Goal: Information Seeking & Learning: Compare options

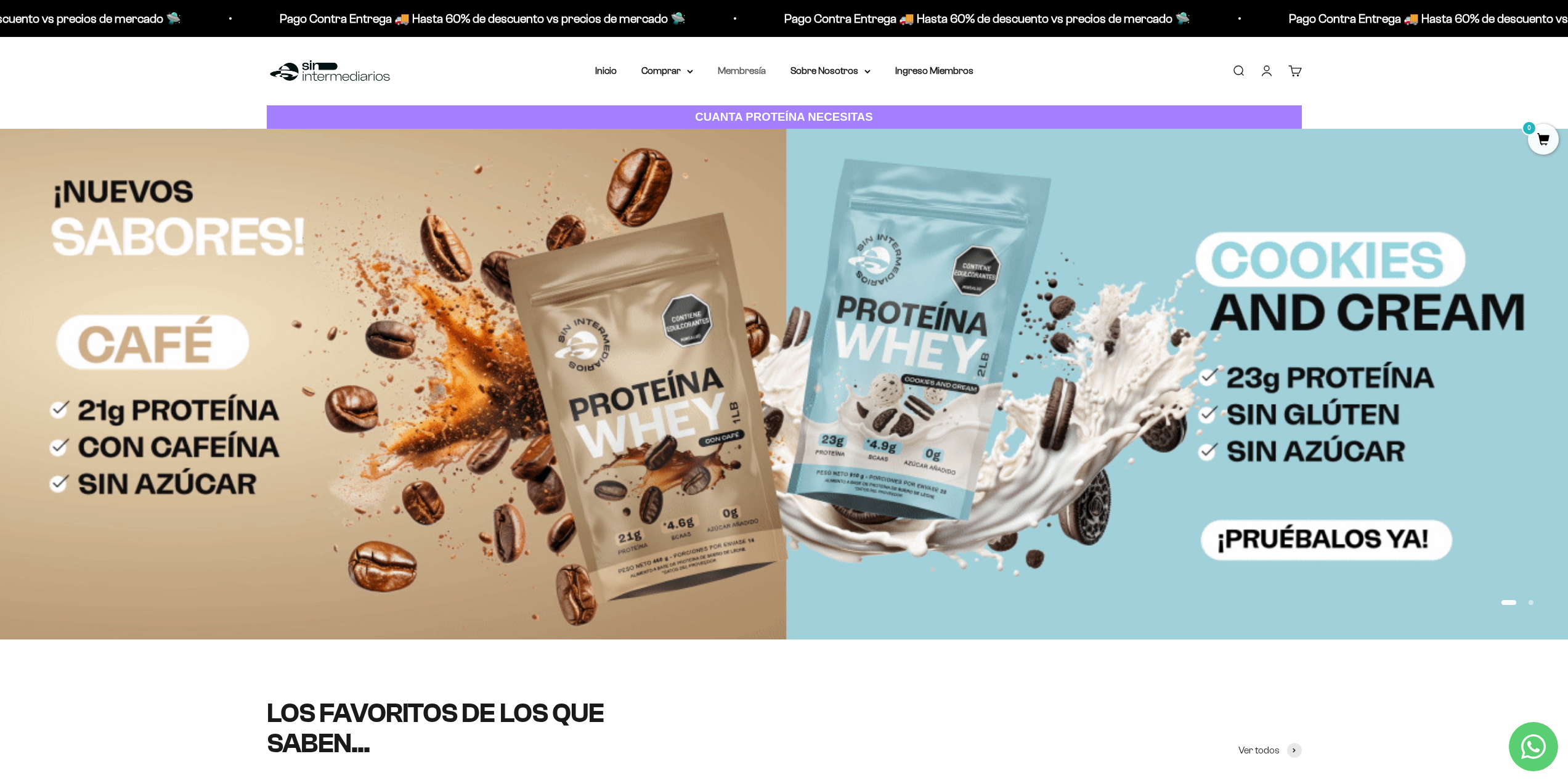
drag, startPoint x: 743, startPoint y: 76, endPoint x: 740, endPoint y: 67, distance: 9.5
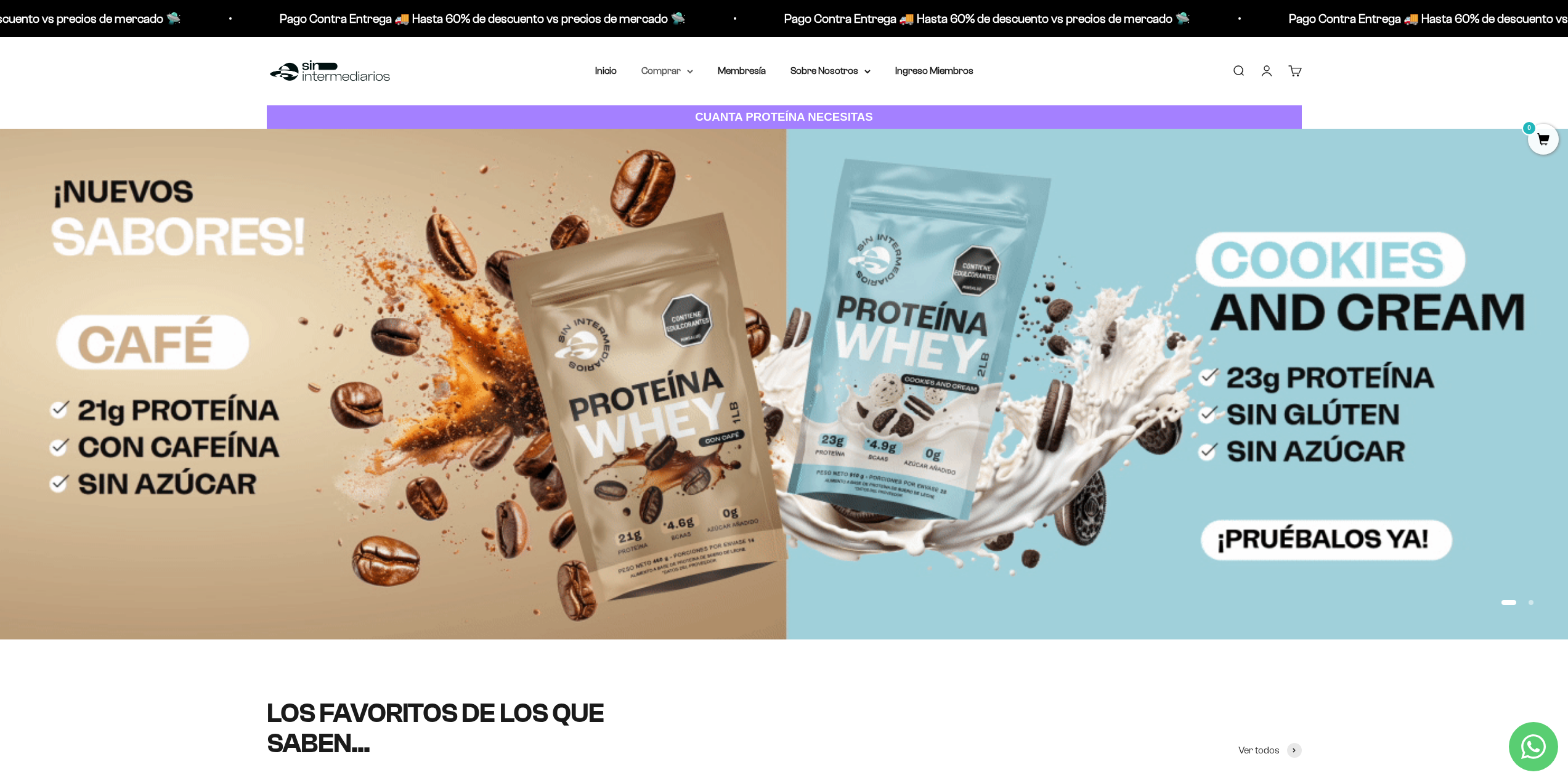
click at [647, 68] on summary "Comprar" at bounding box center [667, 70] width 52 height 16
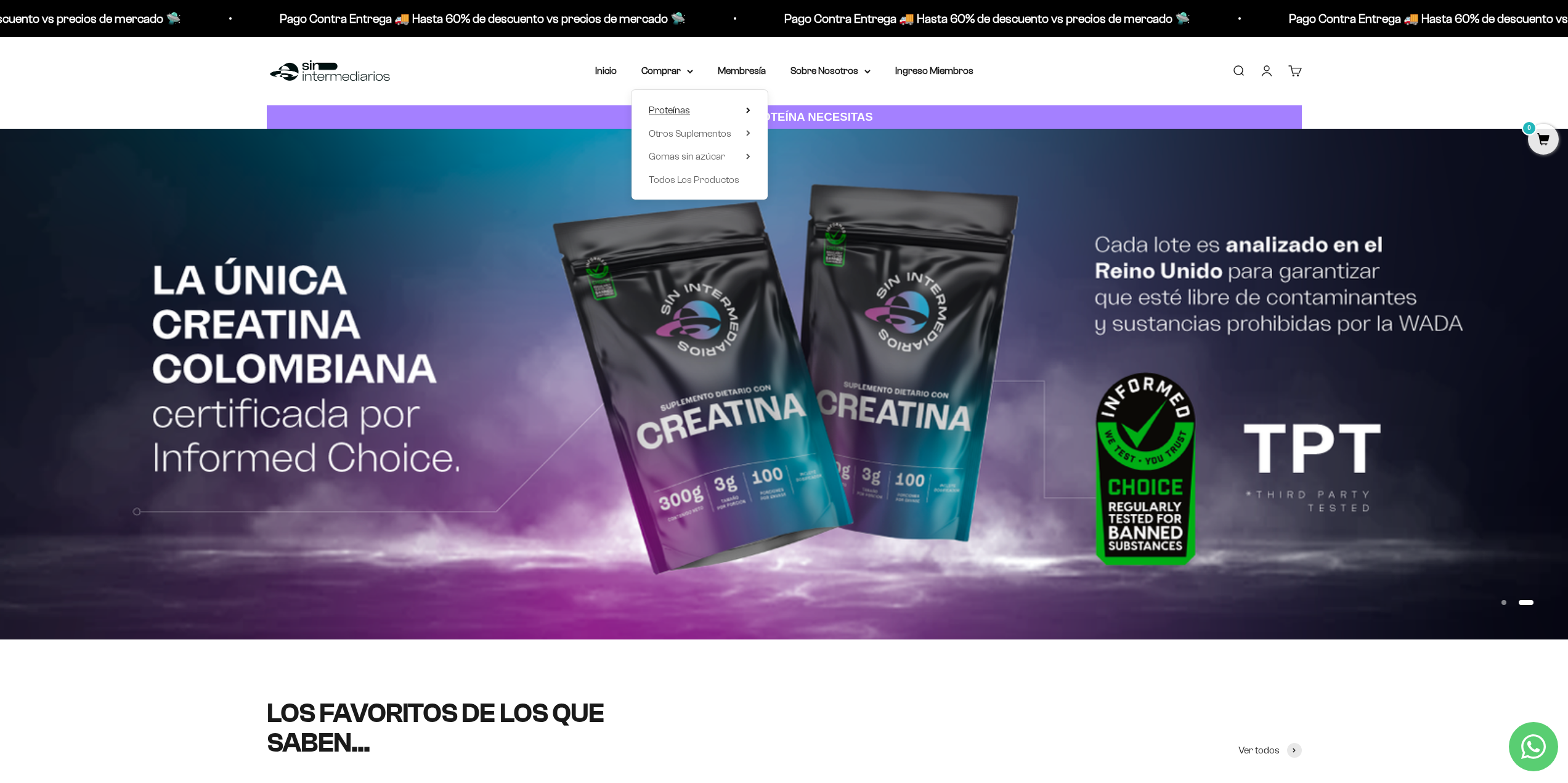
click at [742, 115] on summary "Proteínas" at bounding box center [699, 110] width 101 height 16
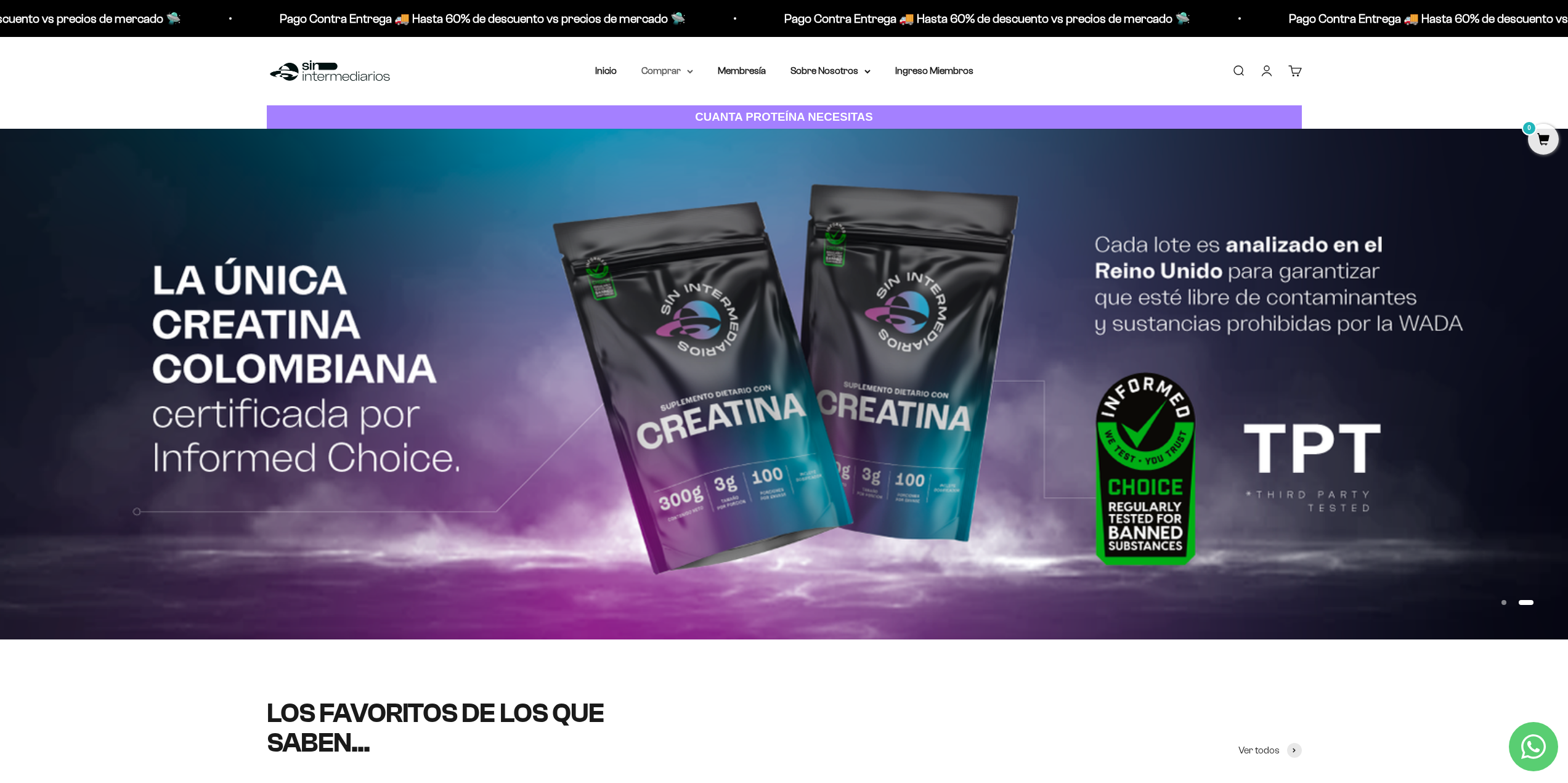
click at [673, 76] on summary "Comprar" at bounding box center [667, 70] width 52 height 16
click at [660, 105] on span "Proteínas" at bounding box center [669, 109] width 41 height 11
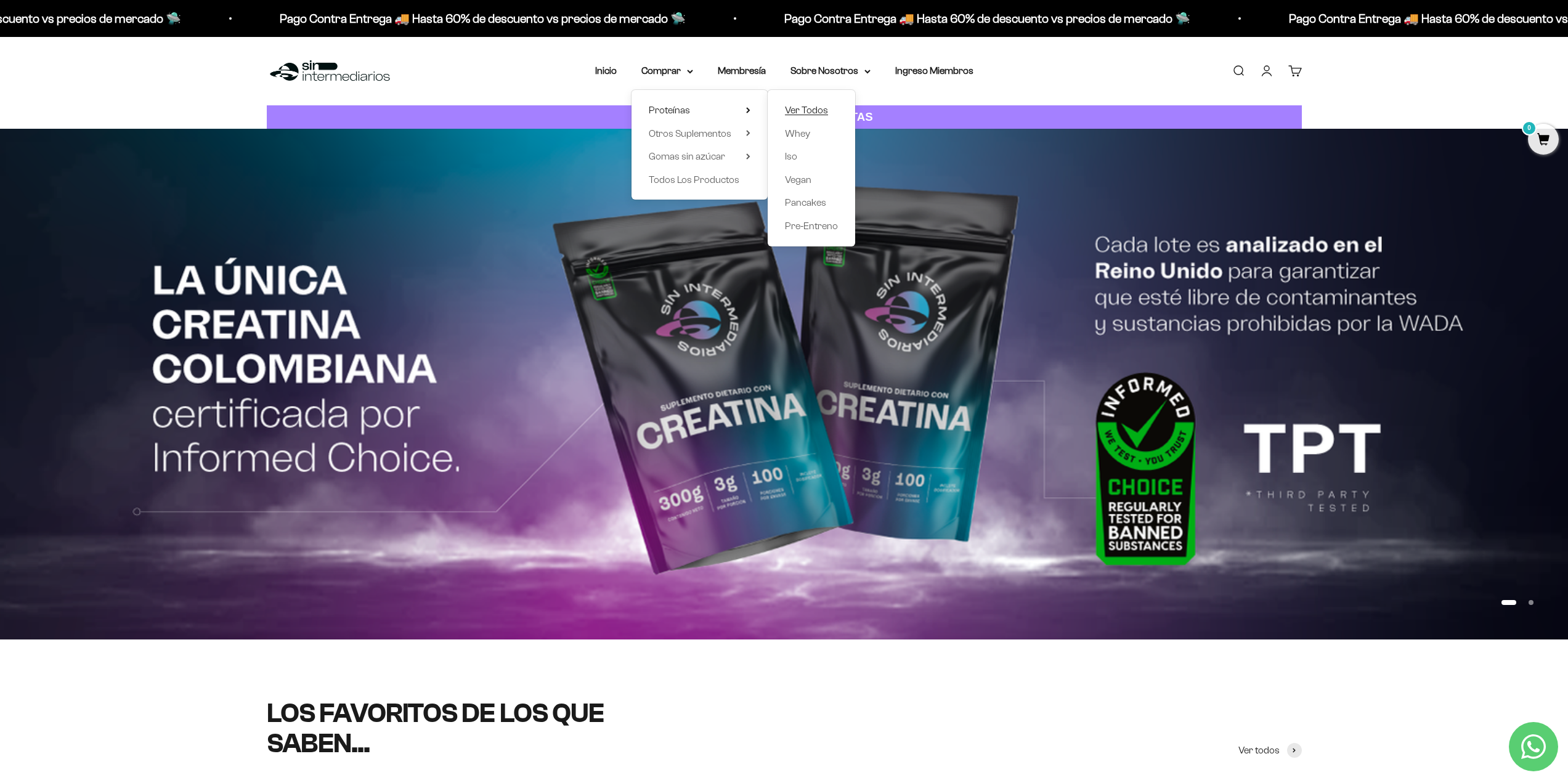
click at [787, 108] on span "Ver Todos" at bounding box center [806, 109] width 43 height 11
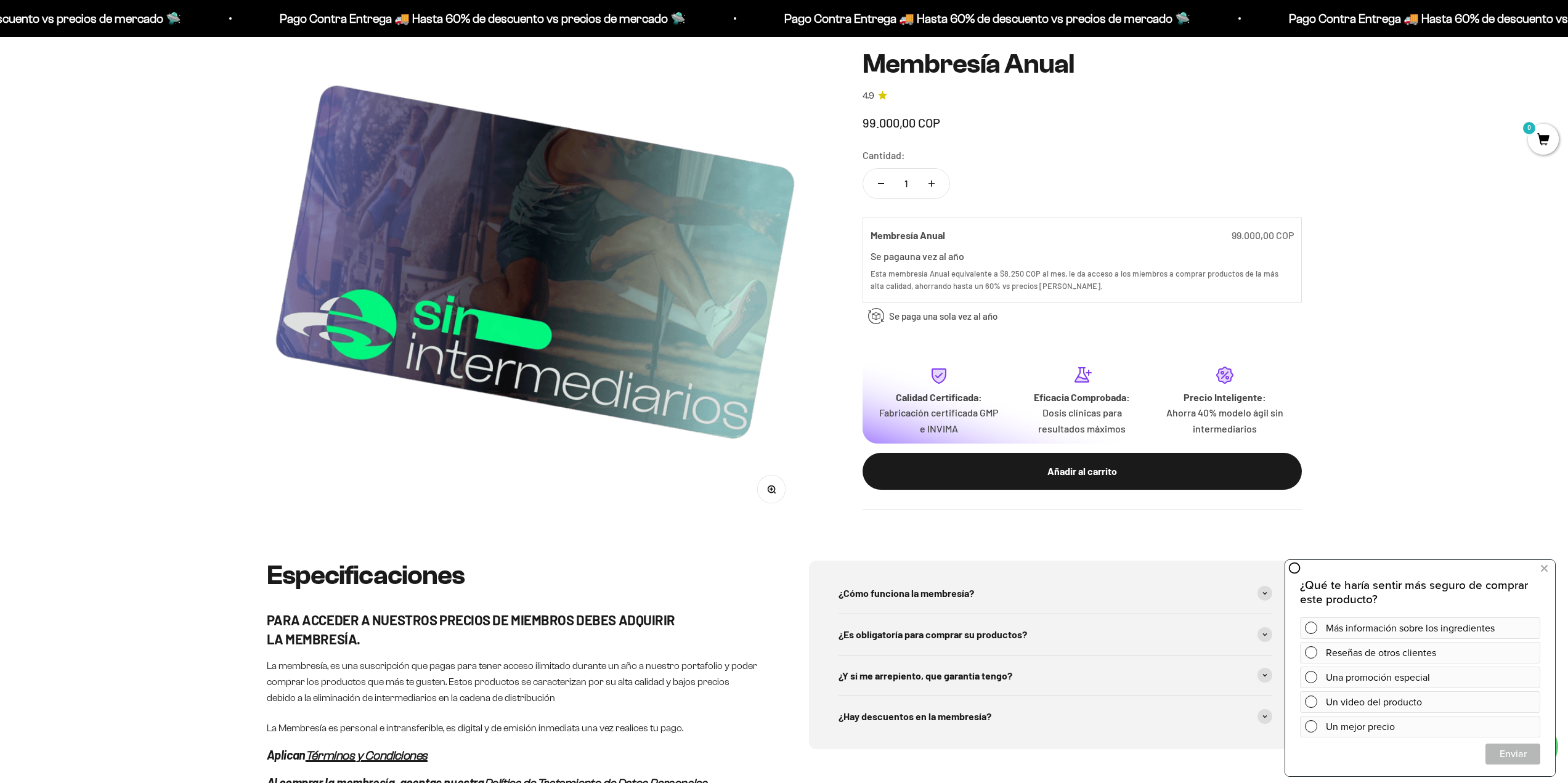
scroll to position [185, 0]
click at [1538, 568] on button at bounding box center [1544, 568] width 22 height 20
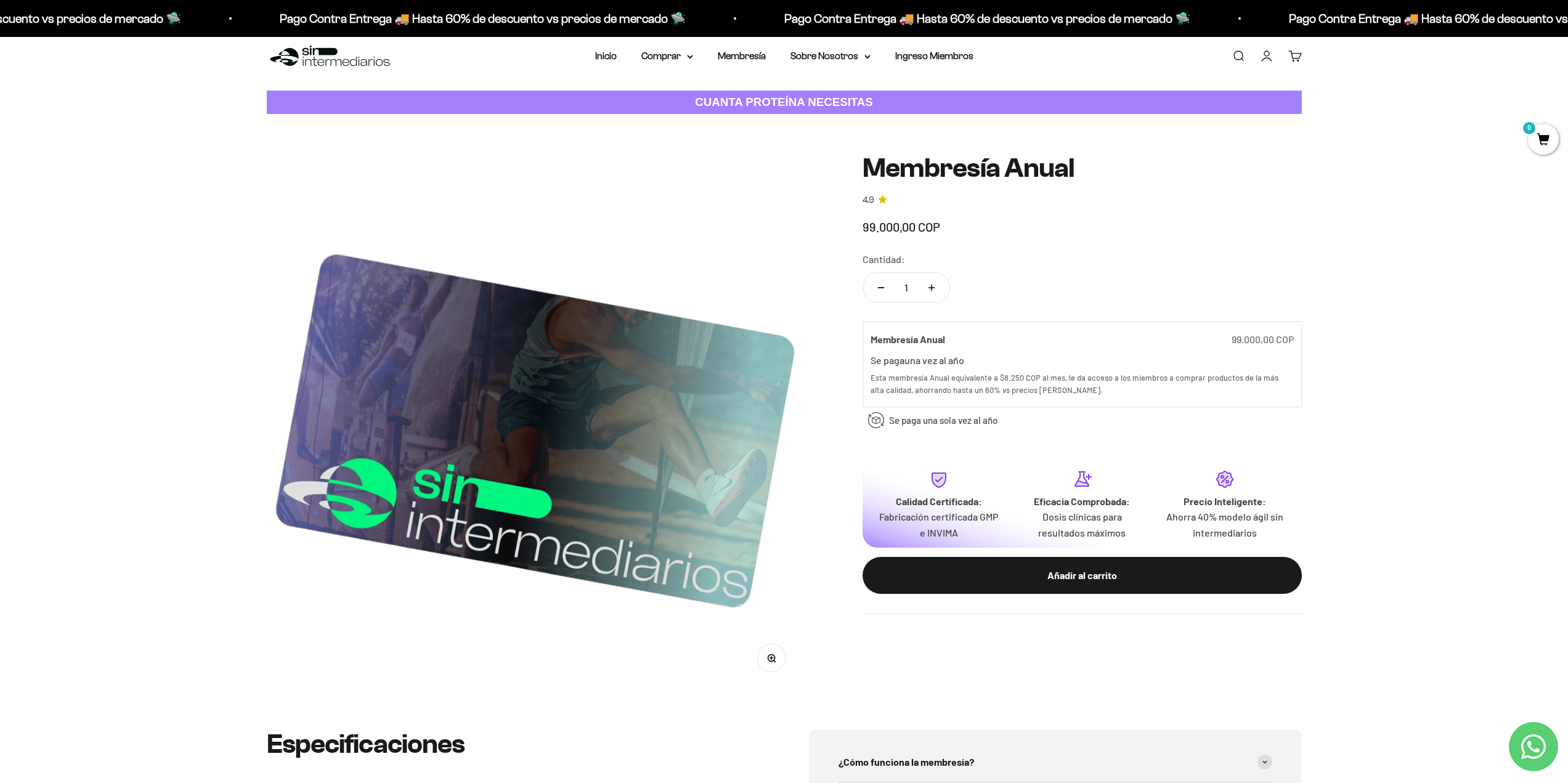
scroll to position [0, 0]
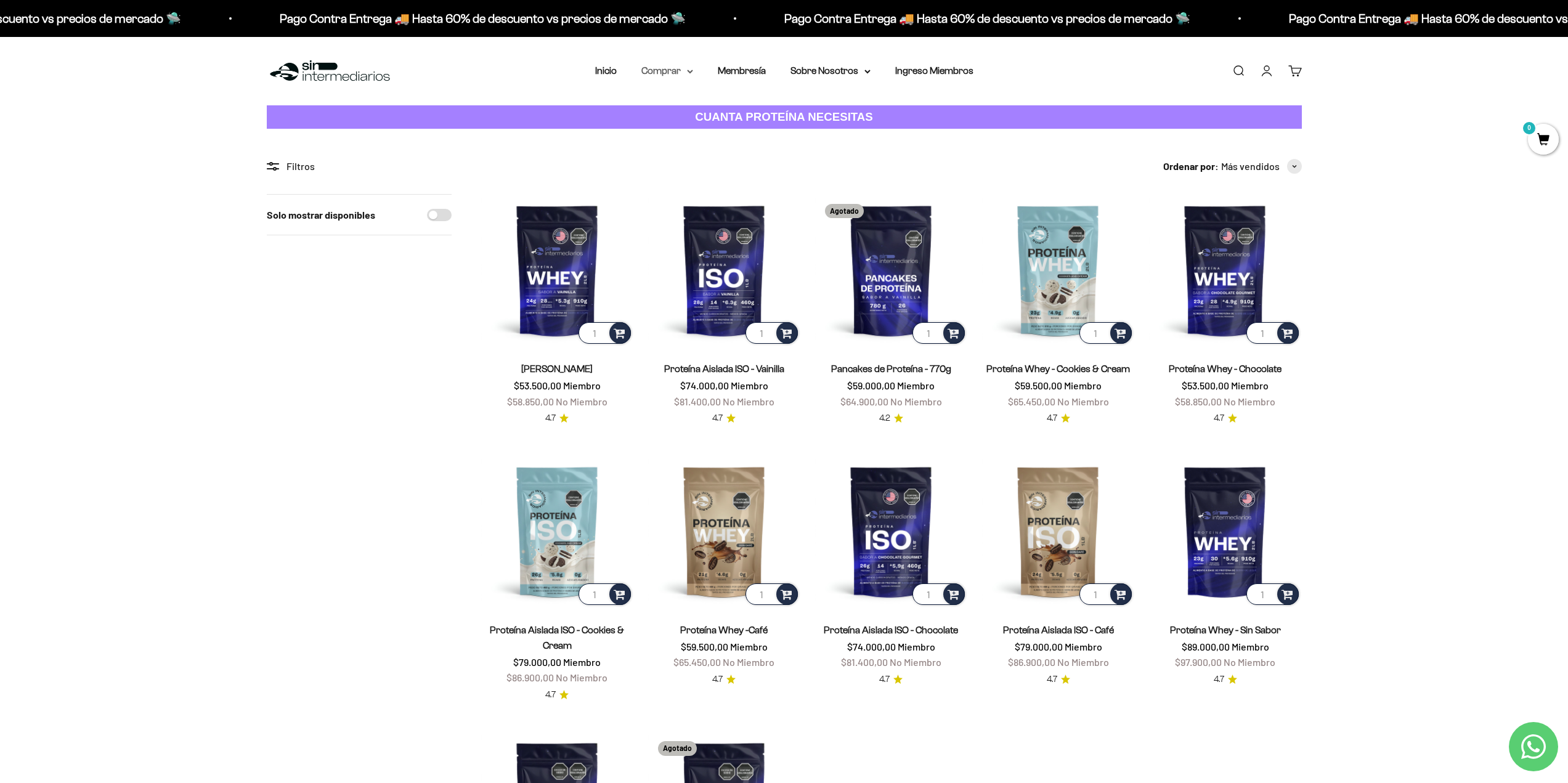
click at [688, 76] on summary "Comprar" at bounding box center [667, 70] width 52 height 16
click at [744, 132] on summary "Otros Suplementos" at bounding box center [699, 134] width 101 height 16
click at [742, 160] on summary "Gomas sin azúcar" at bounding box center [699, 156] width 101 height 16
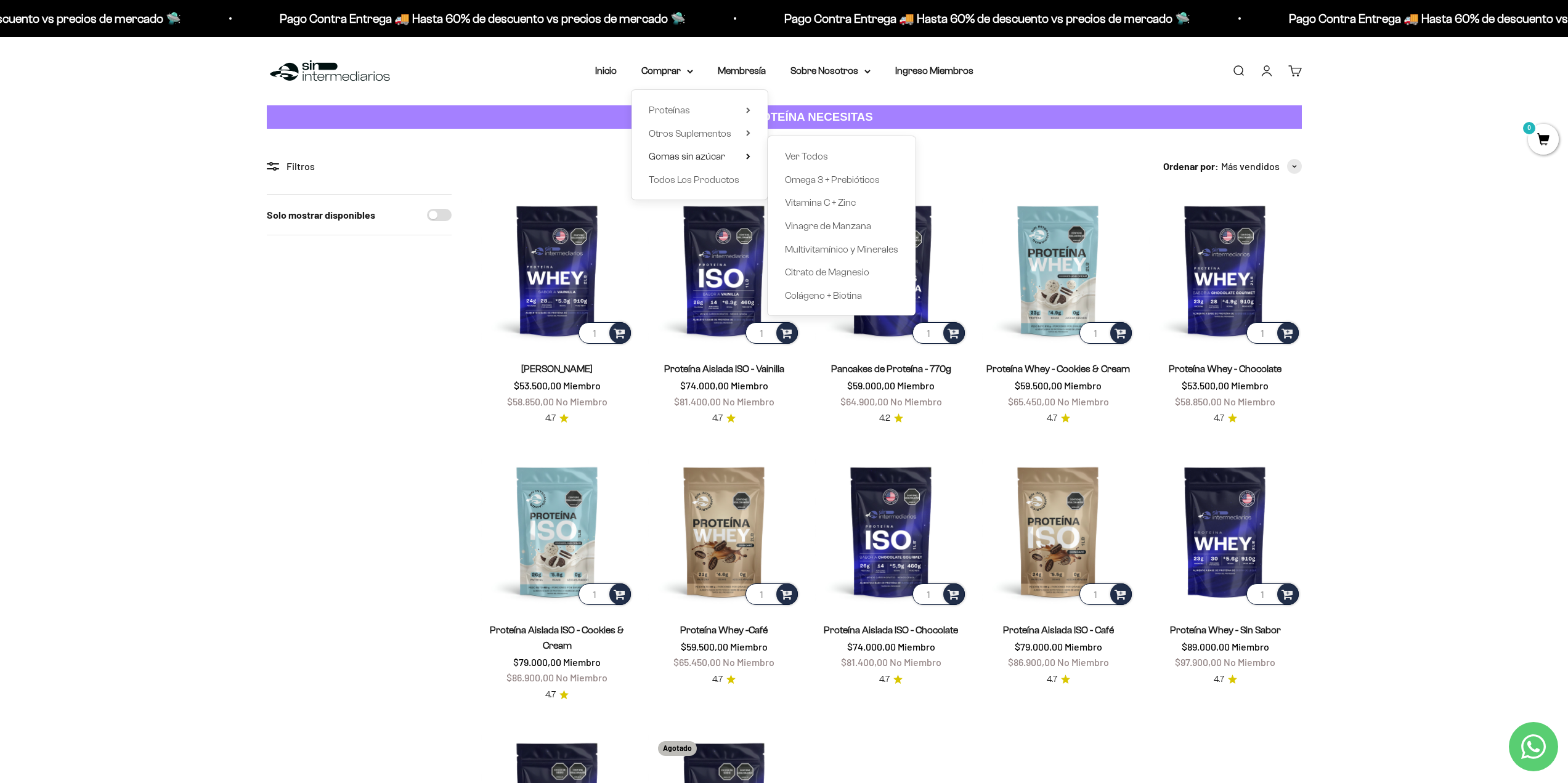
click at [284, 323] on div "Solo mostrar disponibles" at bounding box center [360, 578] width 185 height 768
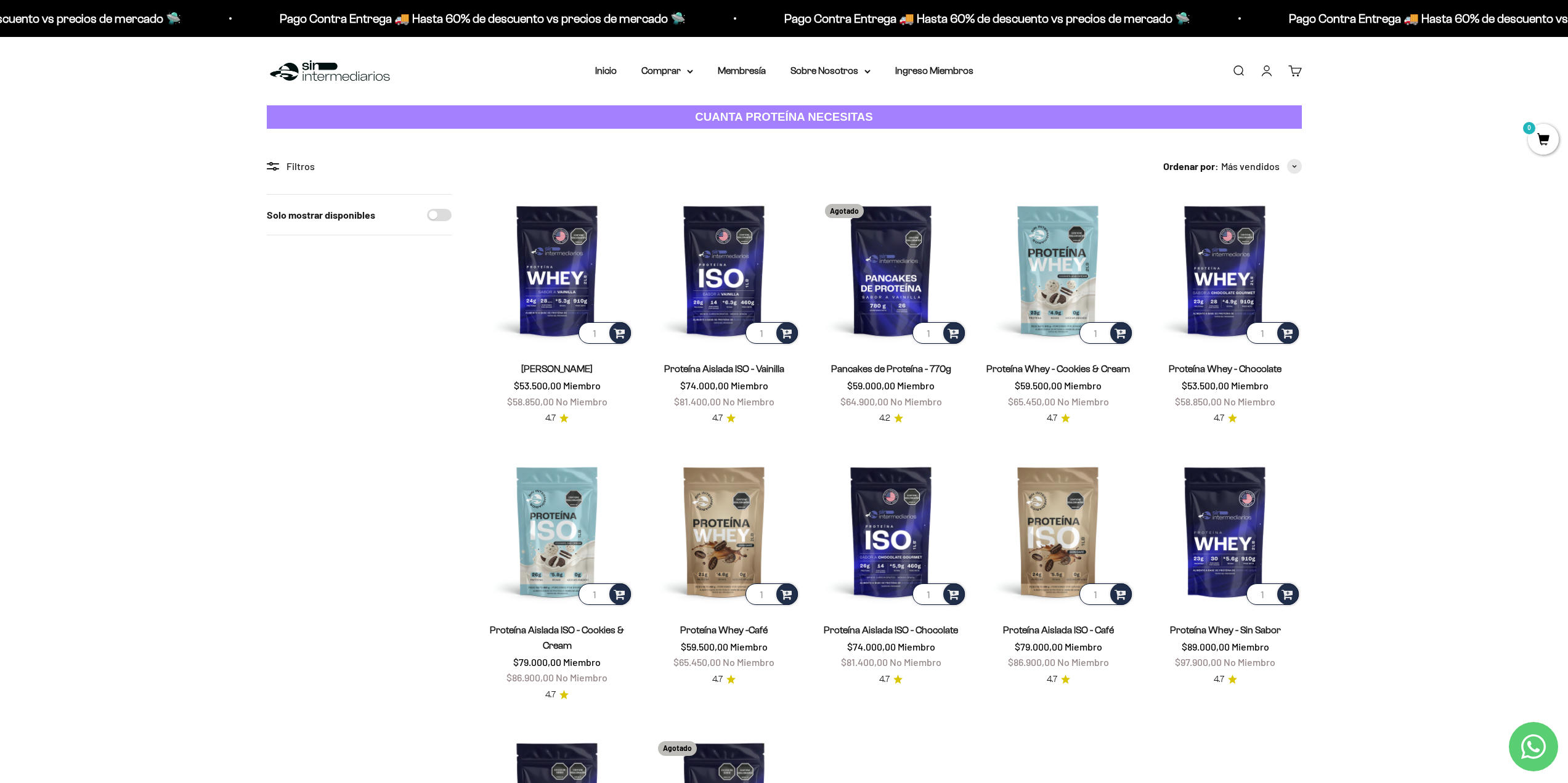
click at [1418, 407] on section "Filtros Ordenar por Características Más vendidos Alfabéticamente, A-Z Alfabétic…" at bounding box center [784, 575] width 1568 height 893
click at [675, 69] on summary "Comprar" at bounding box center [667, 70] width 52 height 16
click at [717, 187] on span "Todos Los Productos" at bounding box center [693, 179] width 91 height 16
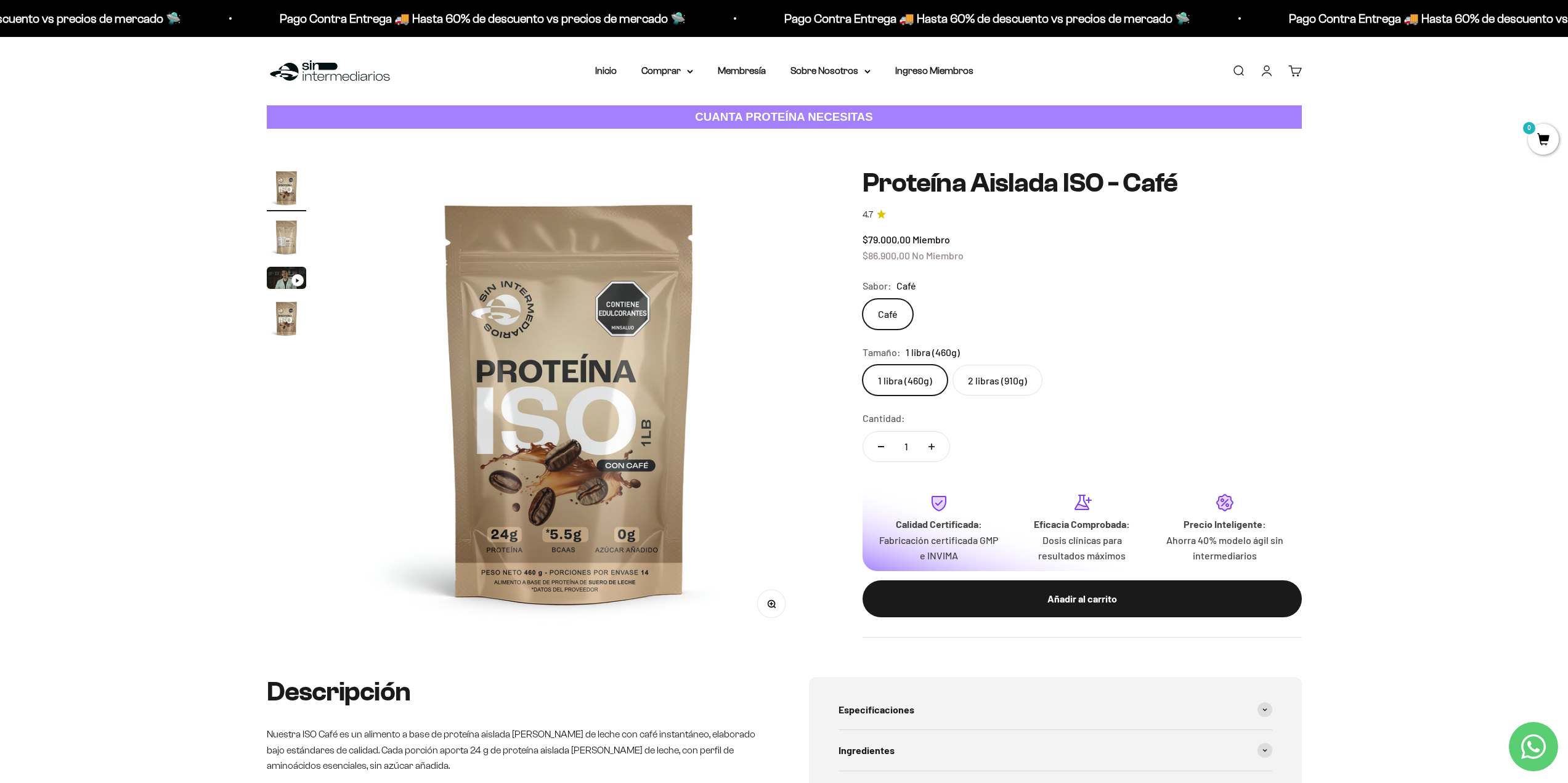
click at [289, 274] on img "Ir al artículo 3" at bounding box center [287, 278] width 39 height 22
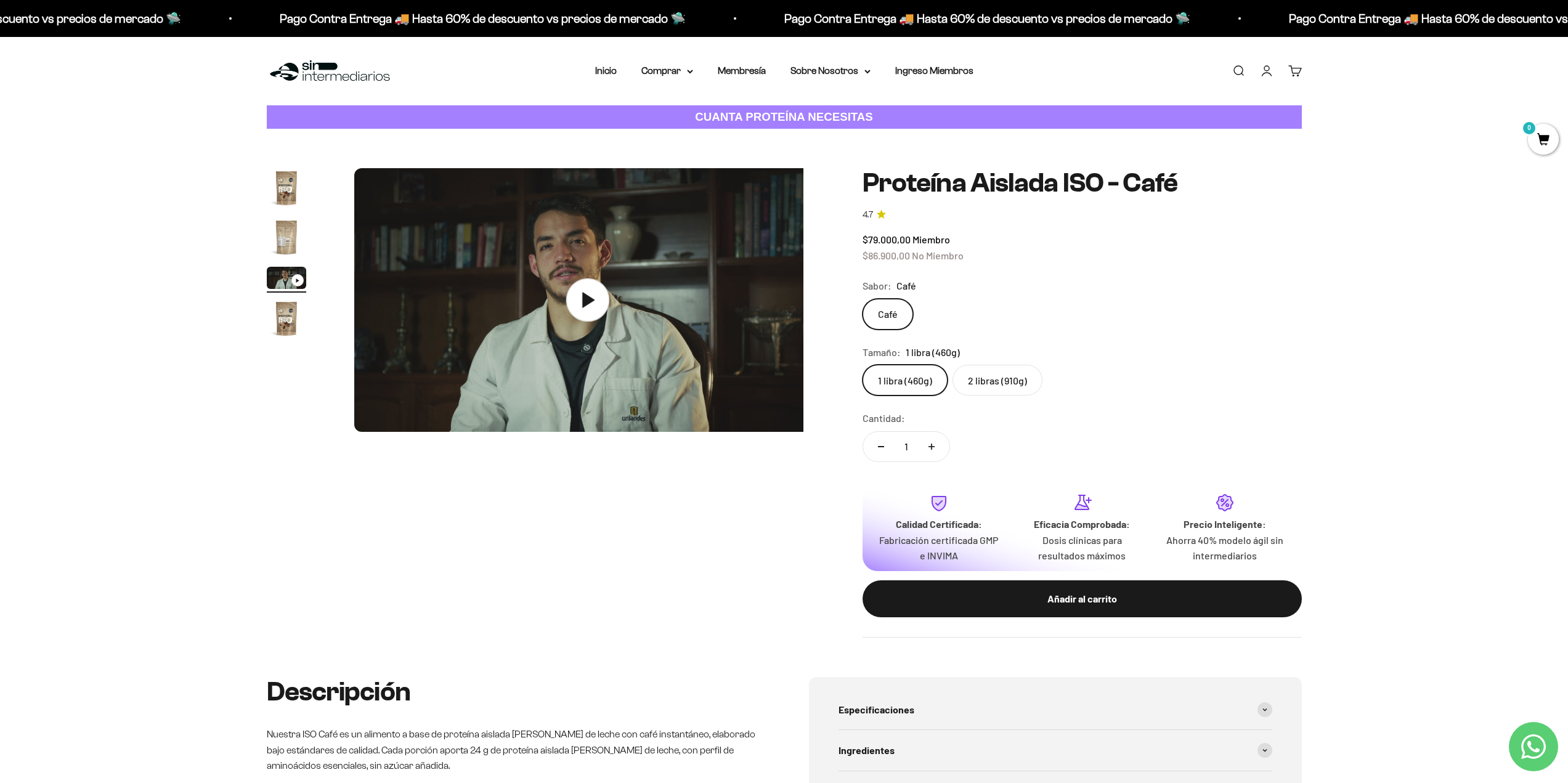
scroll to position [0, 964]
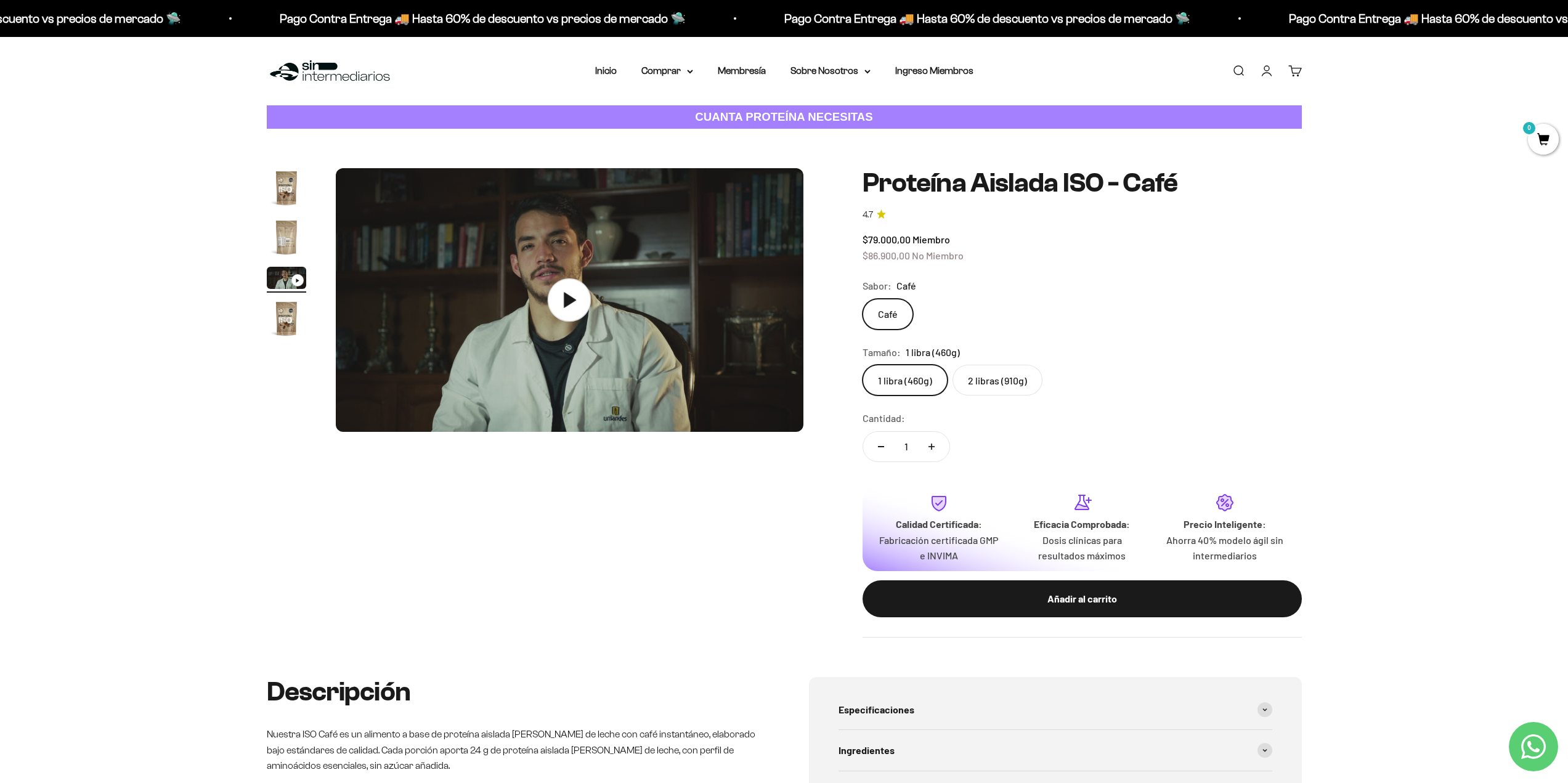
click at [576, 298] on icon at bounding box center [569, 300] width 43 height 43
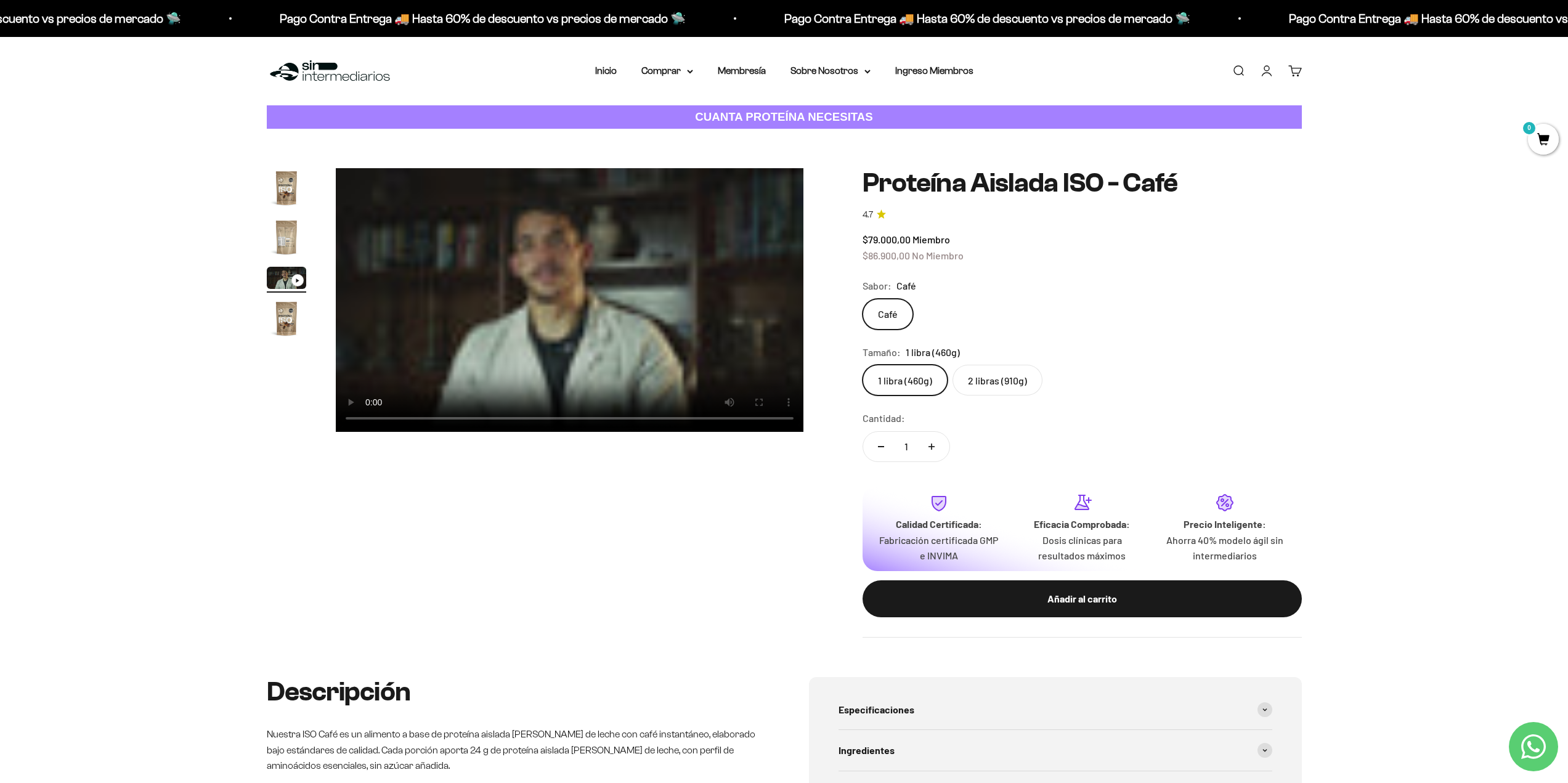
click at [974, 387] on label "2 libras (910g)" at bounding box center [998, 380] width 90 height 31
click at [863, 365] on input "2 libras (910g)" at bounding box center [862, 364] width 1 height 1
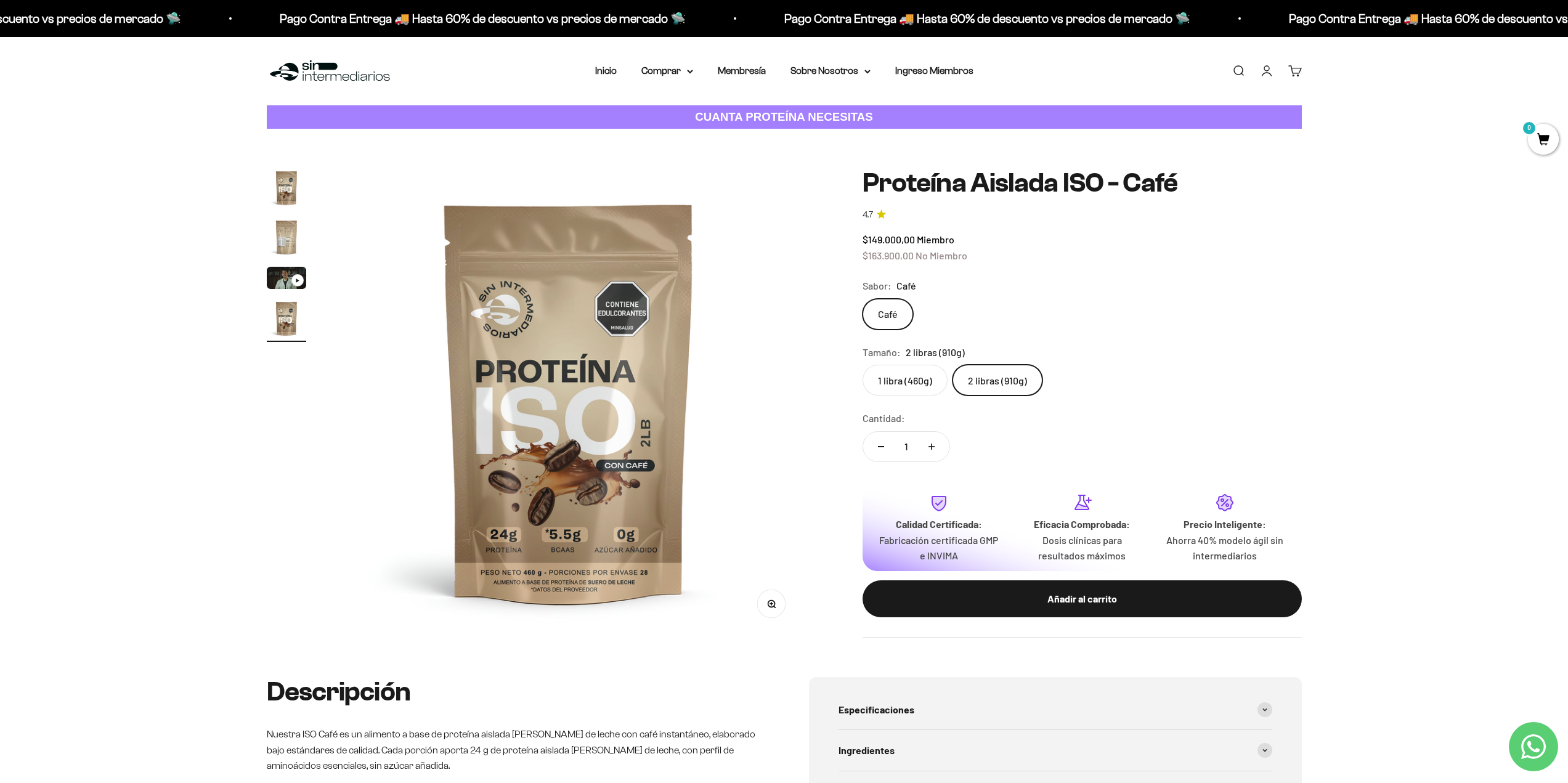
click at [915, 378] on label "1 libra (460g)" at bounding box center [905, 380] width 85 height 31
click at [863, 365] on input "1 libra (460g)" at bounding box center [862, 364] width 1 height 1
click at [973, 374] on label "2 libras (910g)" at bounding box center [998, 380] width 90 height 31
click at [863, 365] on input "2 libras (910g)" at bounding box center [862, 364] width 1 height 1
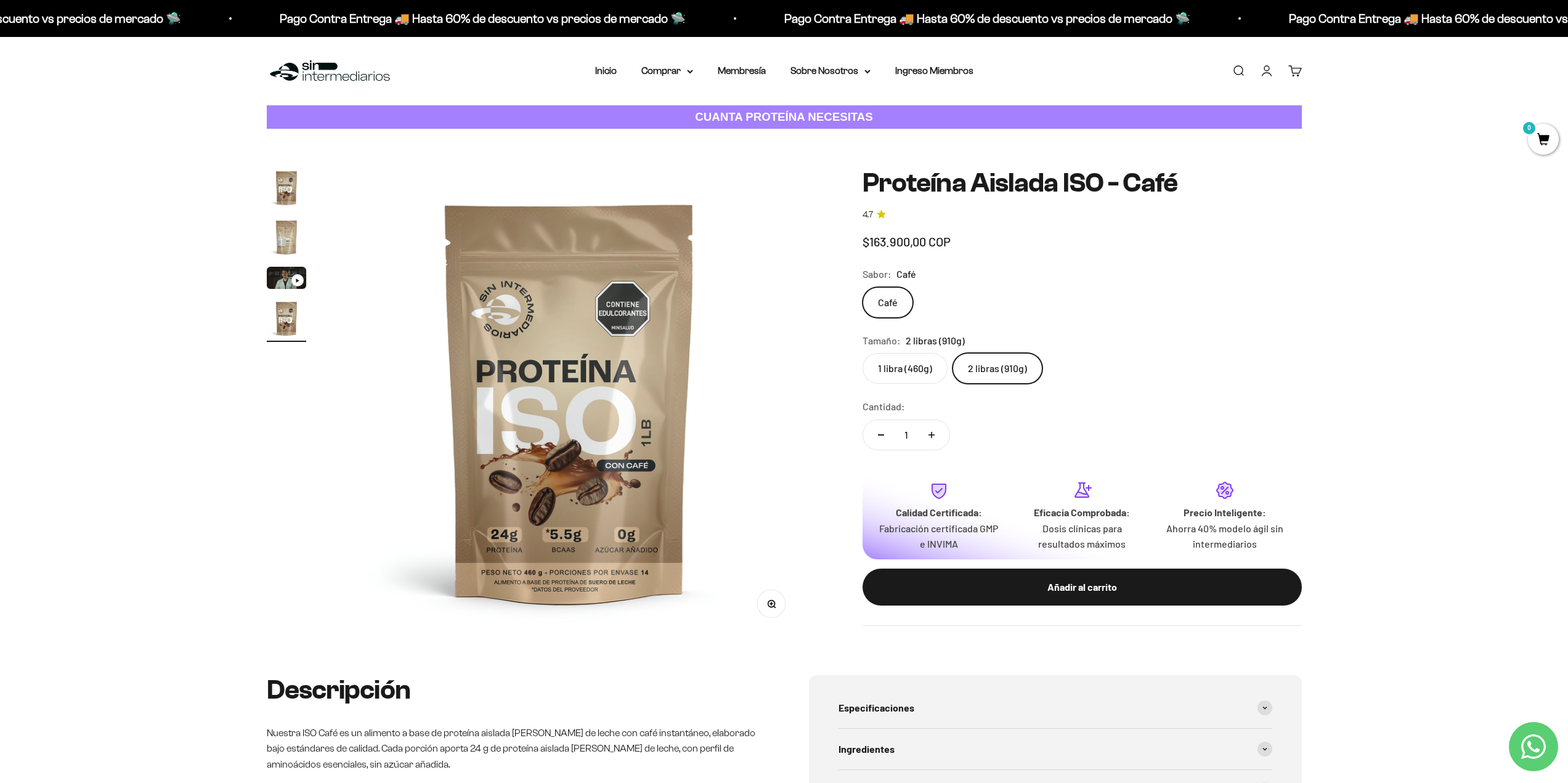
scroll to position [0, 1448]
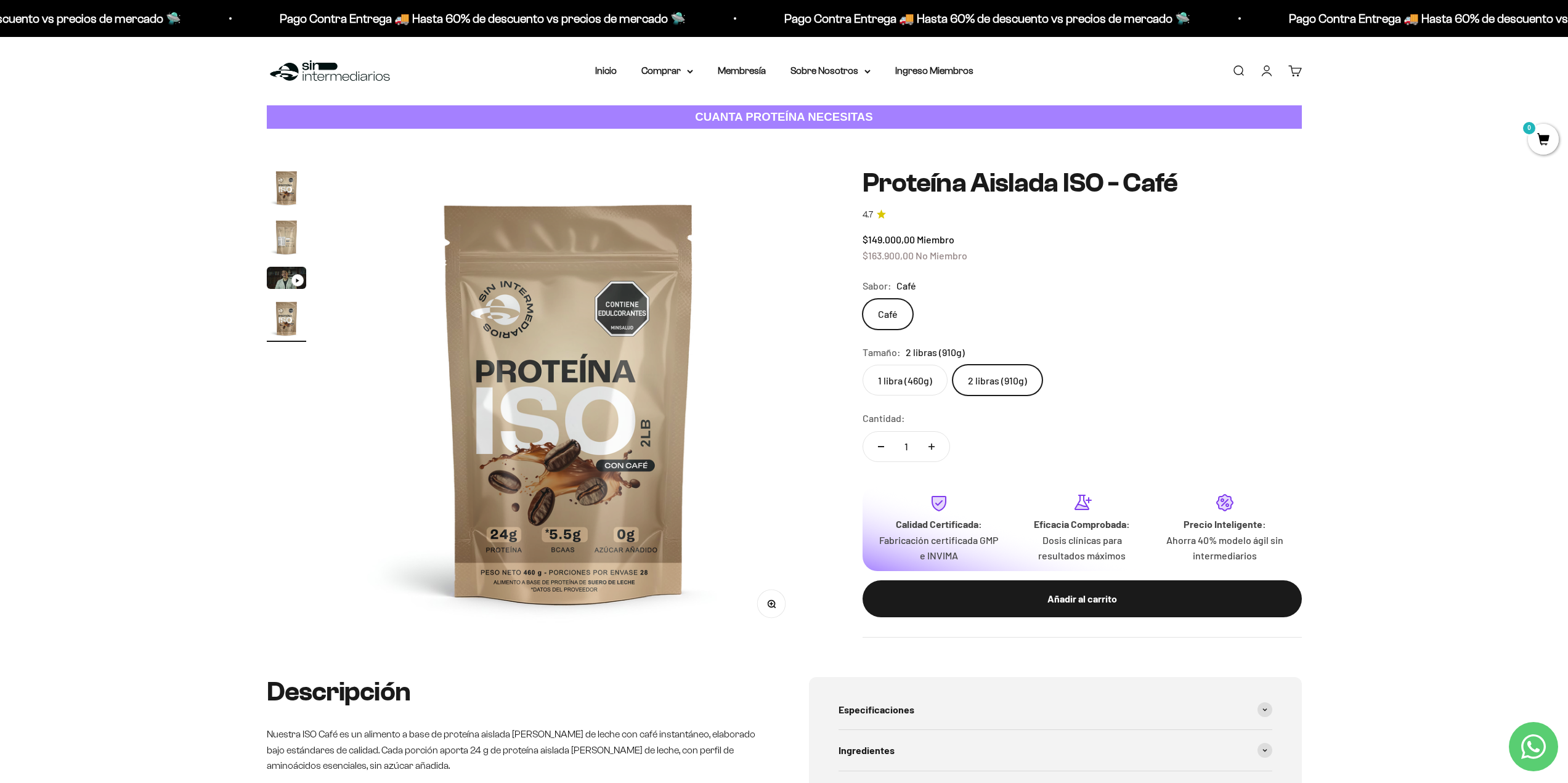
click at [272, 286] on img "Ir al artículo 3" at bounding box center [287, 278] width 39 height 22
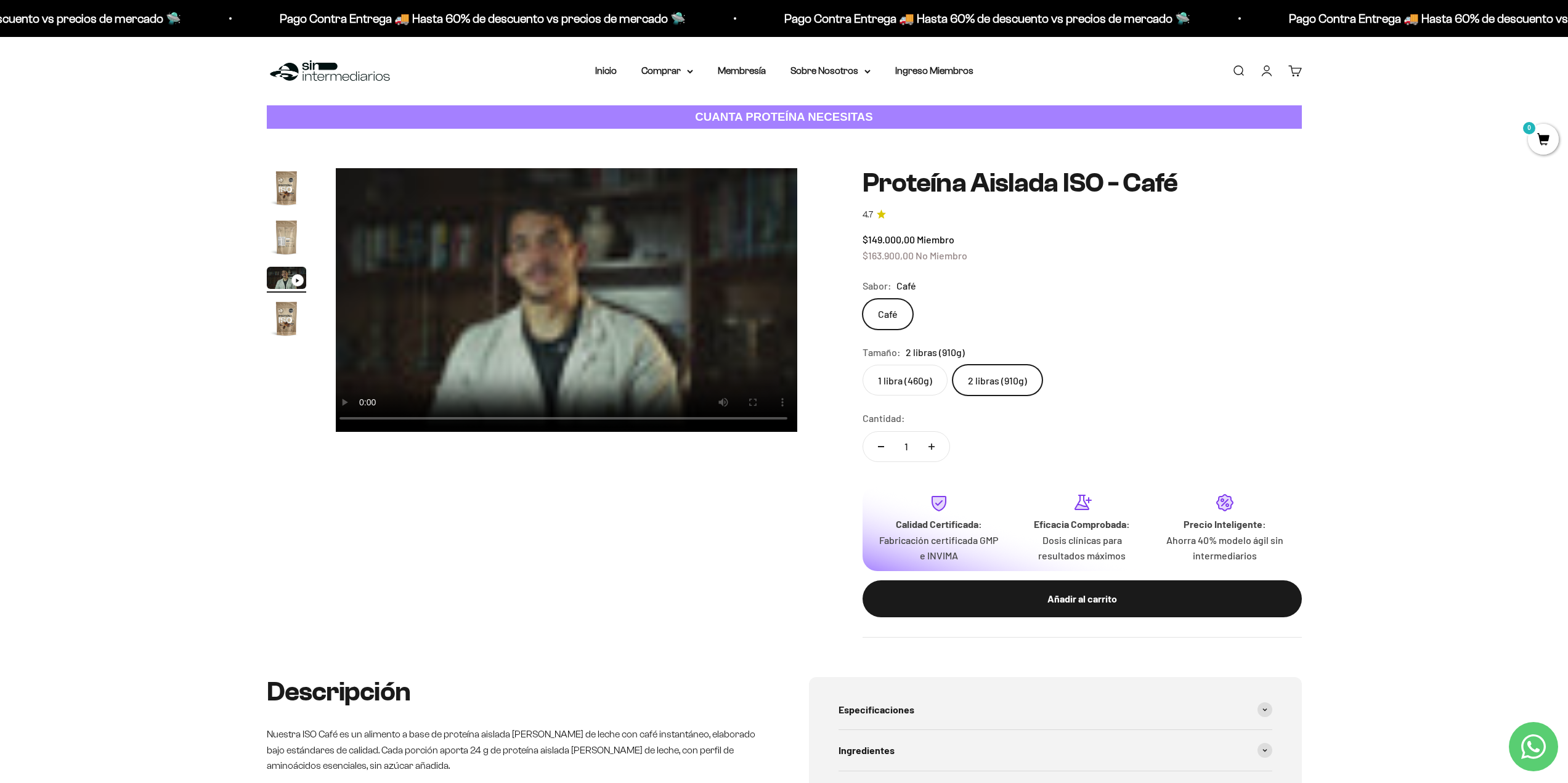
scroll to position [0, 964]
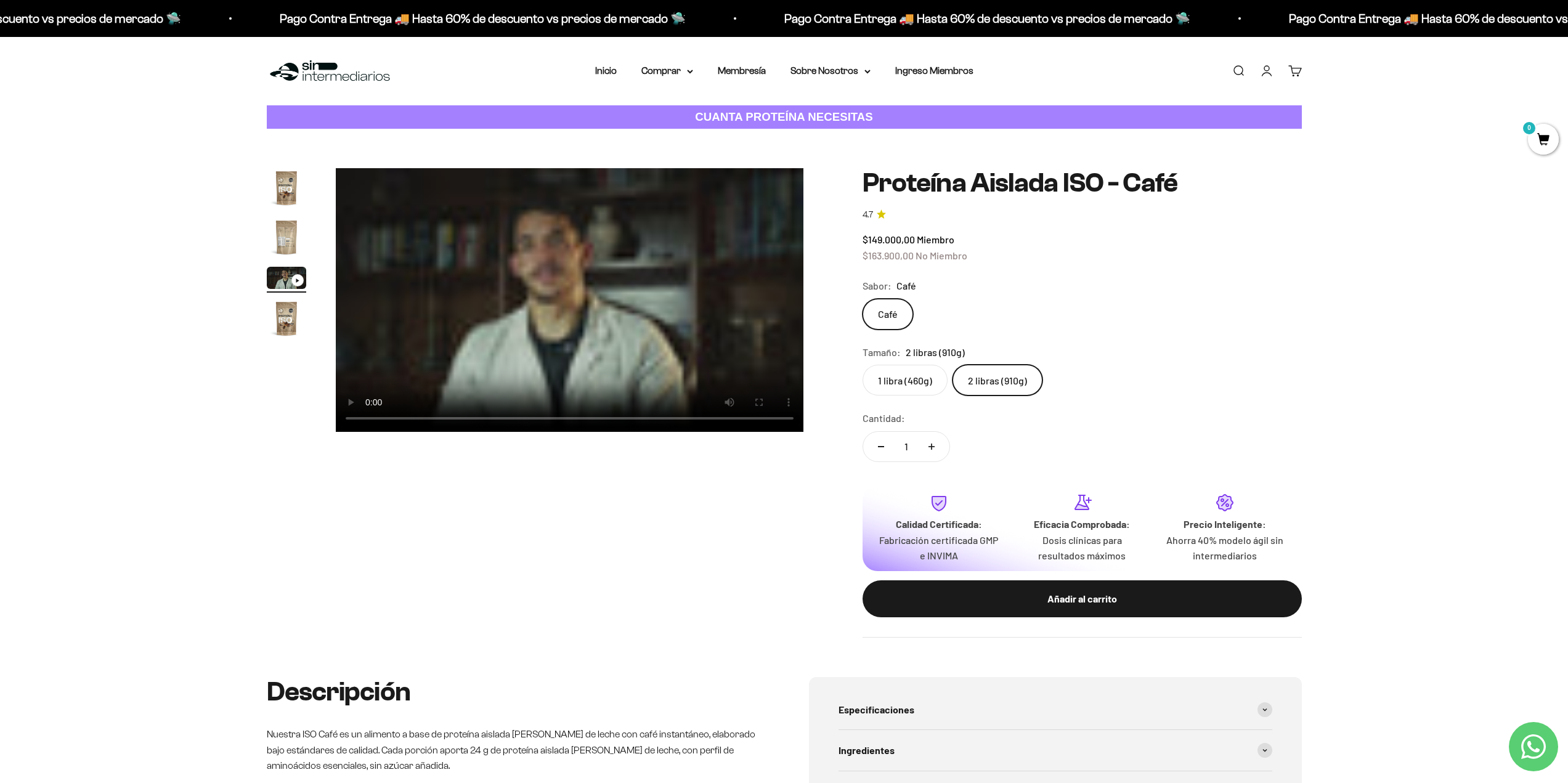
click at [233, 450] on div "Zoom Ir al artículo 1 Ir al artículo 2 Ir al artículo 3 Ir al artículo 4 Proteí…" at bounding box center [784, 403] width 1568 height 548
click at [229, 393] on div "Zoom Ir al artículo 1 Ir al artículo 2 Ir al artículo 3 Ir al artículo 4 Proteí…" at bounding box center [784, 403] width 1568 height 548
click at [213, 396] on div "Zoom Ir al artículo 1 Ir al artículo 2 Ir al artículo 3 Ir al artículo 4 Proteí…" at bounding box center [784, 403] width 1568 height 548
drag, startPoint x: 1377, startPoint y: 289, endPoint x: 1319, endPoint y: 284, distance: 58.2
click at [1375, 287] on div "Zoom Ir al artículo 1 Ir al artículo 2 Ir al artículo 3 Ir al artículo 4 Proteí…" at bounding box center [784, 403] width 1568 height 548
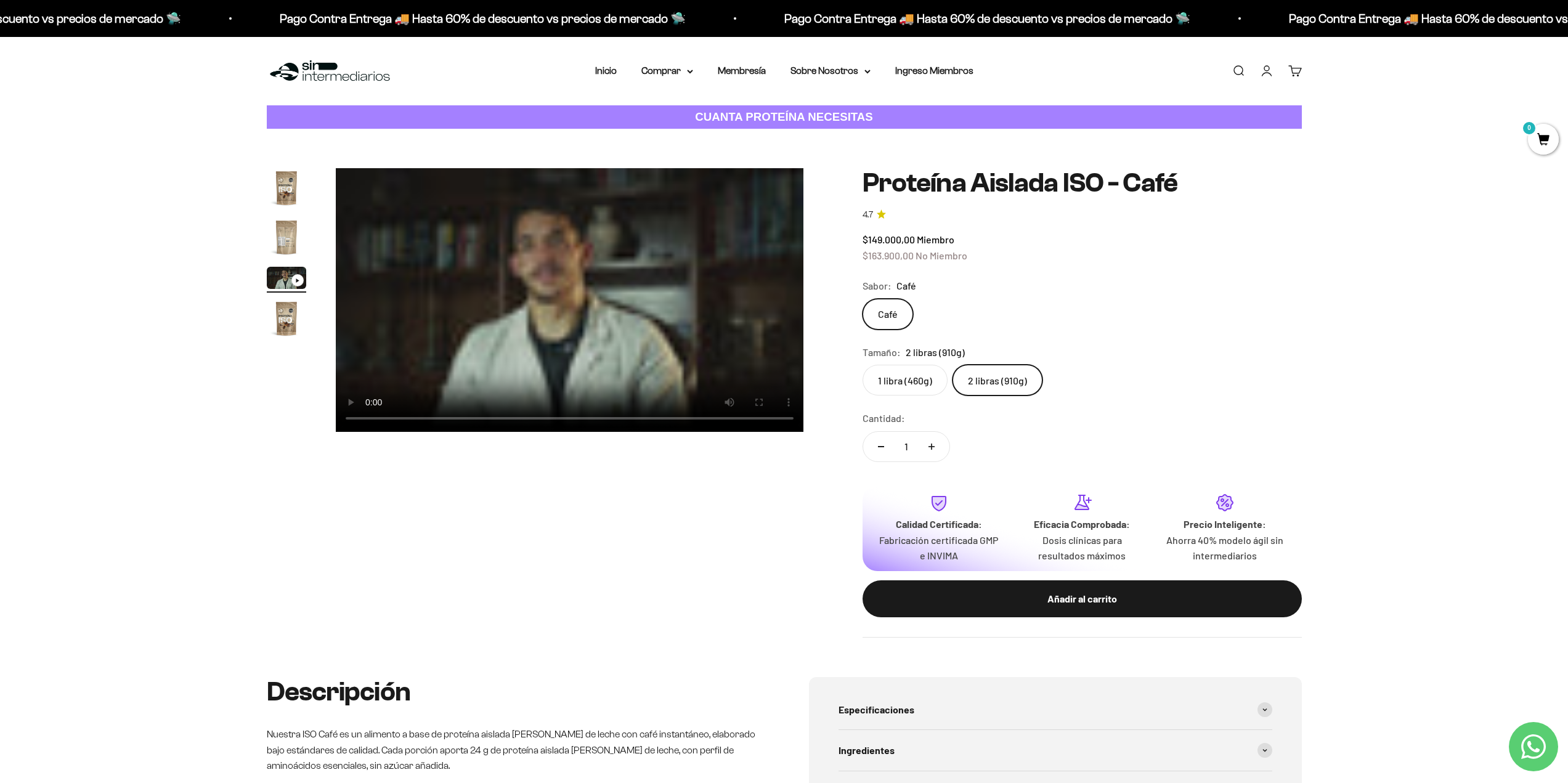
click at [747, 284] on video "Proteína Aislada ISO - Café" at bounding box center [569, 299] width 468 height 263
click at [1440, 286] on div "Zoom Ir al artículo 1 Ir al artículo 2 Ir al artículo 3 Ir al artículo 4 Proteí…" at bounding box center [784, 403] width 1568 height 548
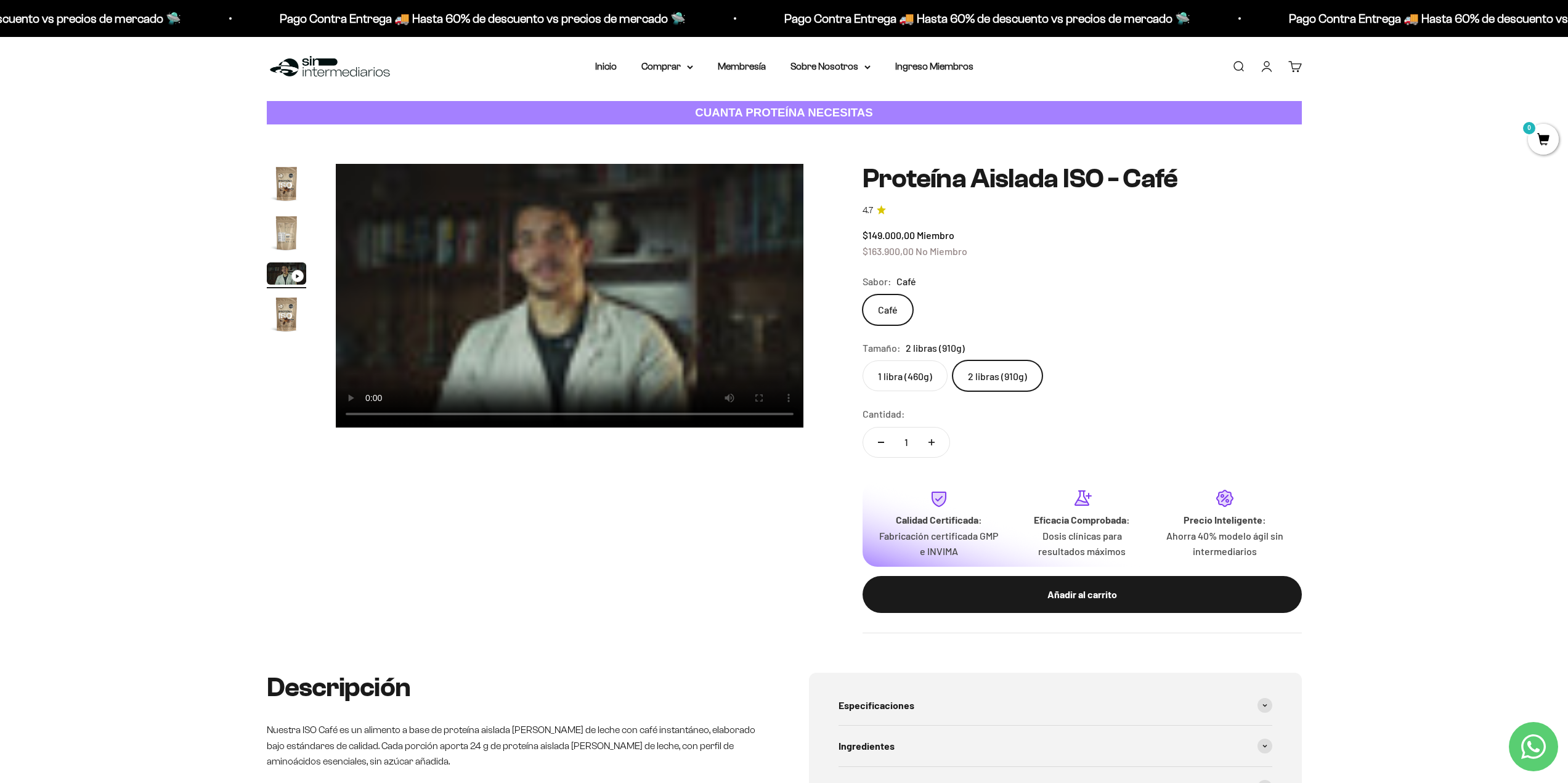
scroll to position [0, 0]
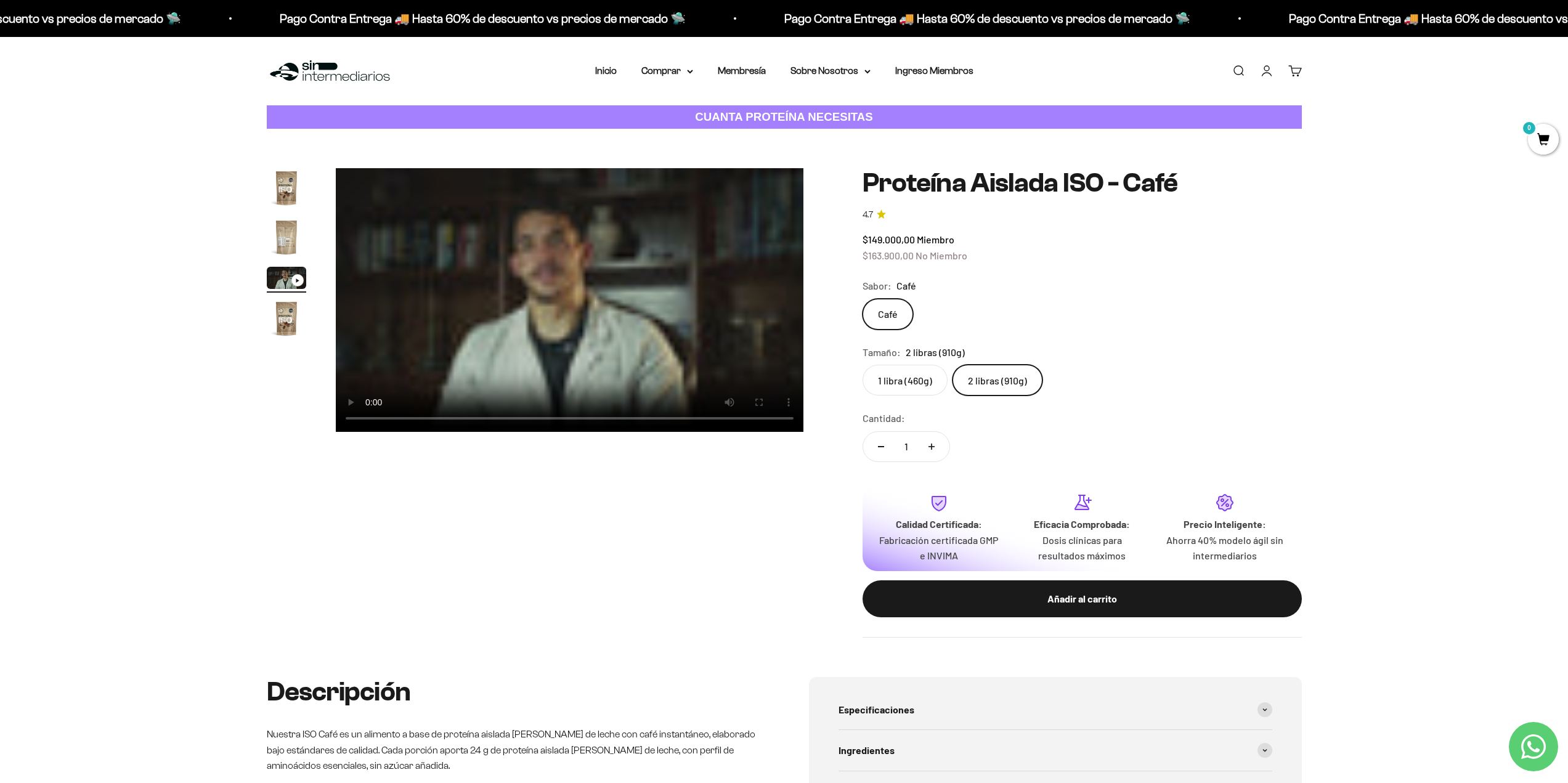
click at [179, 490] on div "Zoom Ir al artículo 1 Ir al artículo 2 Ir al artículo 3 Ir al artículo 4 Proteí…" at bounding box center [784, 403] width 1568 height 548
click at [82, 422] on div "Zoom Ir al artículo 1 Ir al artículo 2 Ir al artículo 3 Ir al artículo 4 Proteí…" at bounding box center [784, 403] width 1568 height 548
click at [214, 408] on div "Zoom Ir al artículo 1 Ir al artículo 2 Ir al artículo 3 Ir al artículo 4 Proteí…" at bounding box center [784, 403] width 1568 height 548
click at [214, 404] on div "Zoom Ir al artículo 1 Ir al artículo 2 Ir al artículo 3 Ir al artículo 4 Proteí…" at bounding box center [784, 403] width 1568 height 548
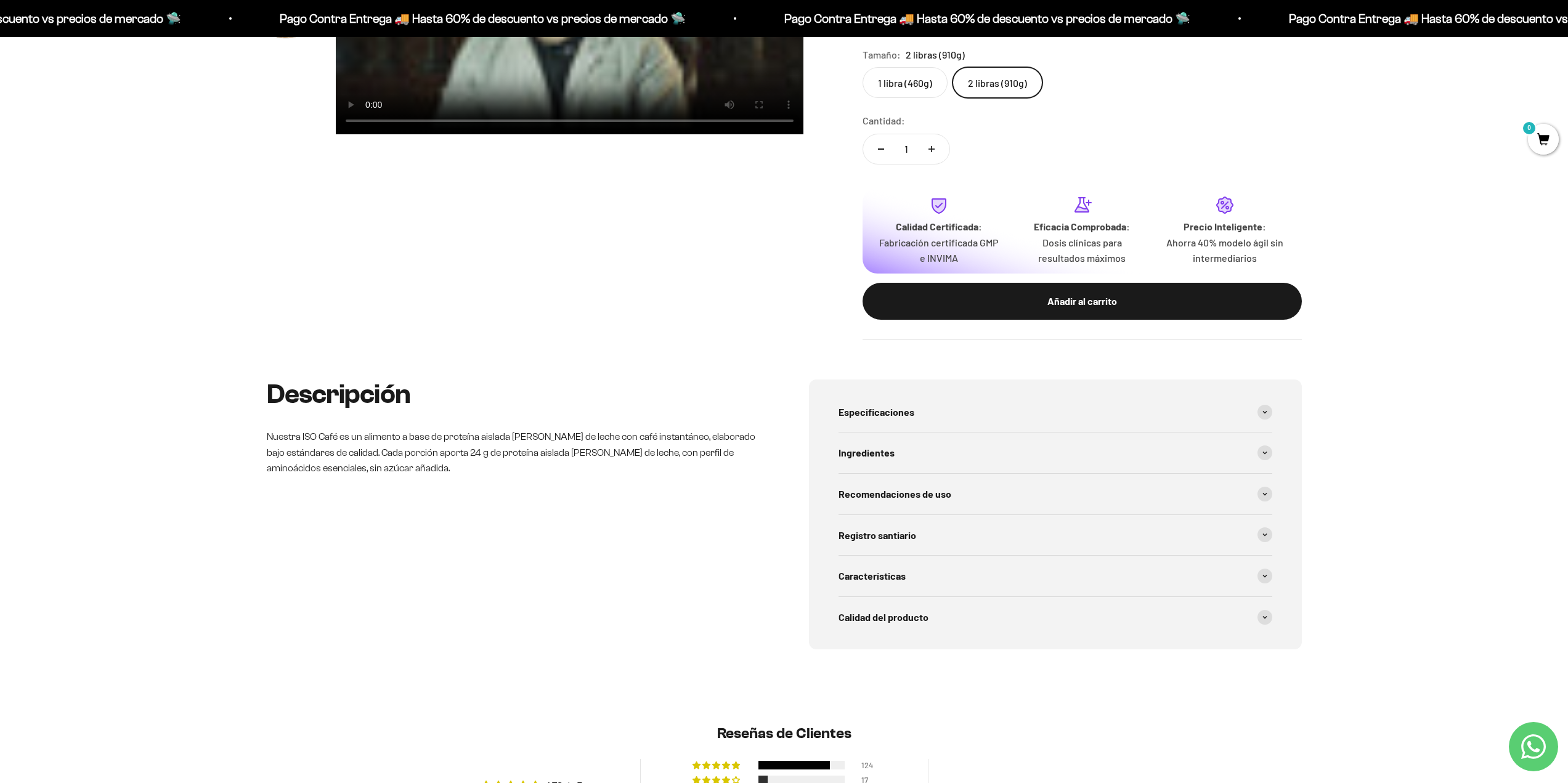
scroll to position [308, 0]
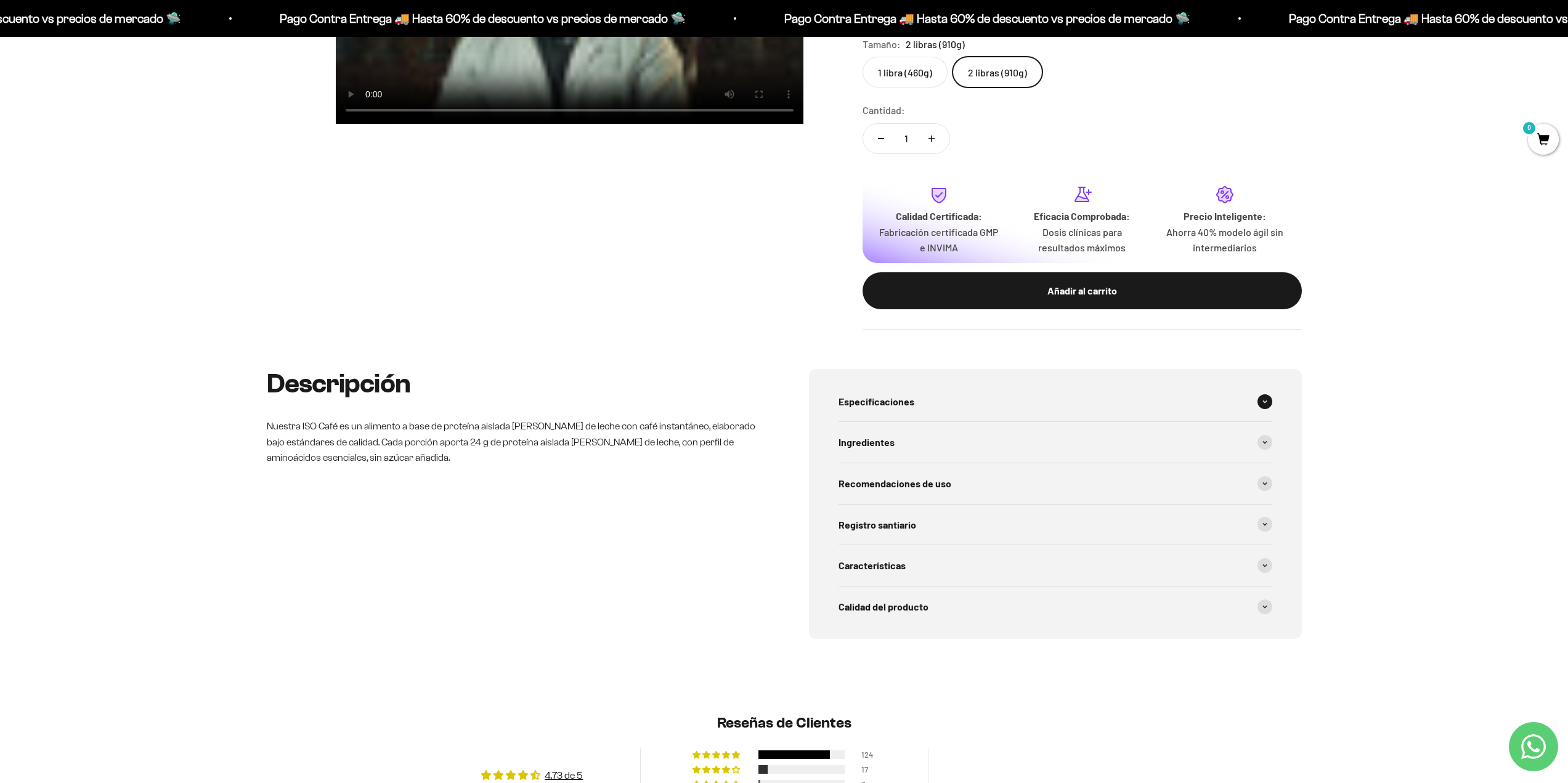
click at [1256, 411] on div "Especificaciones" at bounding box center [1055, 402] width 434 height 41
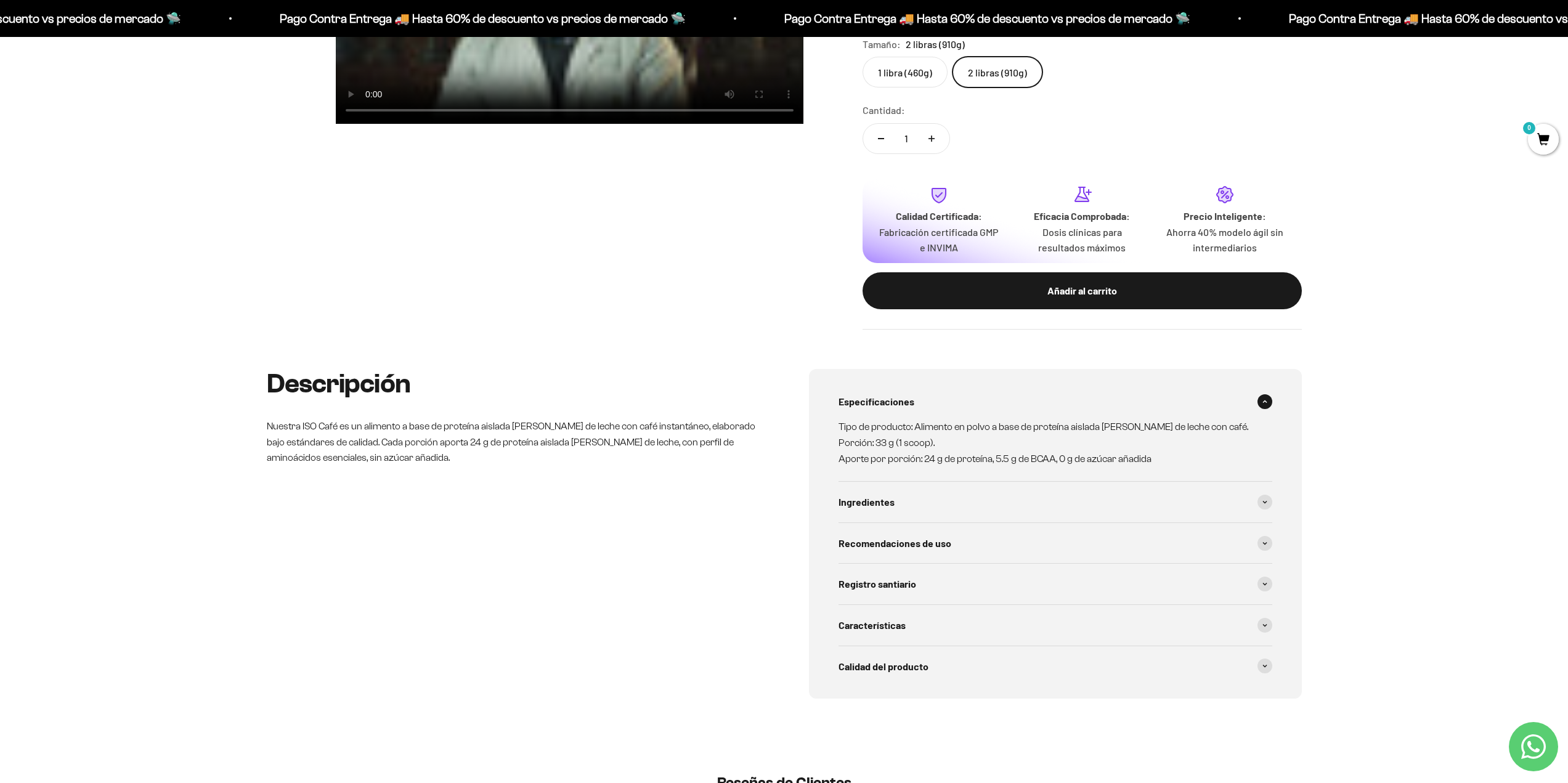
click at [1276, 502] on div "Especificaciones Tipo de producto: Alimento en polvo a base de proteína aislada…" at bounding box center [1055, 533] width 492 height 330
click at [1274, 501] on div "Especificaciones Tipo de producto: Alimento en polvo a base de proteína aislada…" at bounding box center [1055, 533] width 492 height 330
click at [1273, 499] on div "Especificaciones Tipo de producto: Alimento en polvo a base de proteína aislada…" at bounding box center [1055, 533] width 492 height 330
click at [1270, 499] on span at bounding box center [1265, 501] width 15 height 15
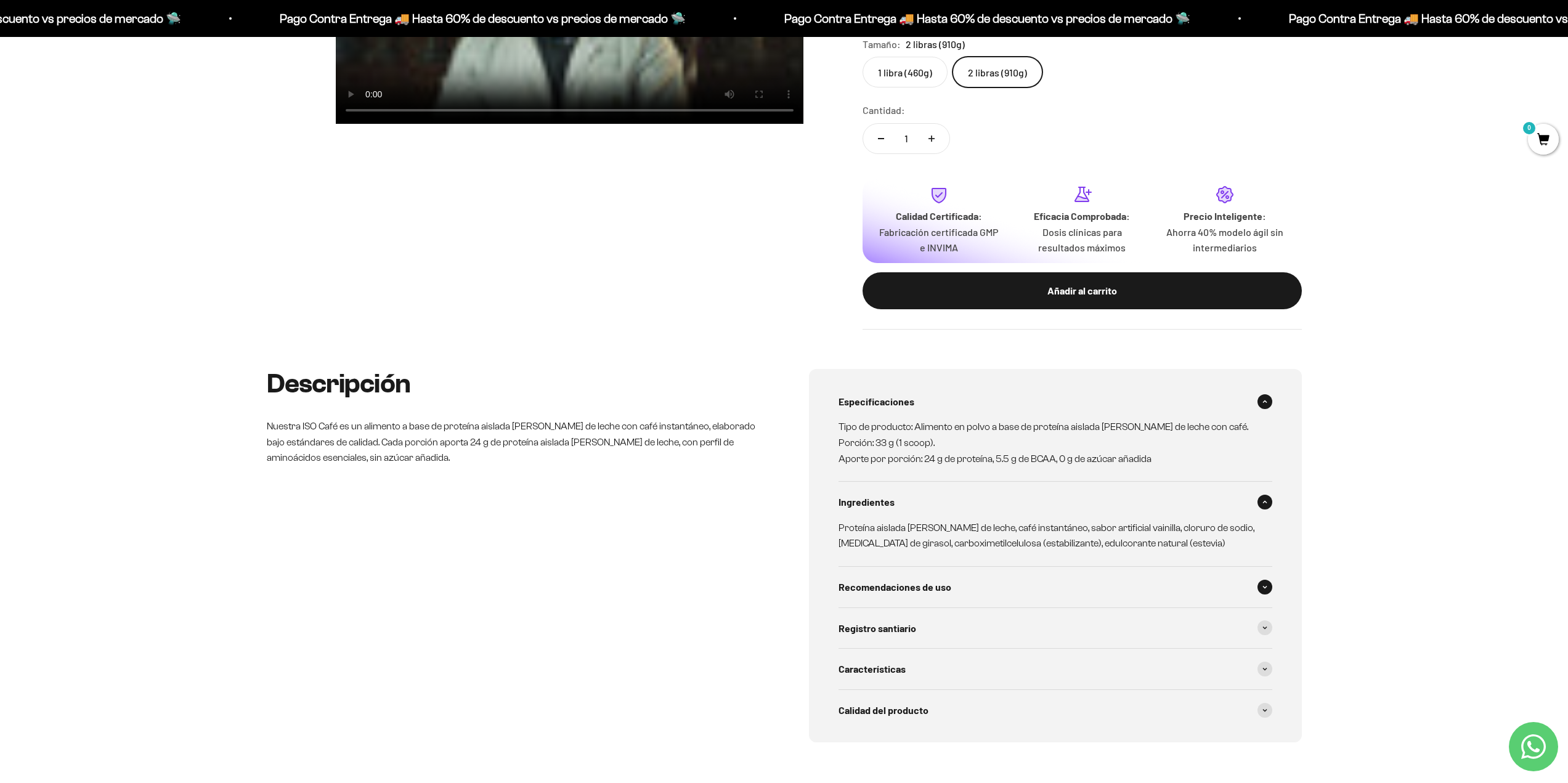
click at [1270, 576] on div "Recomendaciones de uso" at bounding box center [1055, 587] width 434 height 41
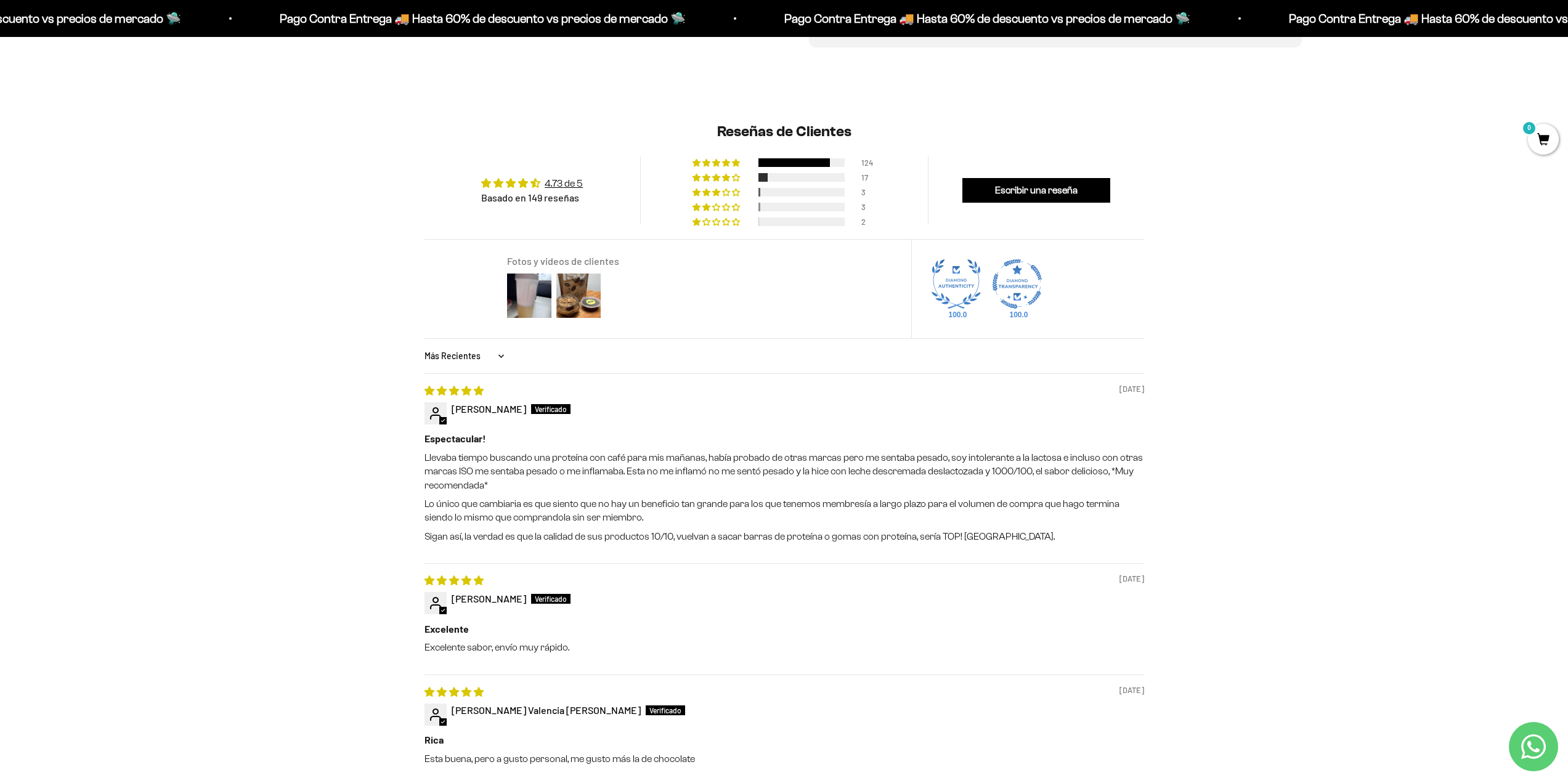
scroll to position [801, 0]
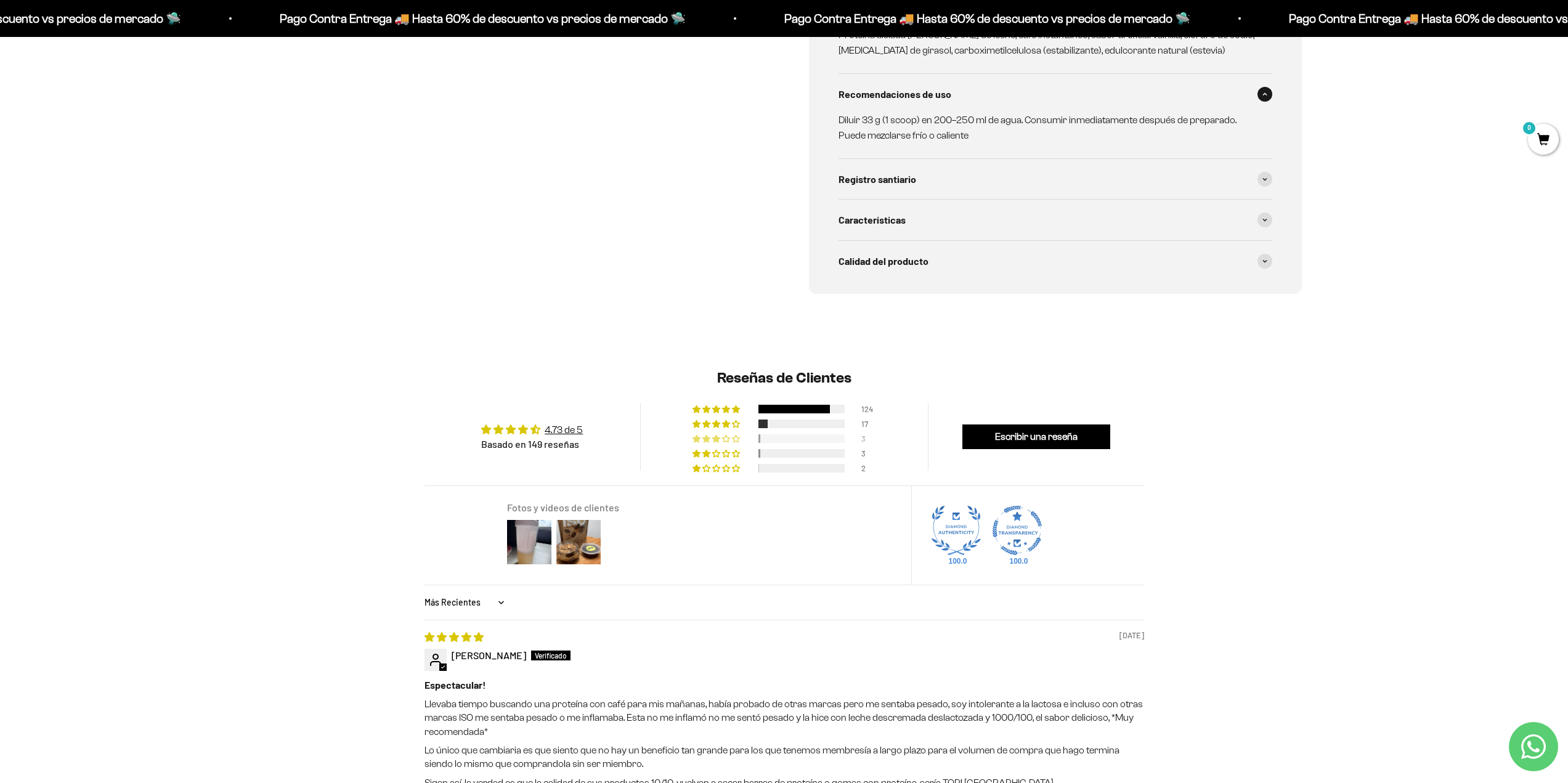
click at [852, 438] on div "3" at bounding box center [784, 437] width 183 height 9
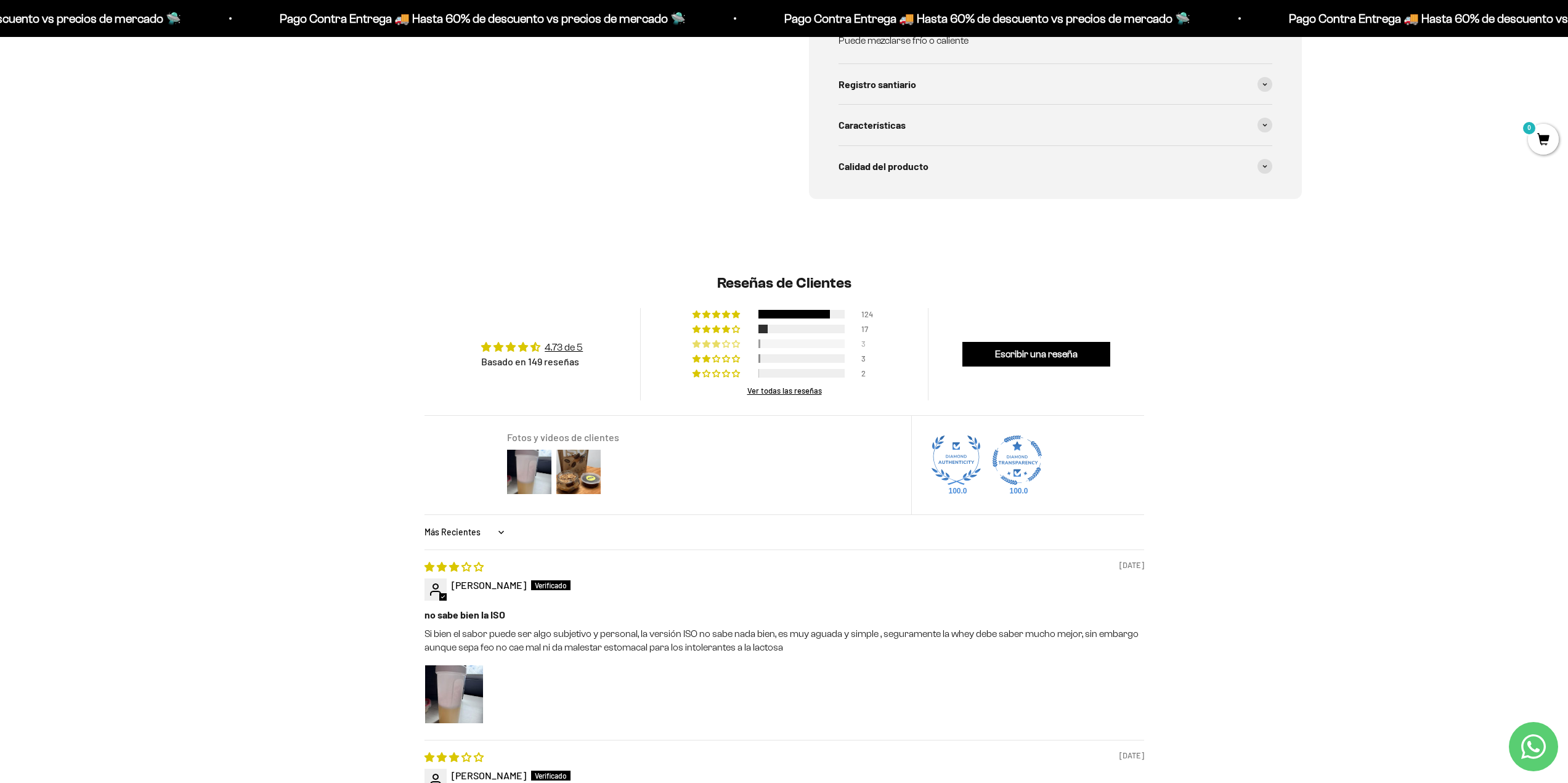
scroll to position [891, 0]
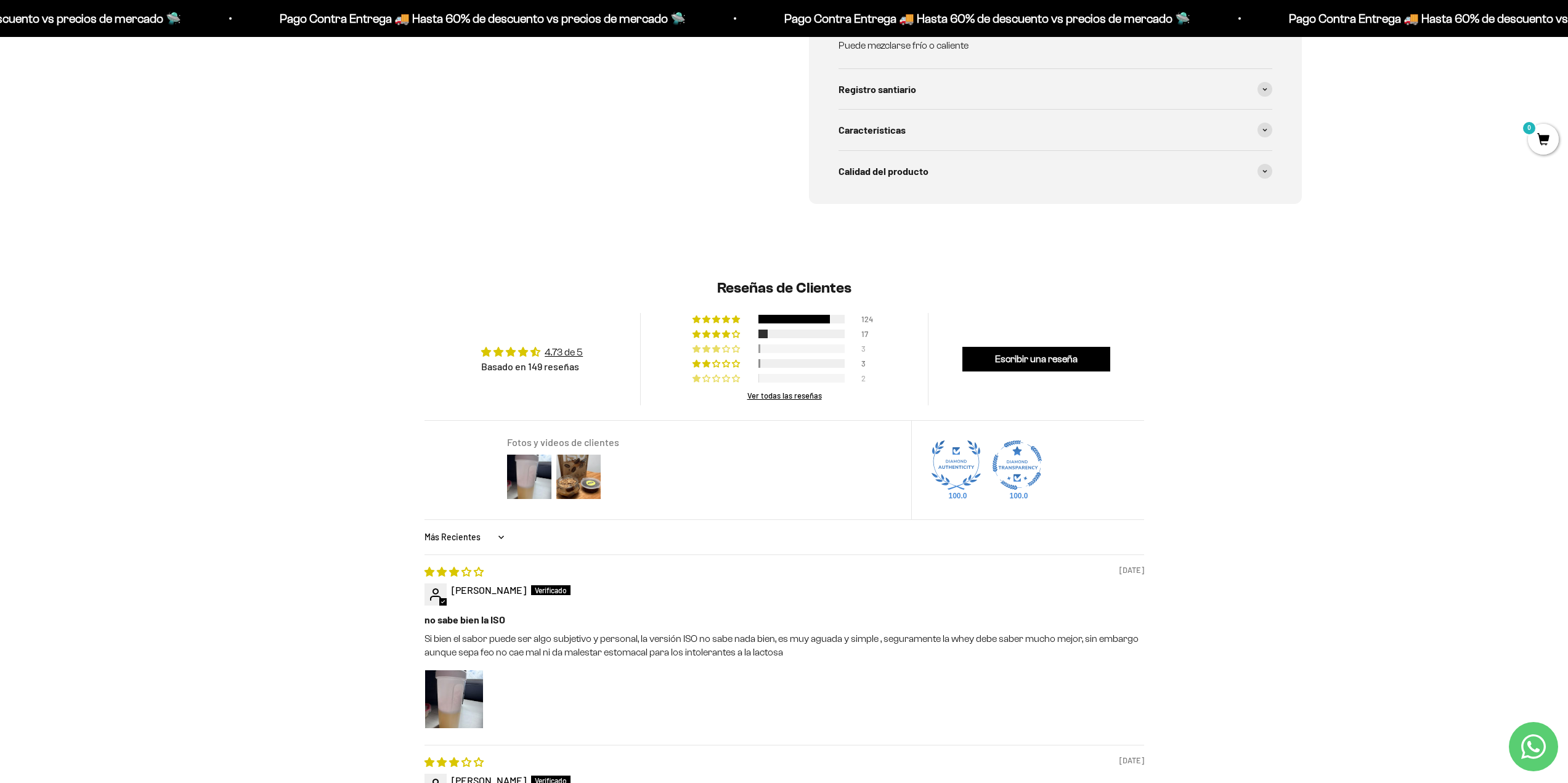
click at [764, 379] on div at bounding box center [802, 378] width 86 height 9
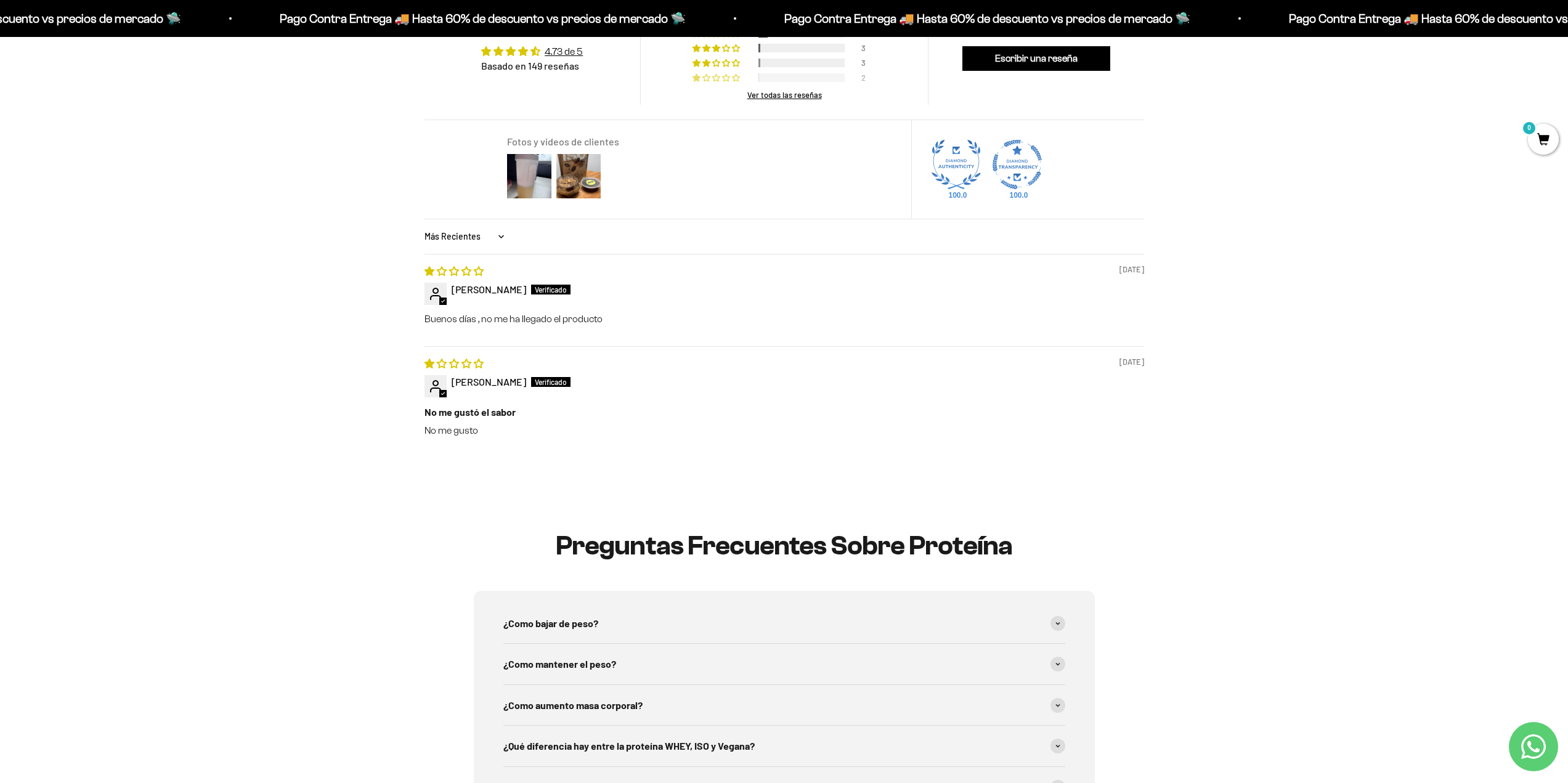
scroll to position [1076, 0]
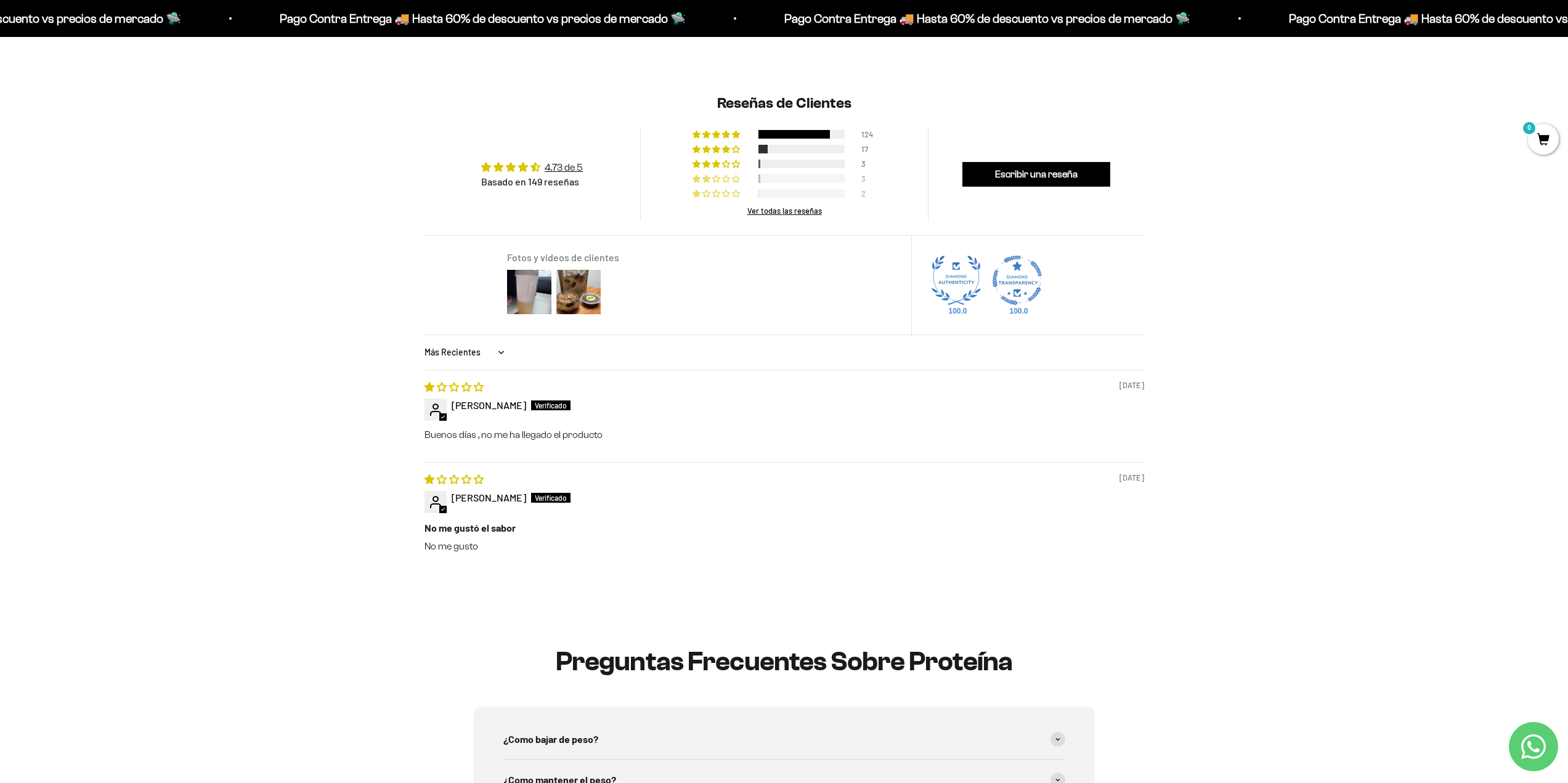
click at [764, 180] on div at bounding box center [802, 178] width 86 height 9
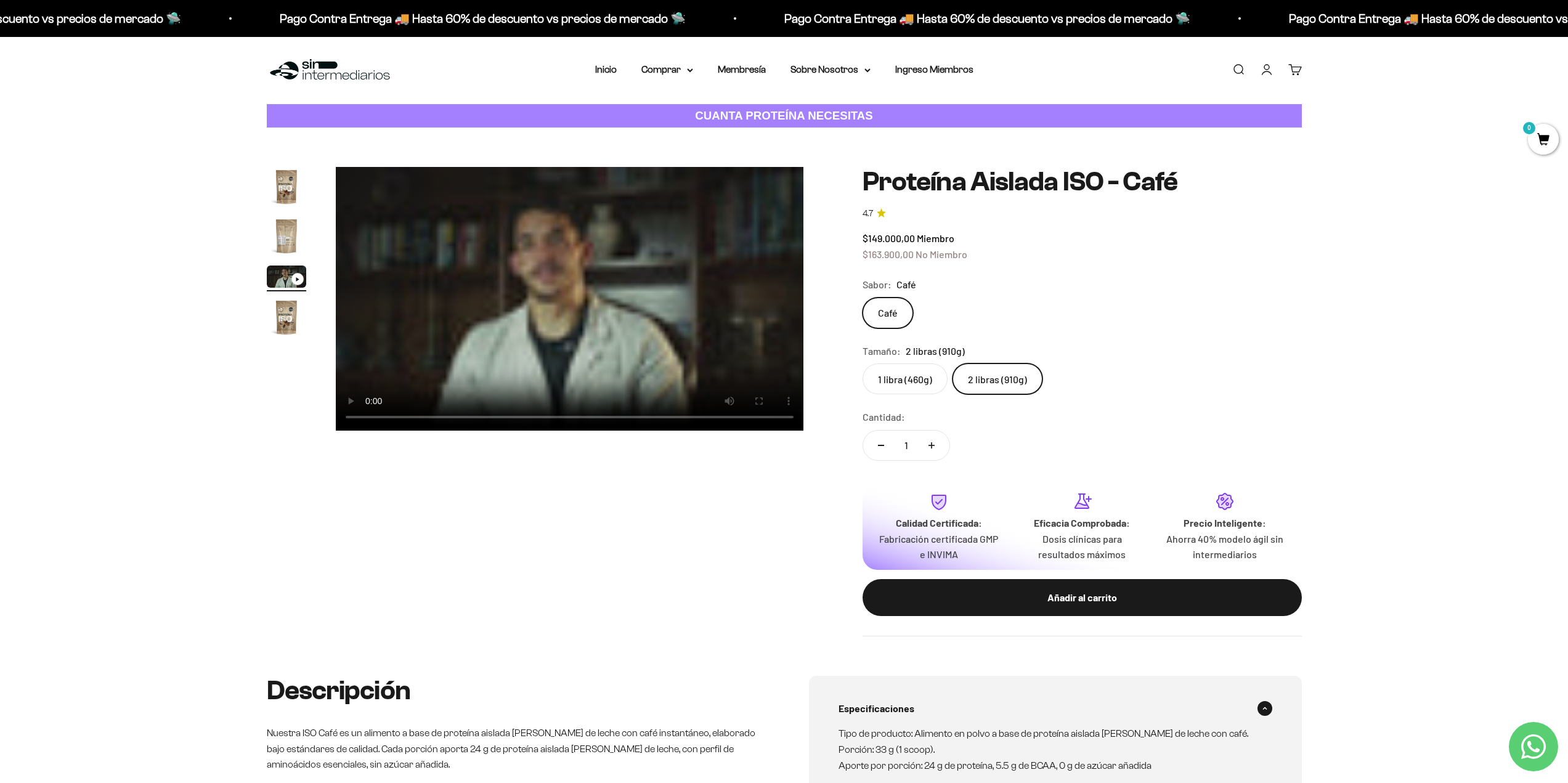
scroll to position [0, 0]
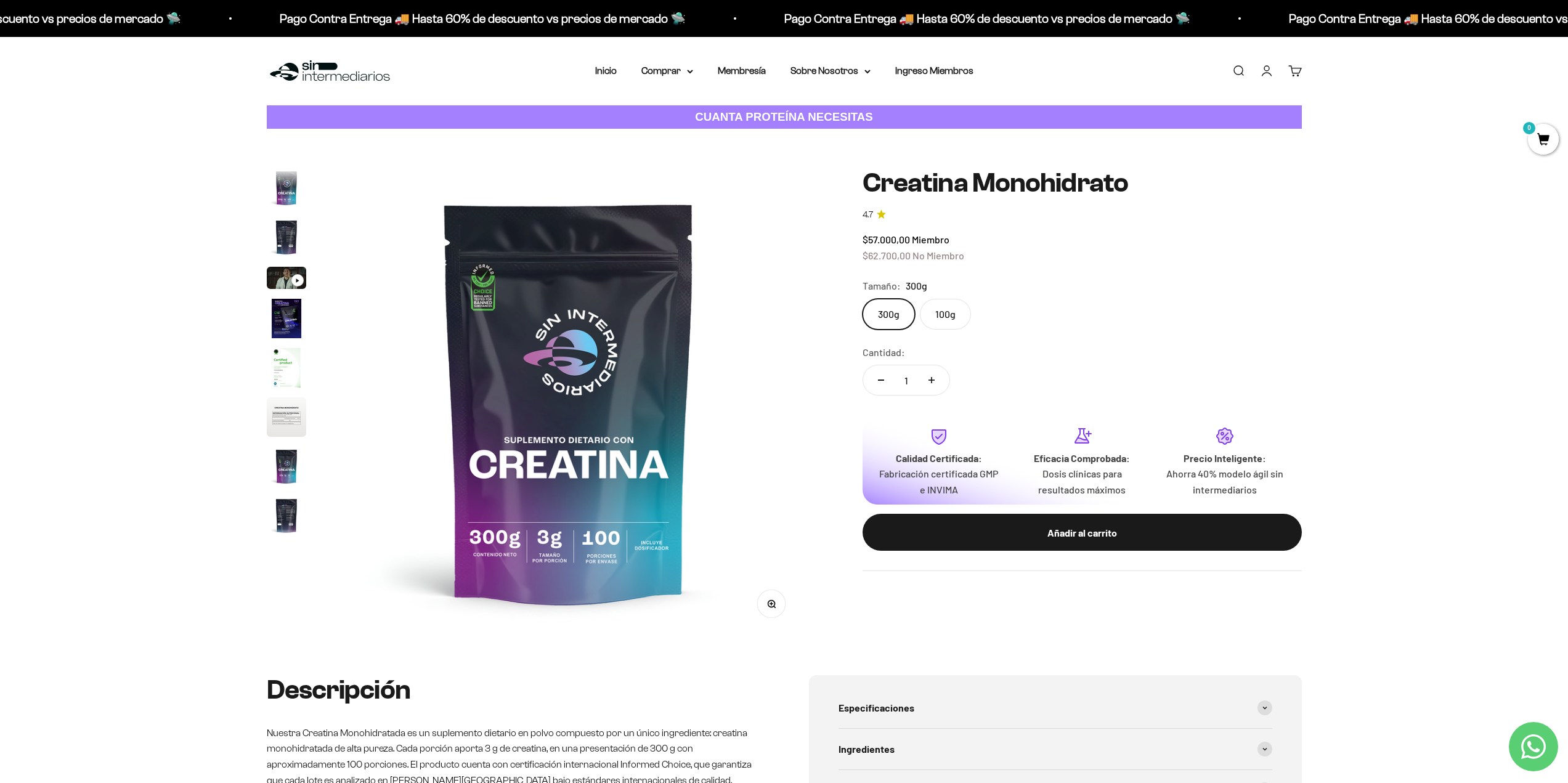
scroll to position [51, 0]
click at [281, 269] on img "Ir al artículo 4" at bounding box center [287, 268] width 39 height 39
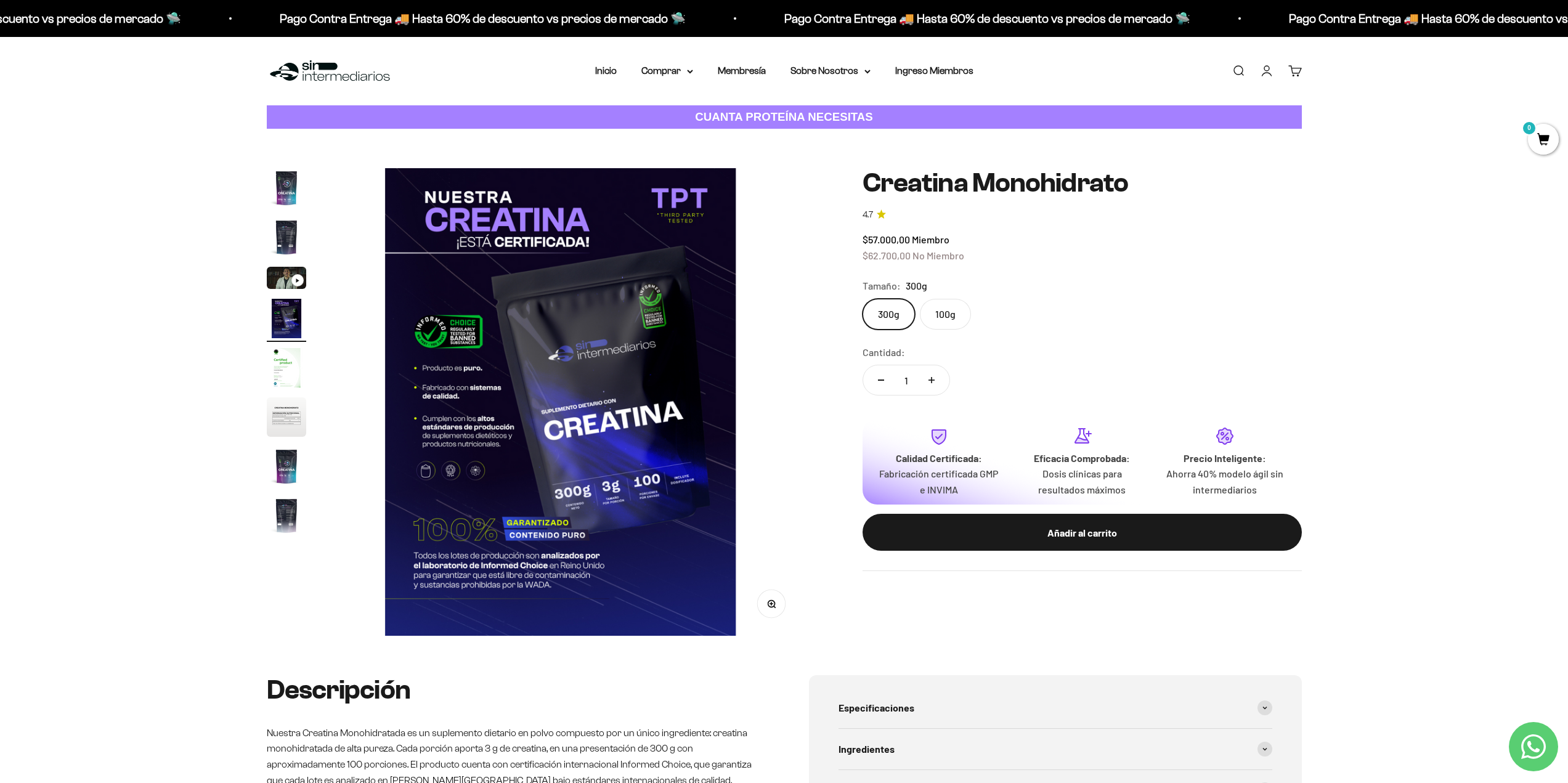
scroll to position [0, 1448]
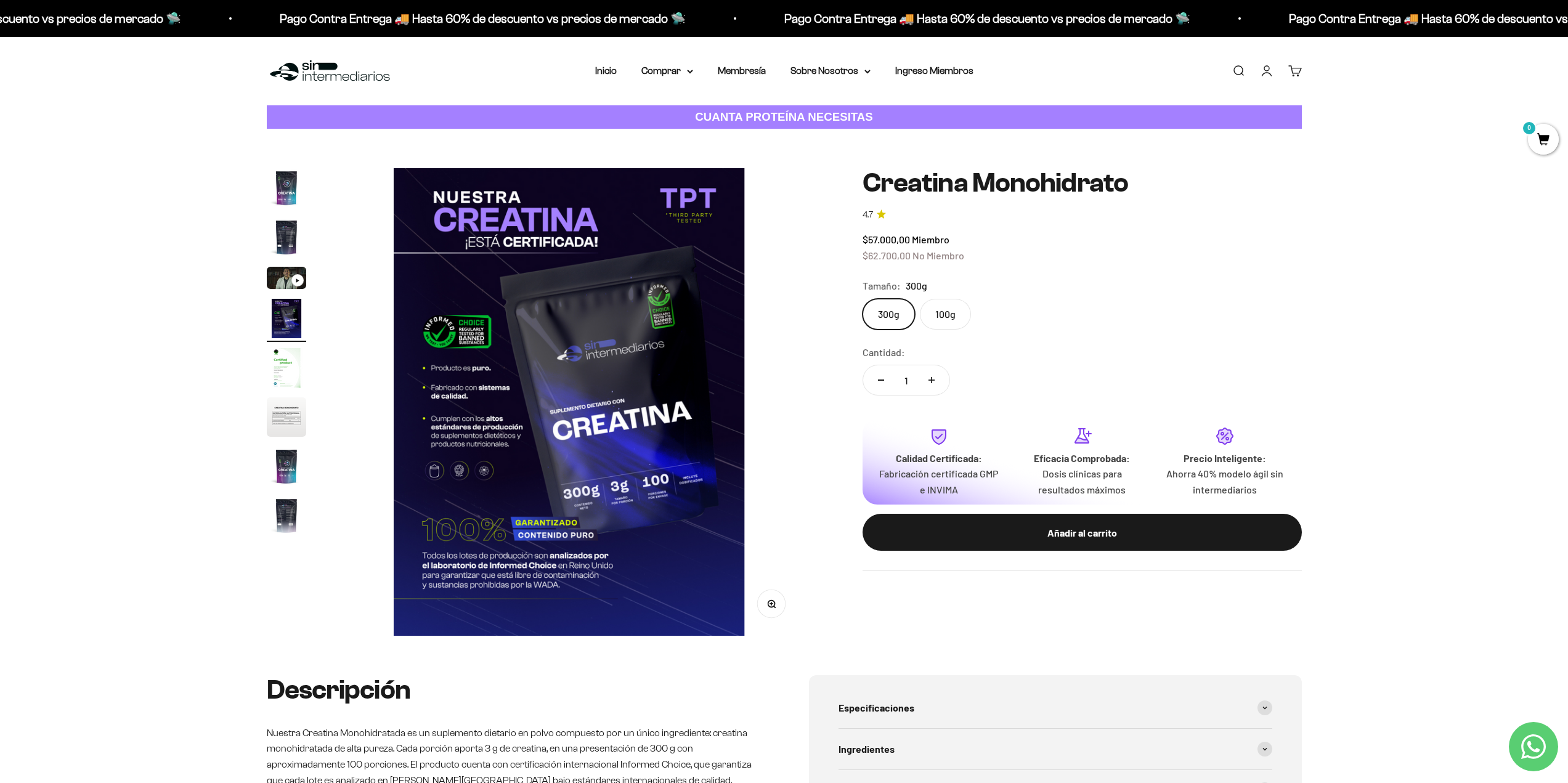
click at [294, 345] on page-dots at bounding box center [287, 352] width 39 height 370
click at [292, 370] on img "Ir al artículo 5" at bounding box center [287, 368] width 39 height 39
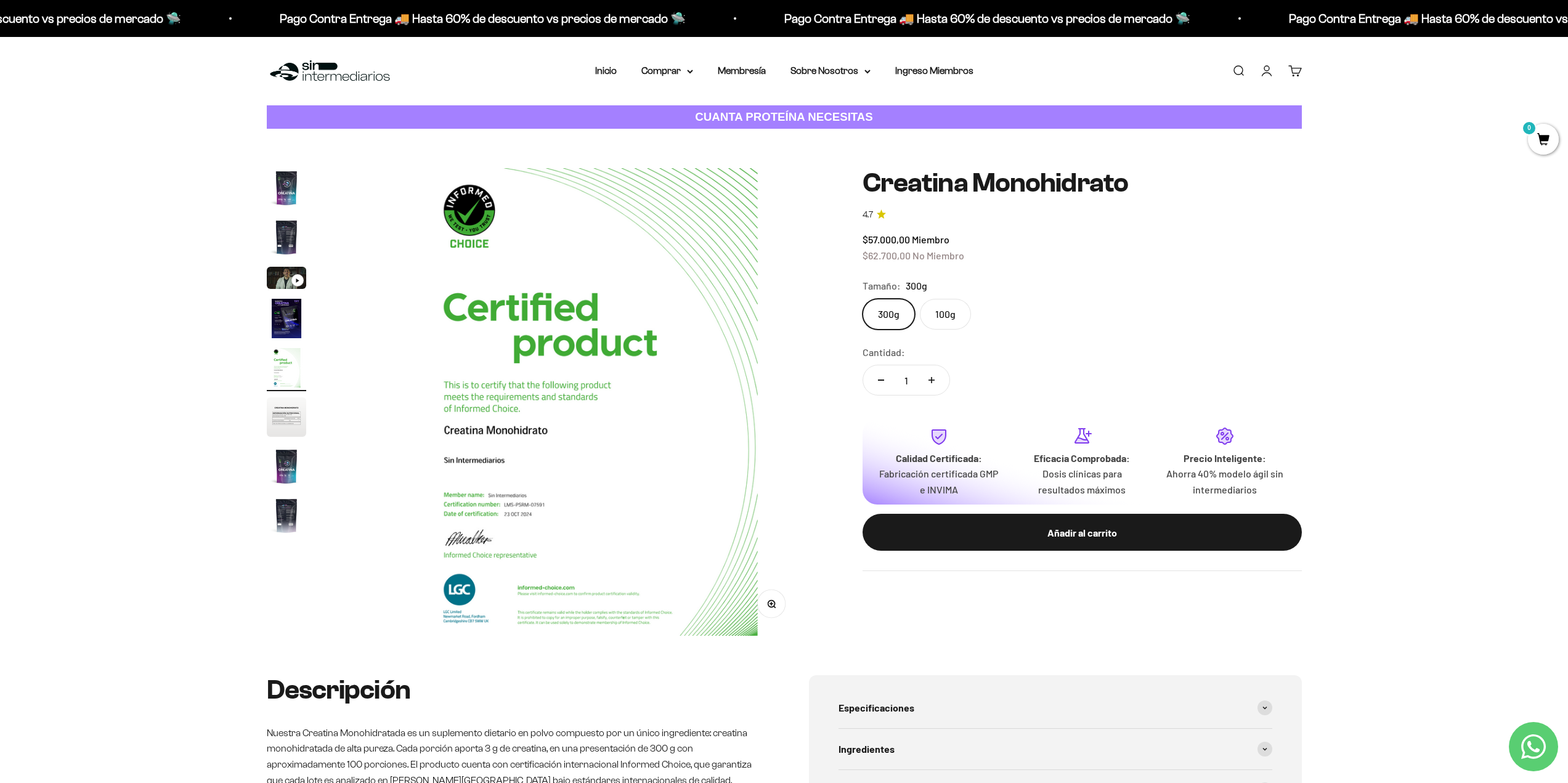
scroll to position [0, 1930]
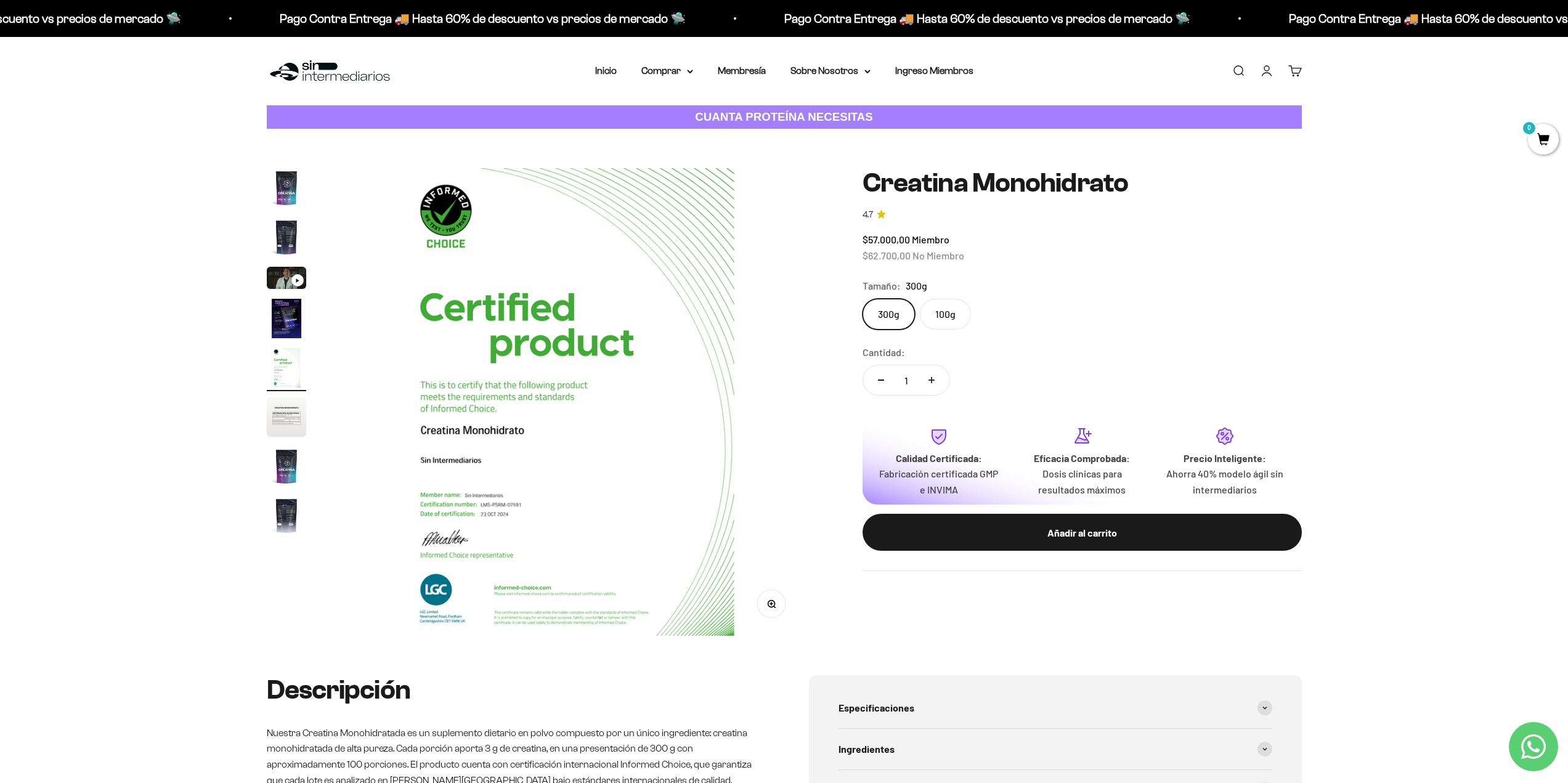
click at [262, 415] on div "Zoom Ir al artículo 1 Ir al artículo 2 Ir al artículo 3 Ir al artículo 4 Ir al …" at bounding box center [784, 402] width 1568 height 546
click at [282, 419] on img "Ir al artículo 6" at bounding box center [287, 417] width 39 height 39
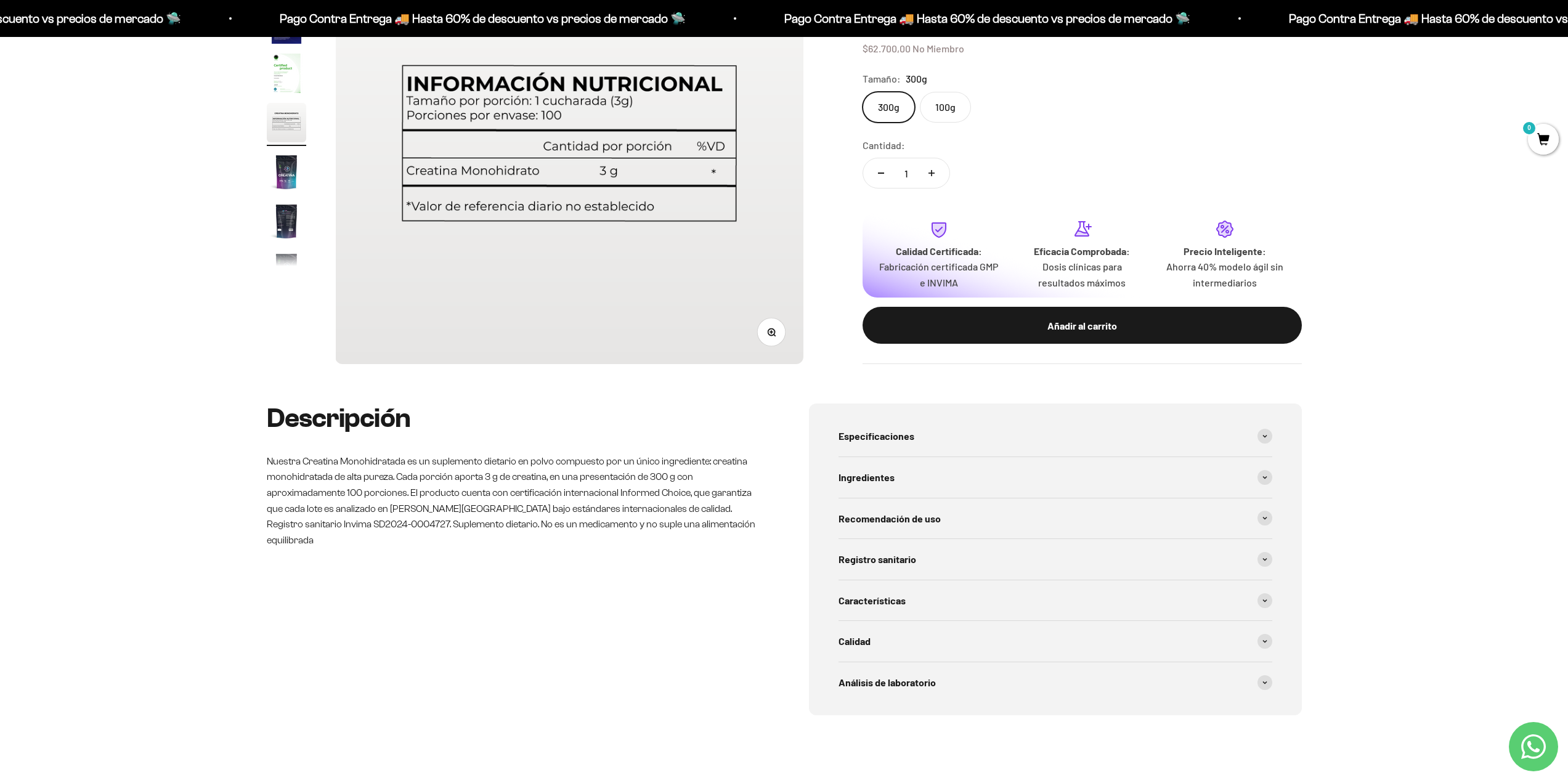
scroll to position [308, 0]
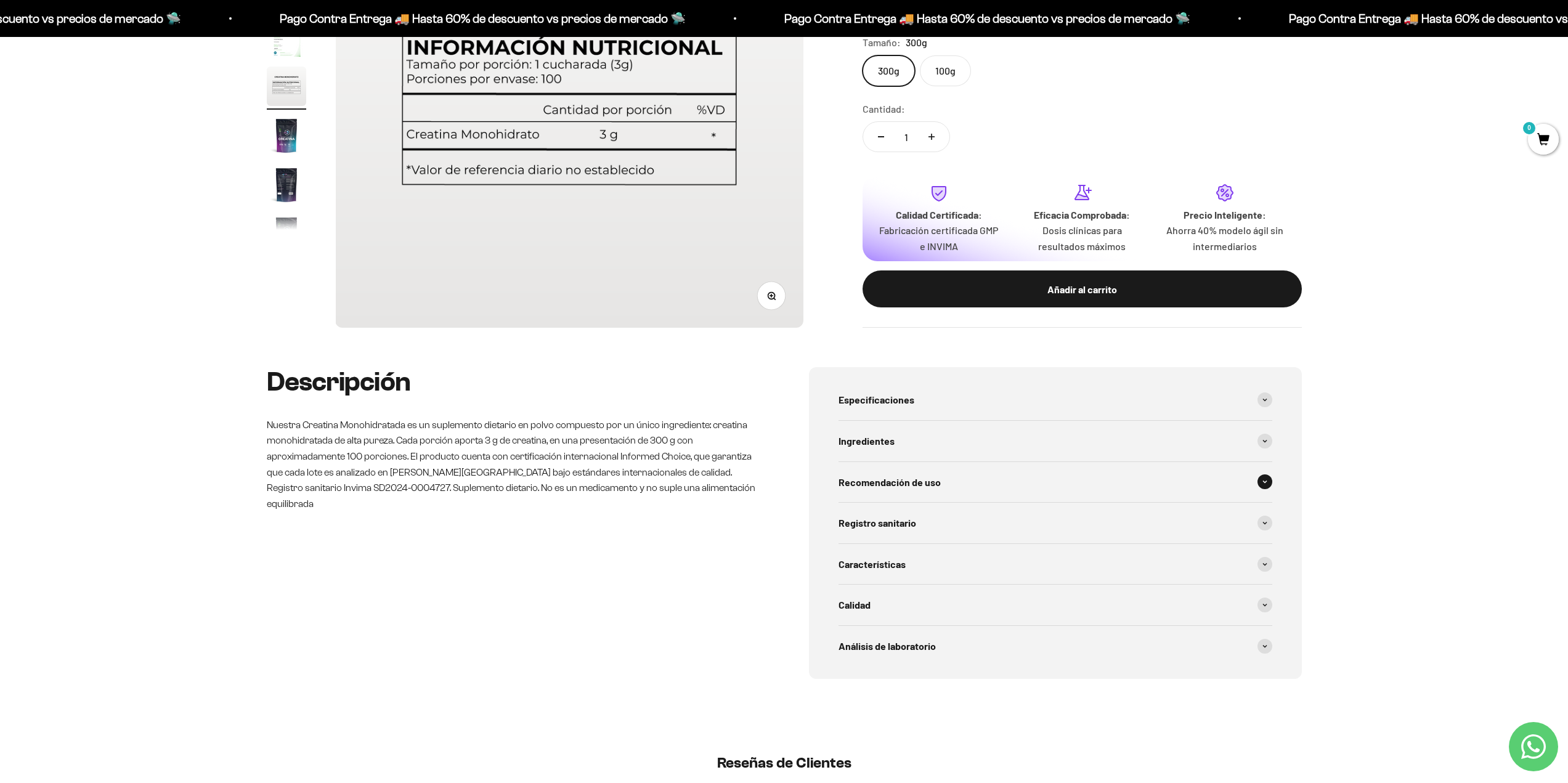
click at [1255, 480] on div "Recomendación de uso" at bounding box center [1055, 483] width 434 height 41
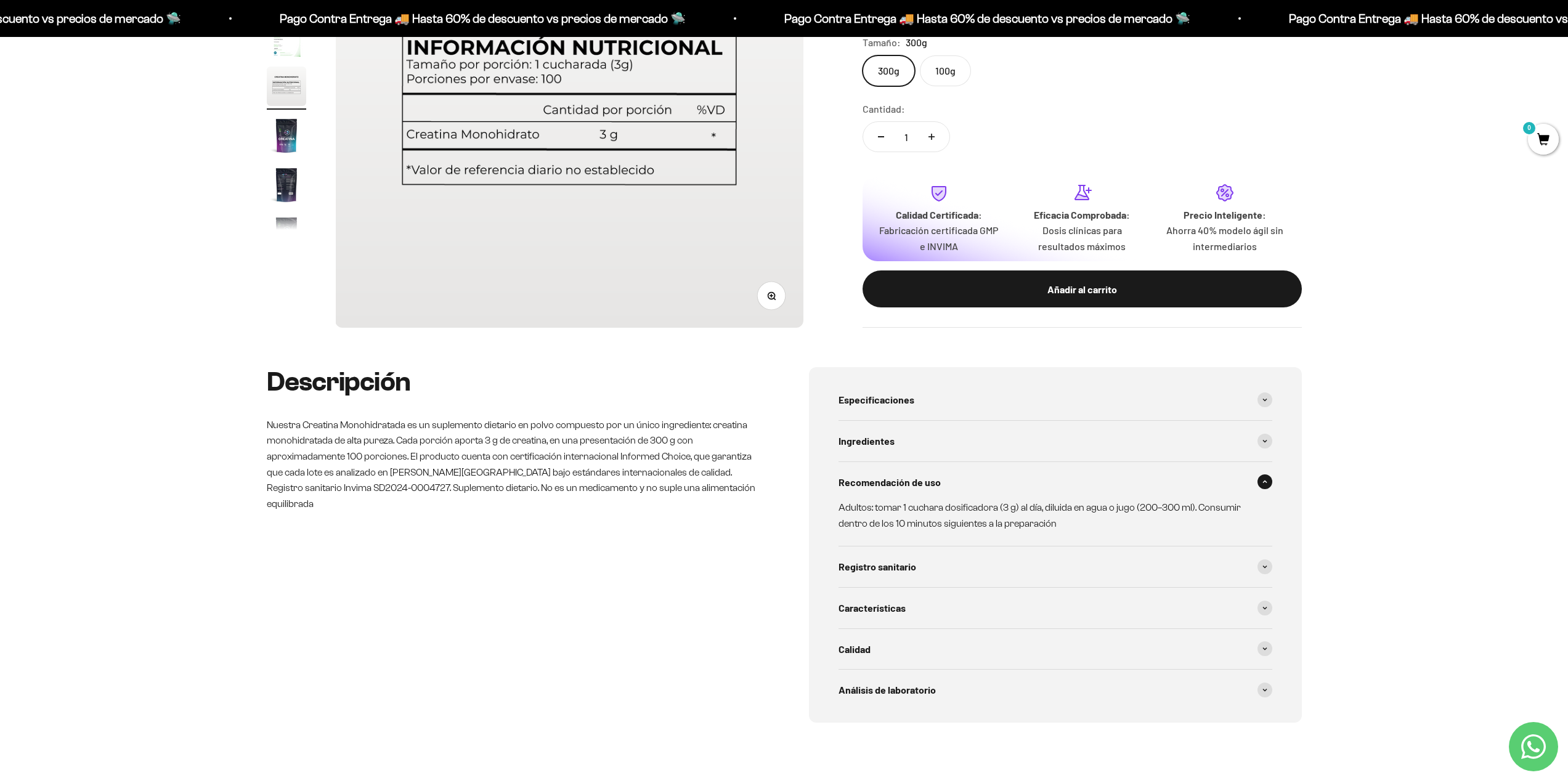
click at [1263, 487] on span at bounding box center [1265, 481] width 15 height 15
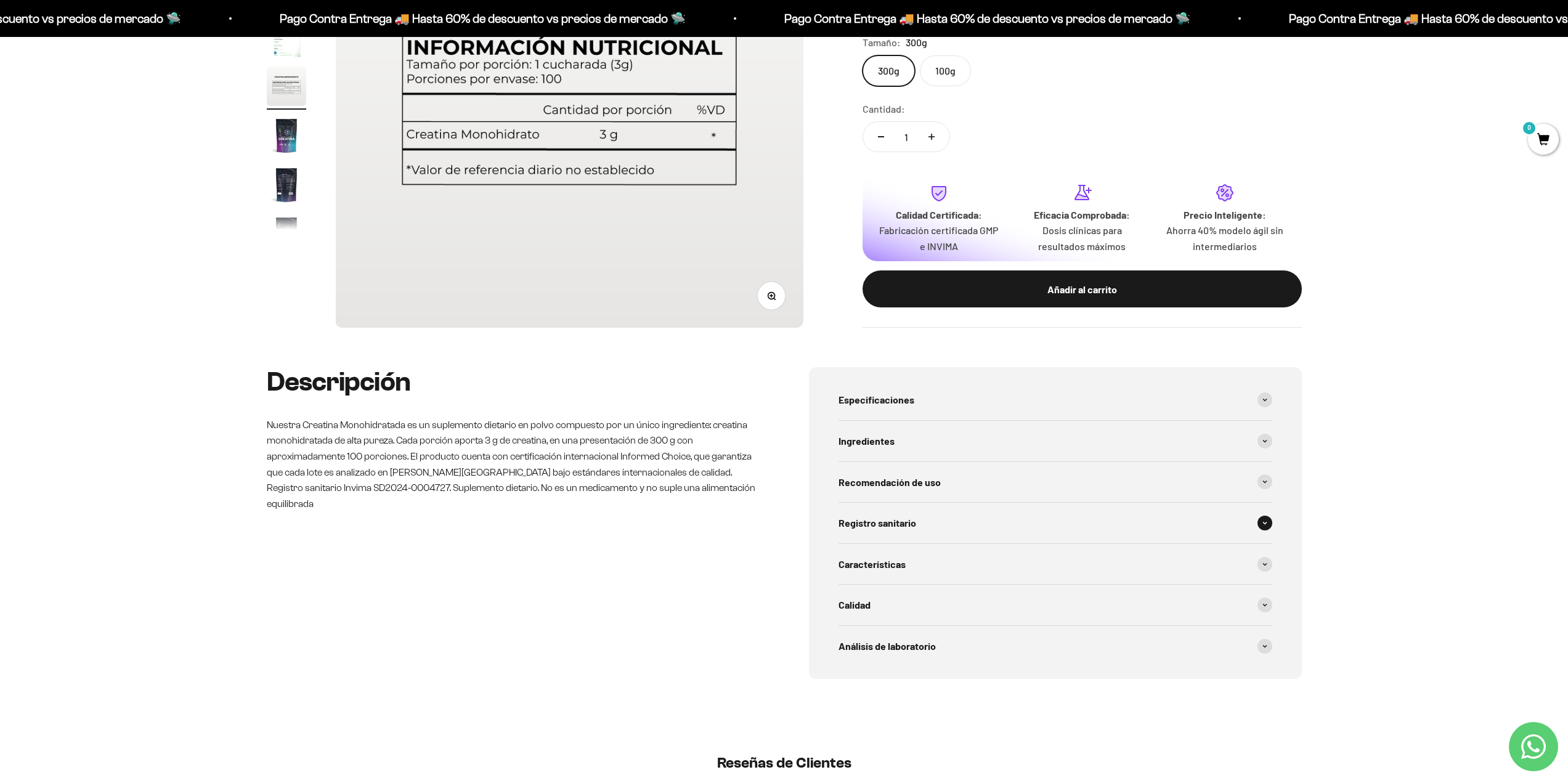
click at [1272, 518] on div "Registro sanitario" at bounding box center [1055, 524] width 434 height 41
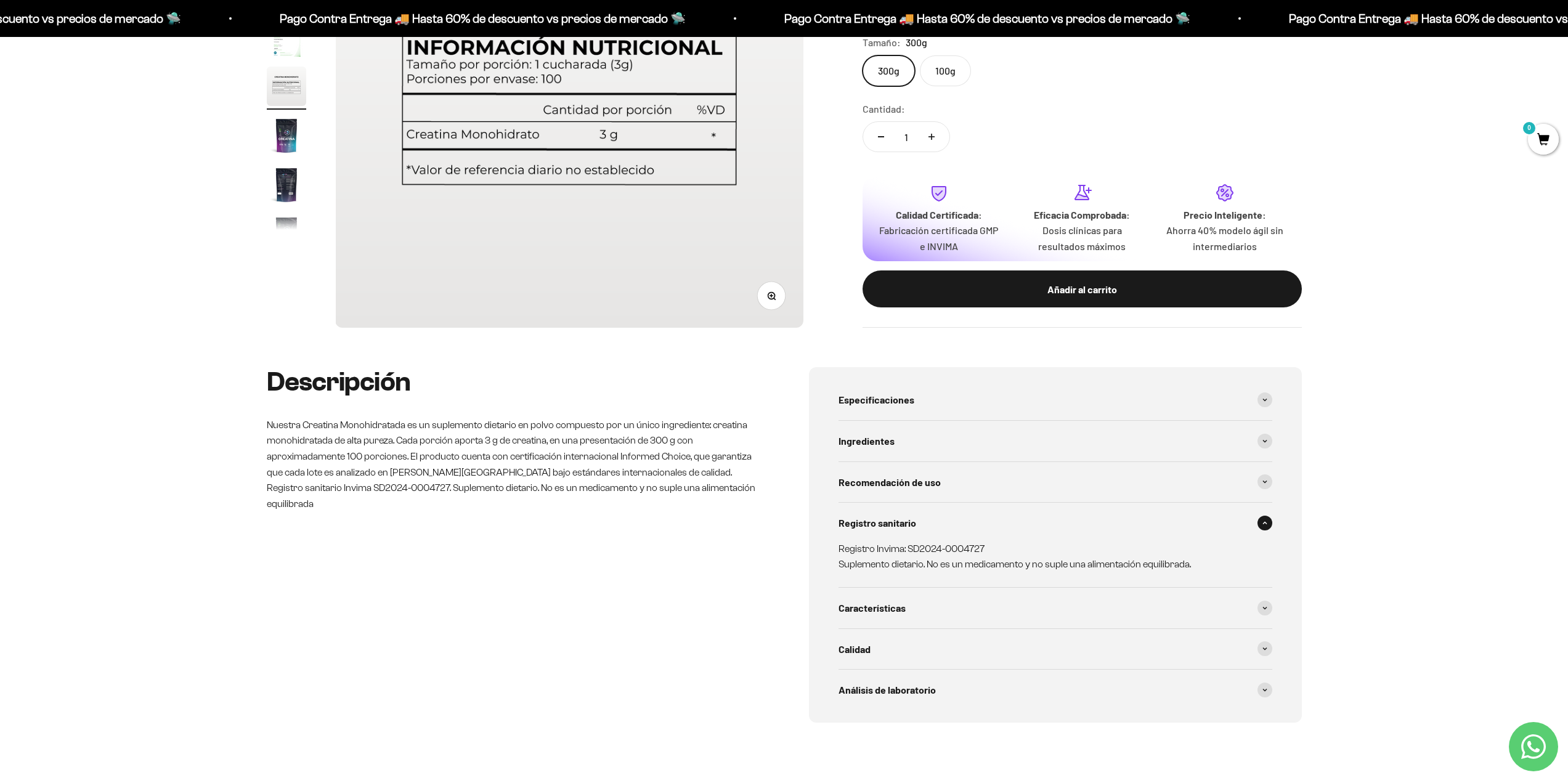
drag, startPoint x: 1263, startPoint y: 522, endPoint x: 1265, endPoint y: 534, distance: 12.2
click at [1263, 523] on icon at bounding box center [1265, 524] width 5 height 4
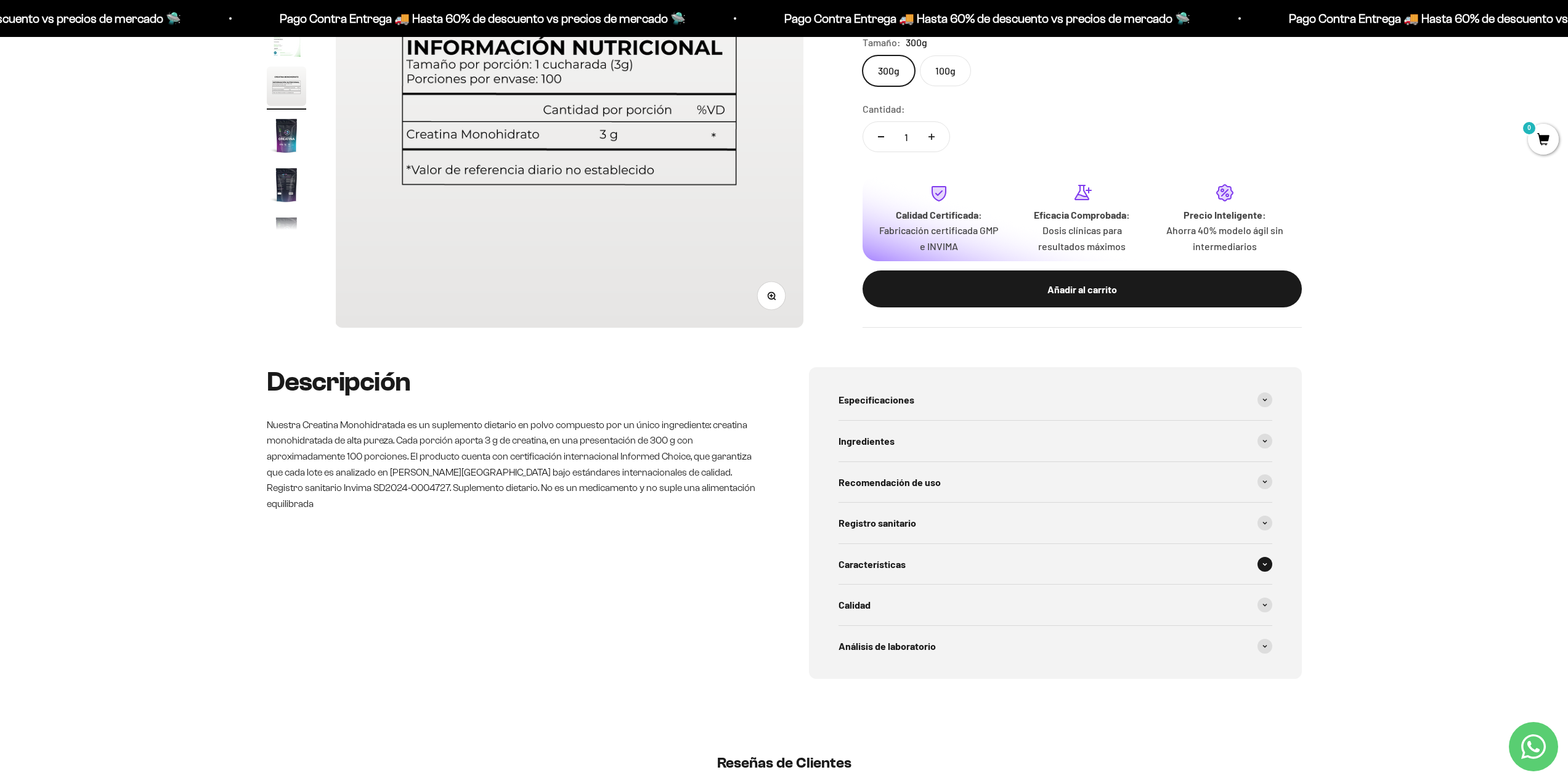
click at [1264, 569] on span at bounding box center [1265, 564] width 15 height 15
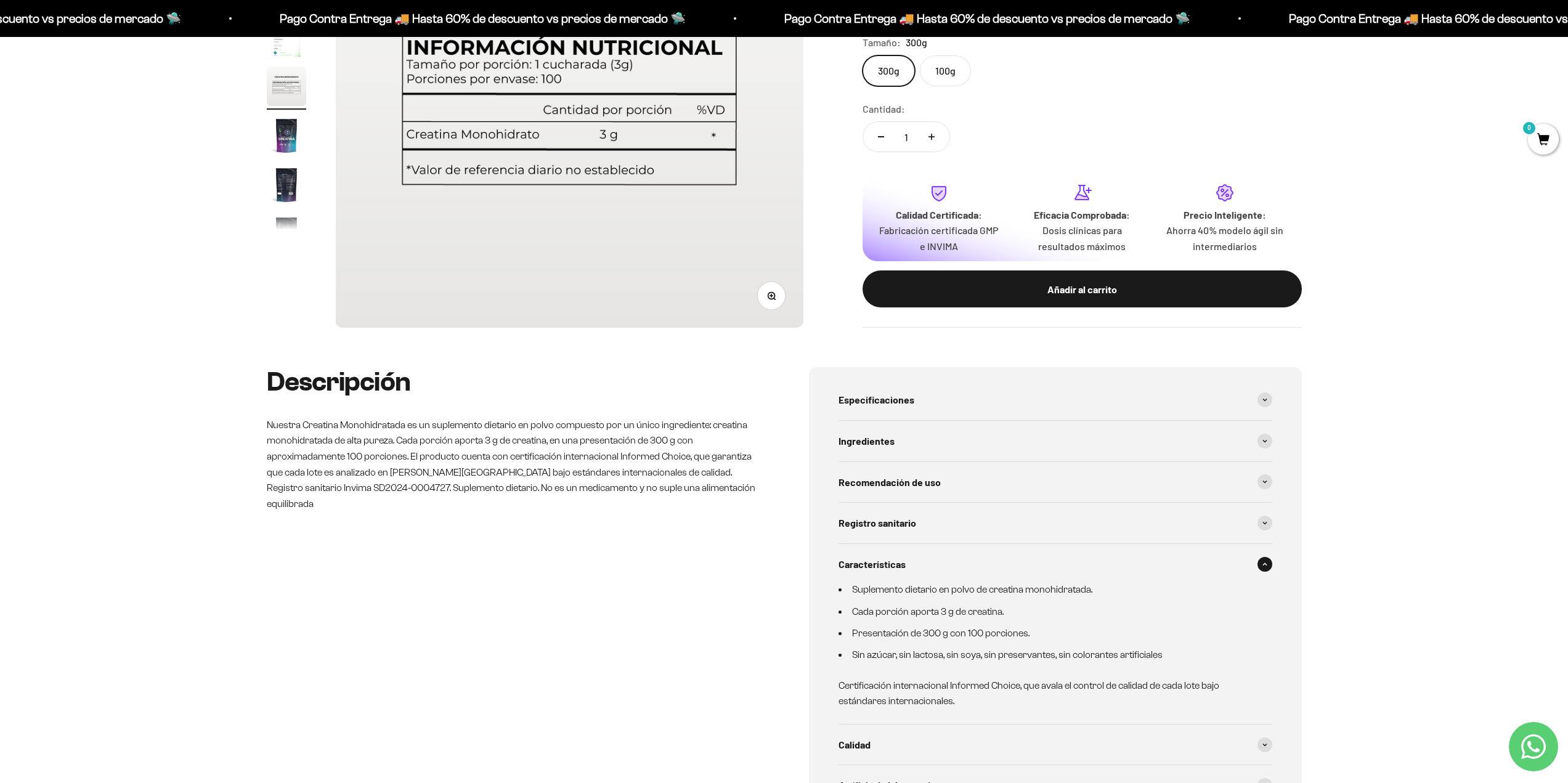
click at [1264, 565] on icon at bounding box center [1265, 564] width 4 height 2
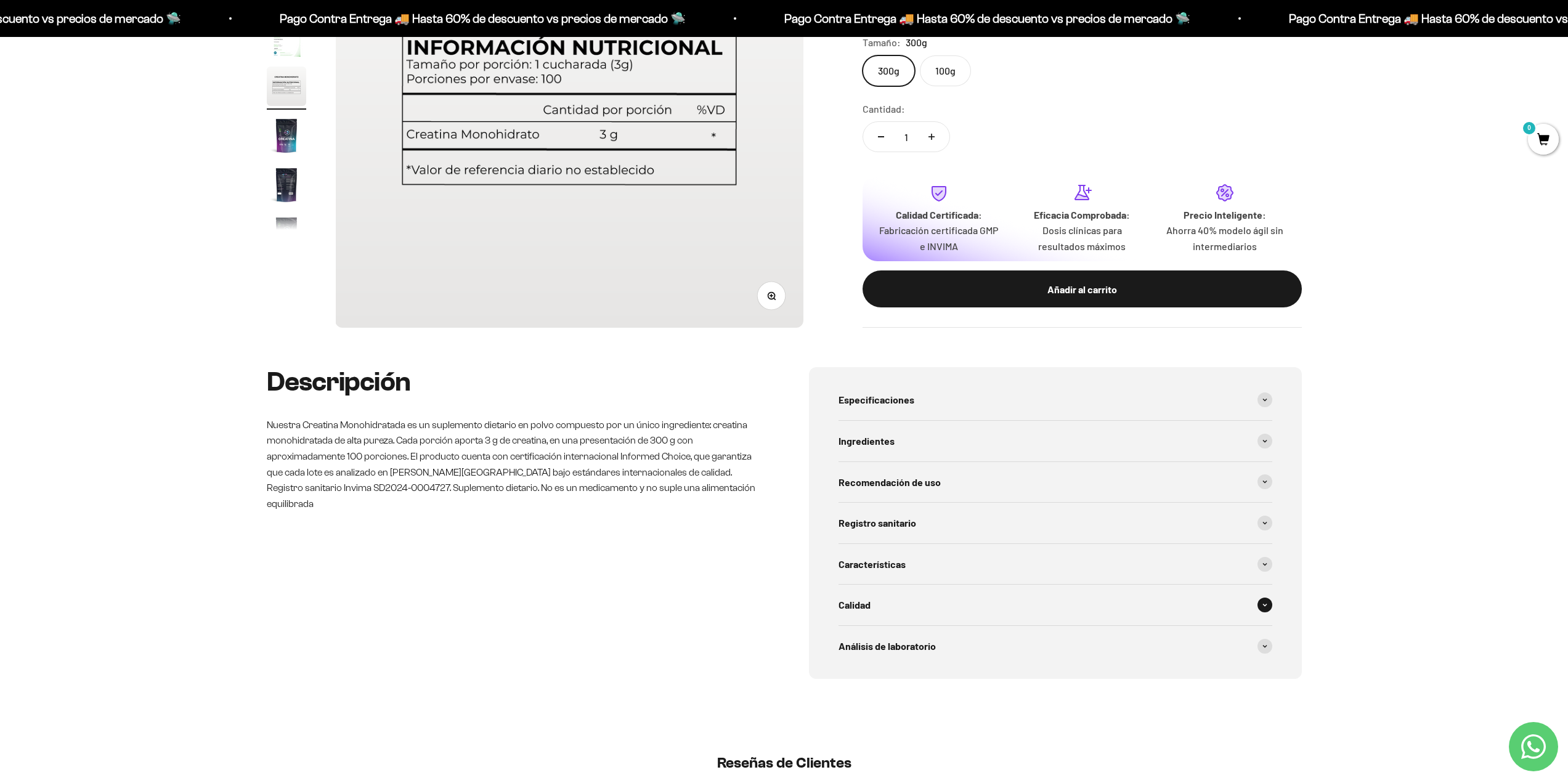
click at [1262, 598] on span at bounding box center [1265, 605] width 15 height 15
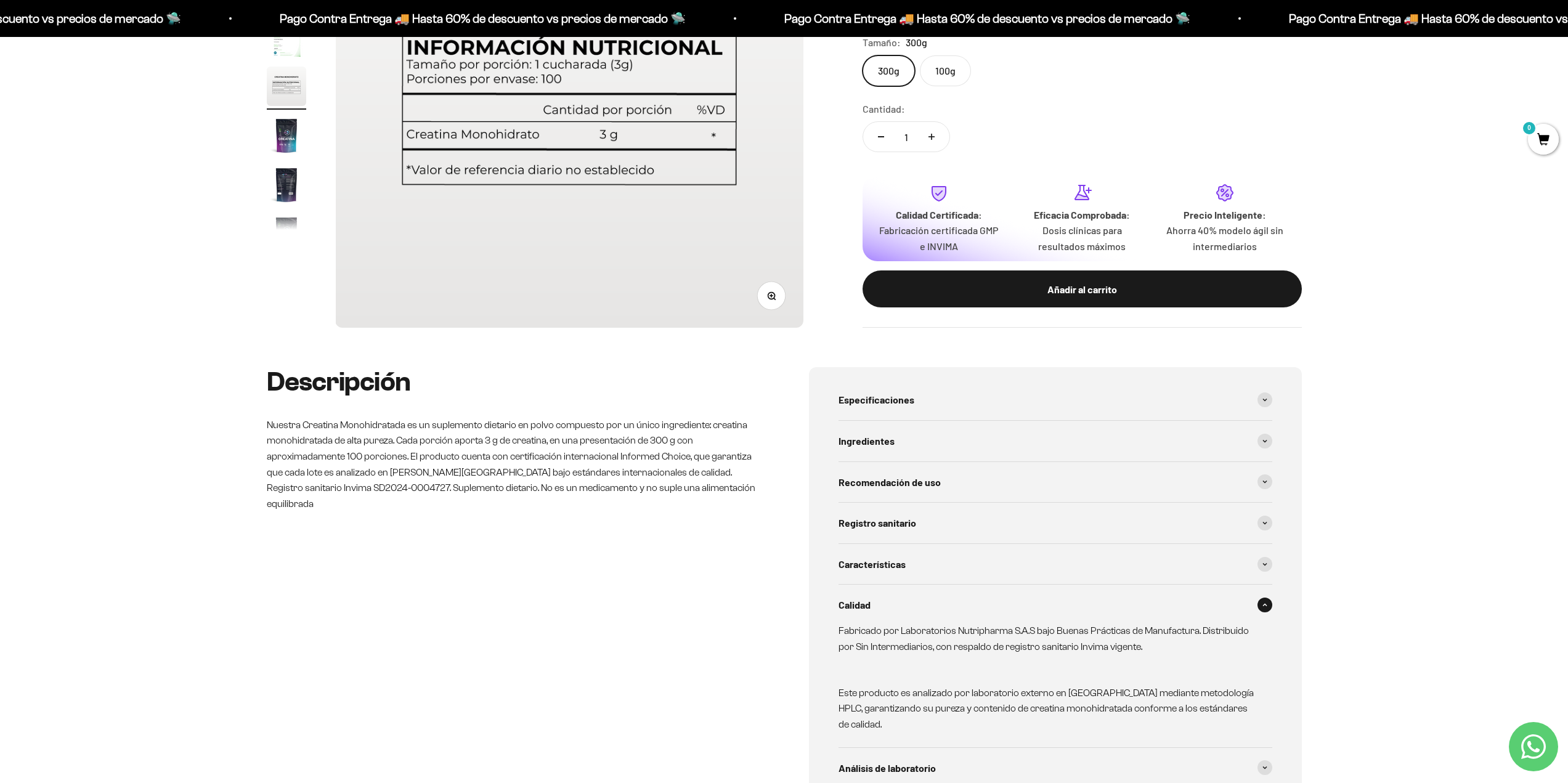
click at [1262, 598] on span at bounding box center [1265, 605] width 15 height 15
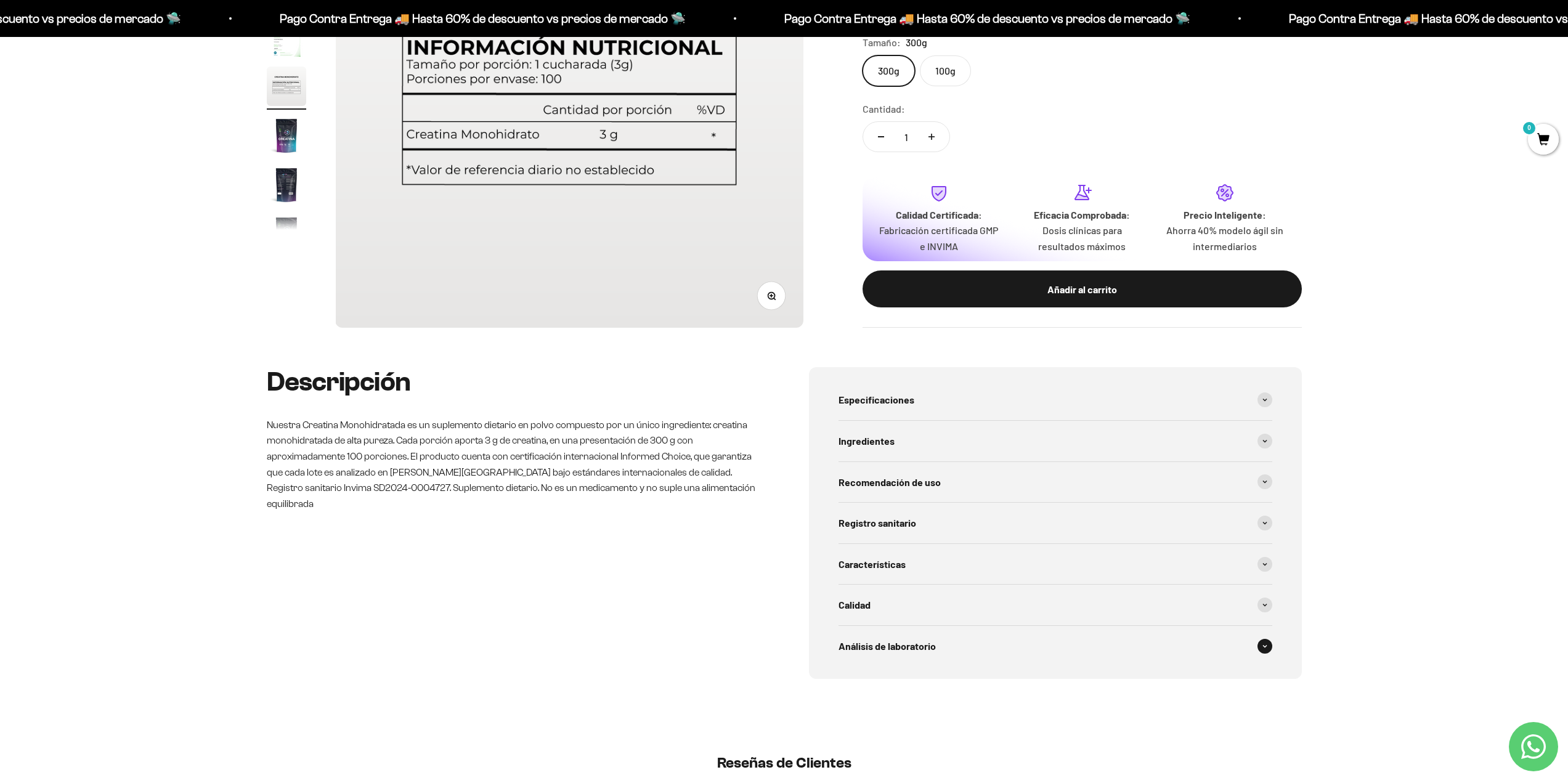
click at [1273, 644] on div "Especificaciones Tipo de producto: Suplemento dietario en polvo. Sabor: Natural…" at bounding box center [1055, 523] width 492 height 311
click at [1266, 644] on span at bounding box center [1265, 646] width 15 height 15
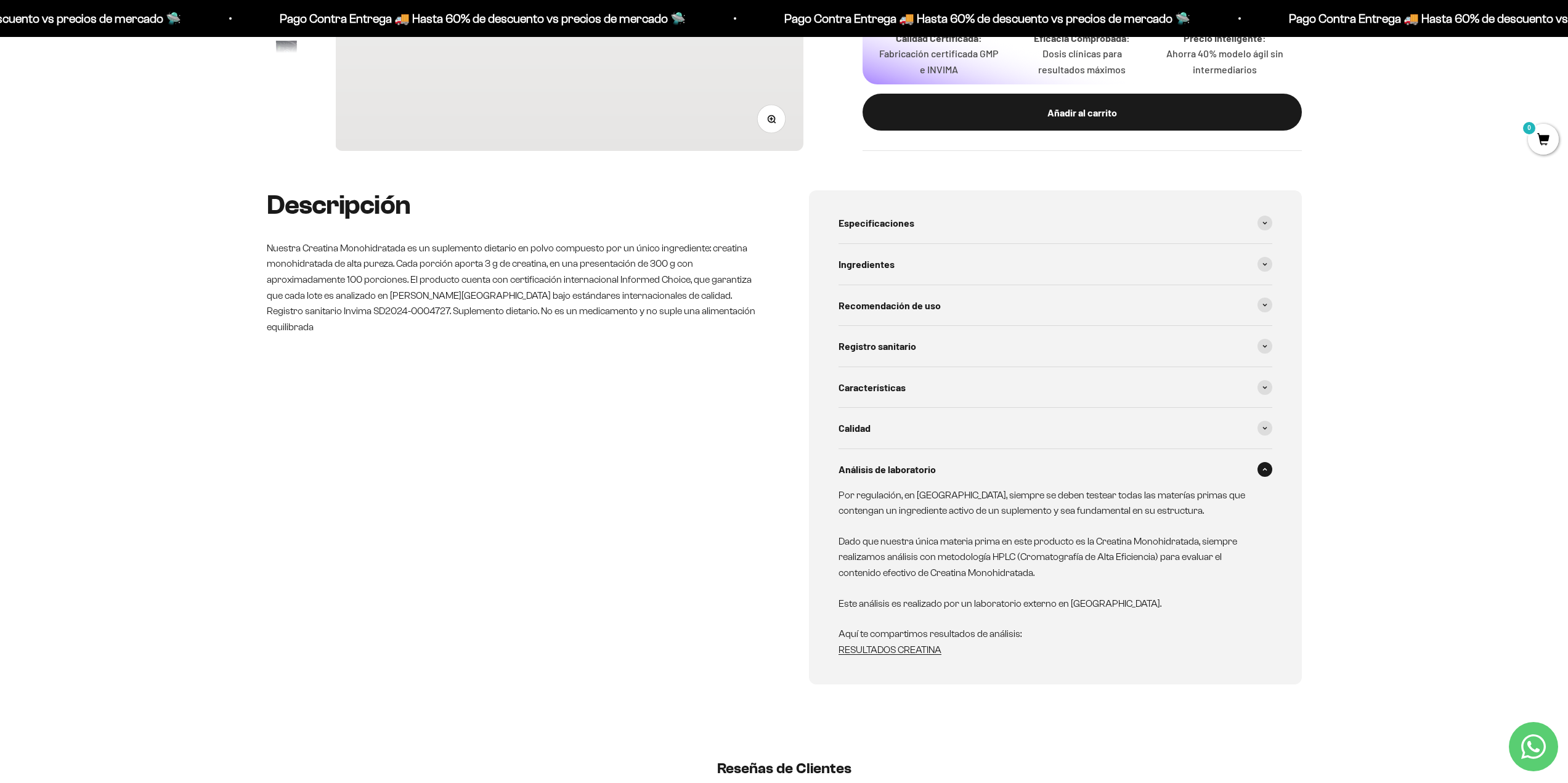
scroll to position [492, 0]
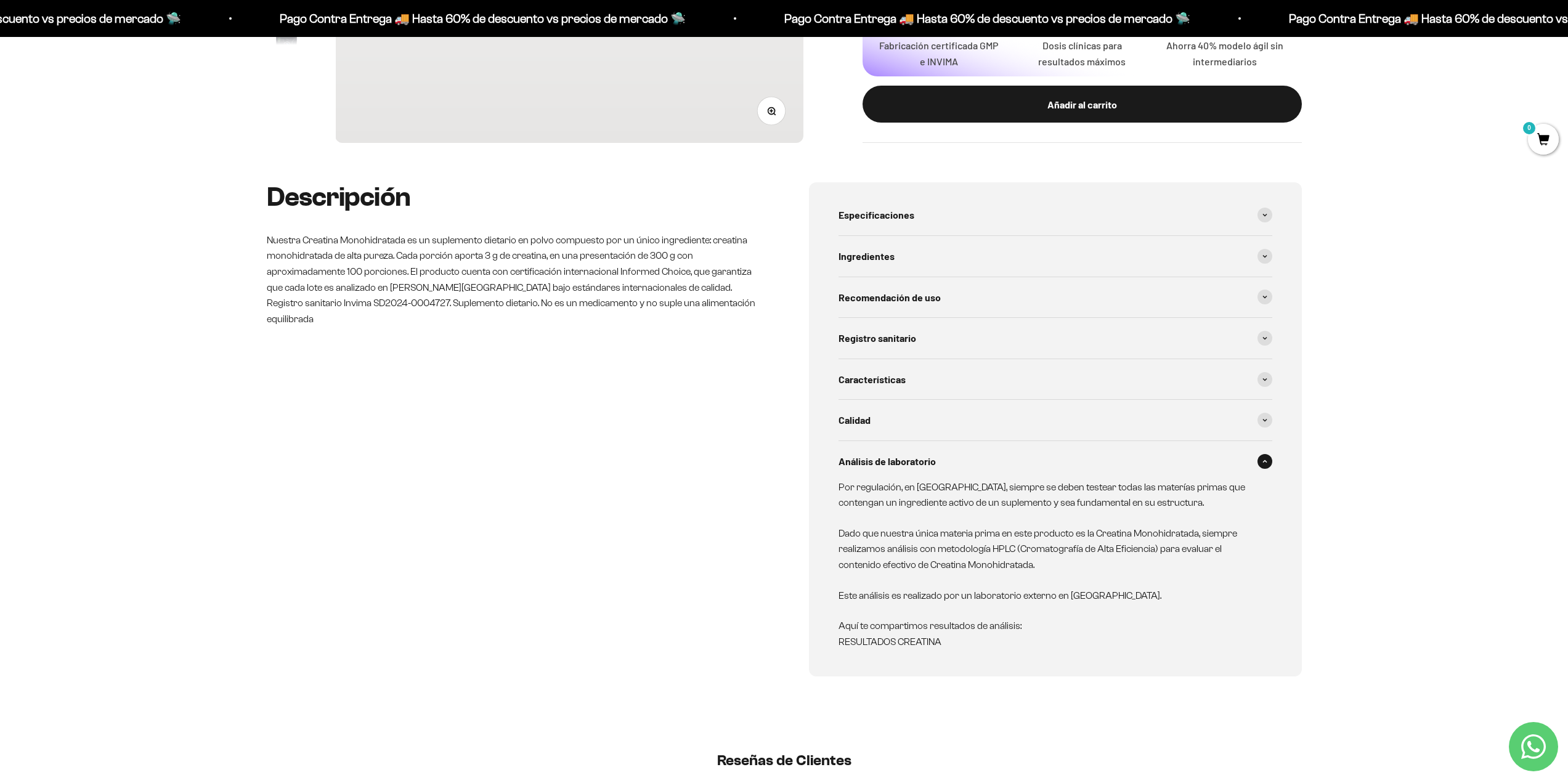
click at [880, 639] on link "RESULTADOS CREATINA" at bounding box center [890, 642] width 103 height 11
click at [1274, 459] on div "Especificaciones Tipo de producto: Suplemento dietario en polvo. Sabor: Natural…" at bounding box center [1055, 429] width 492 height 494
click at [1268, 456] on span at bounding box center [1265, 461] width 15 height 15
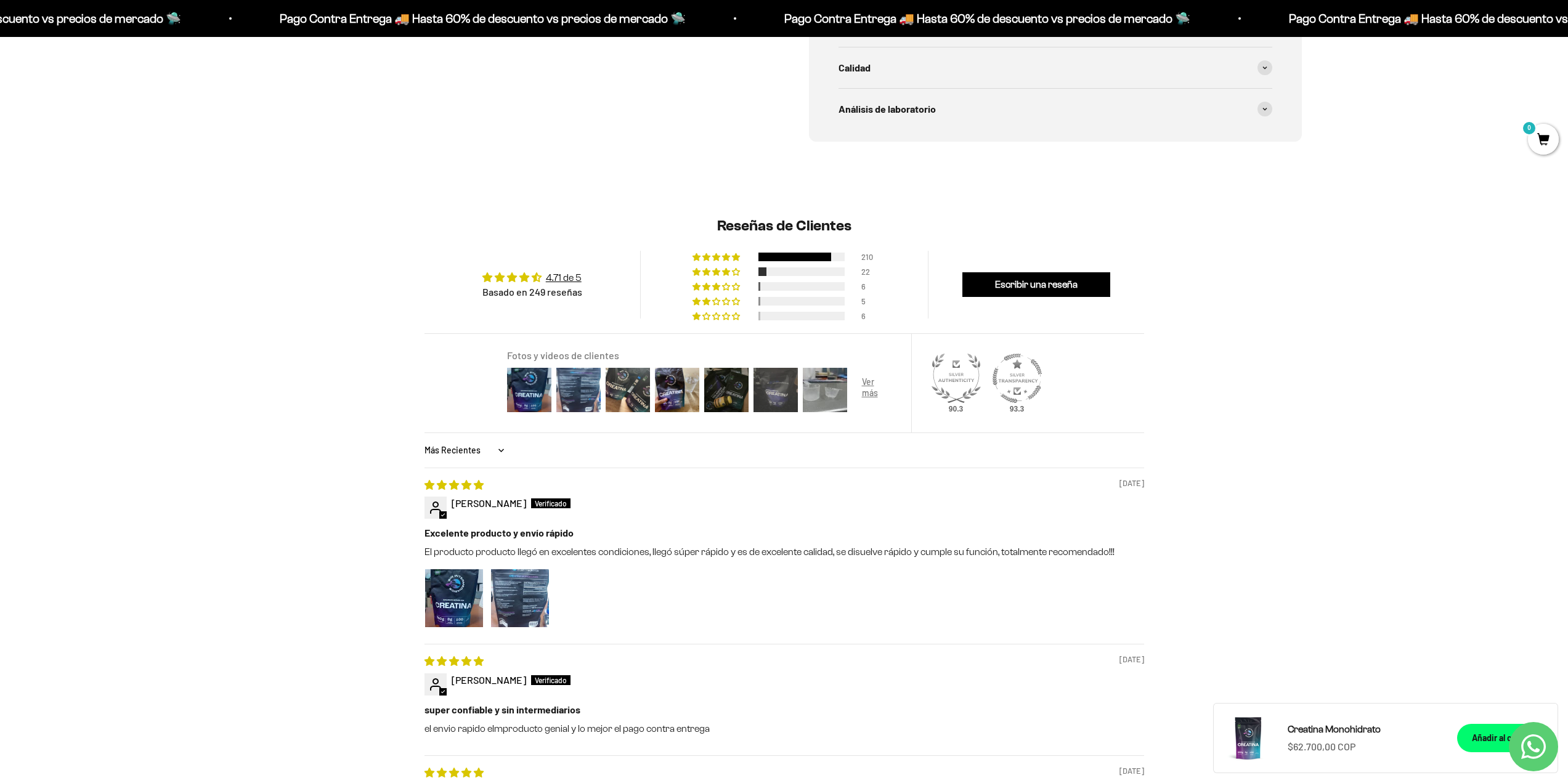
scroll to position [863, 0]
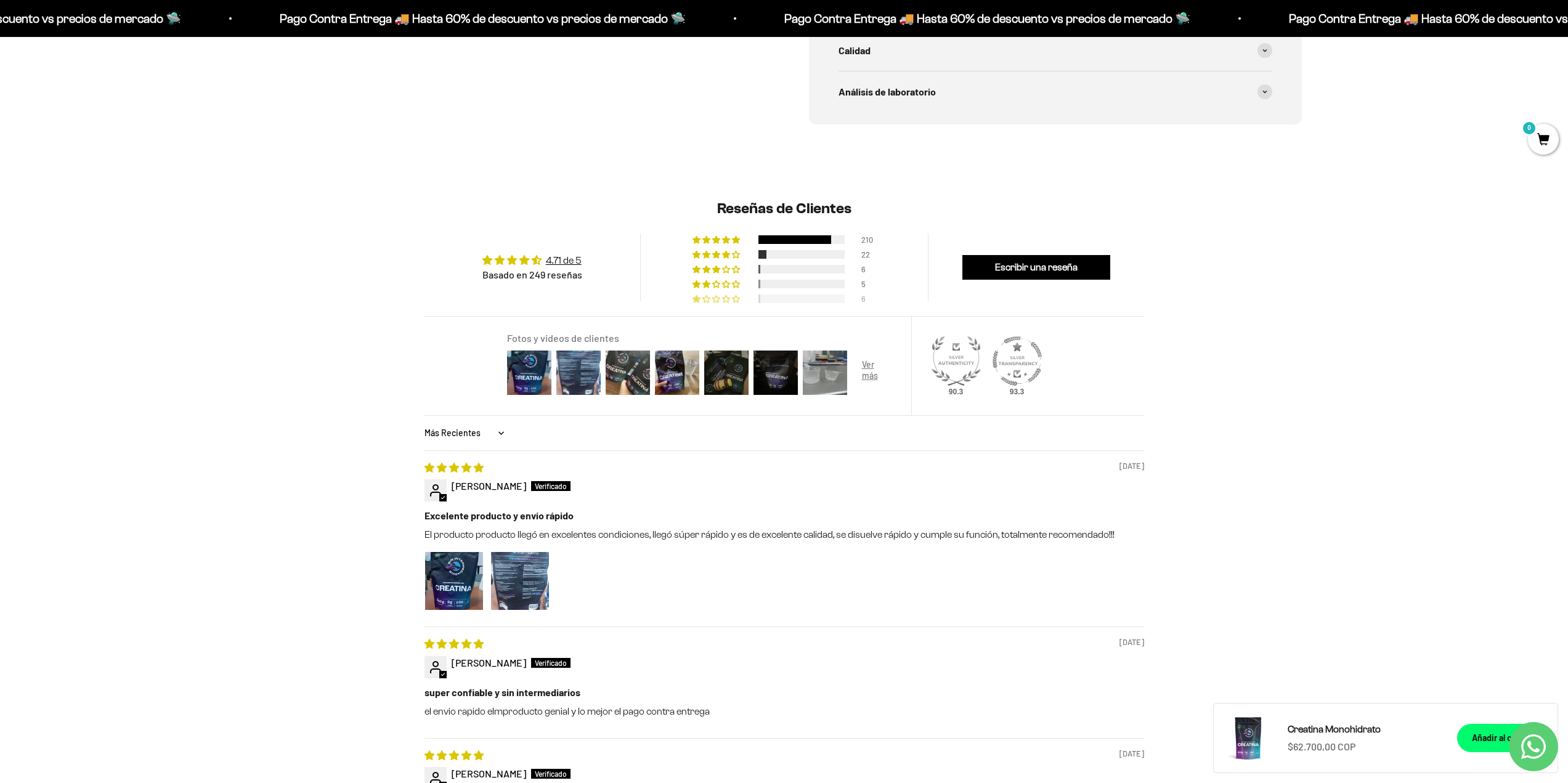
click at [815, 301] on div at bounding box center [802, 298] width 86 height 9
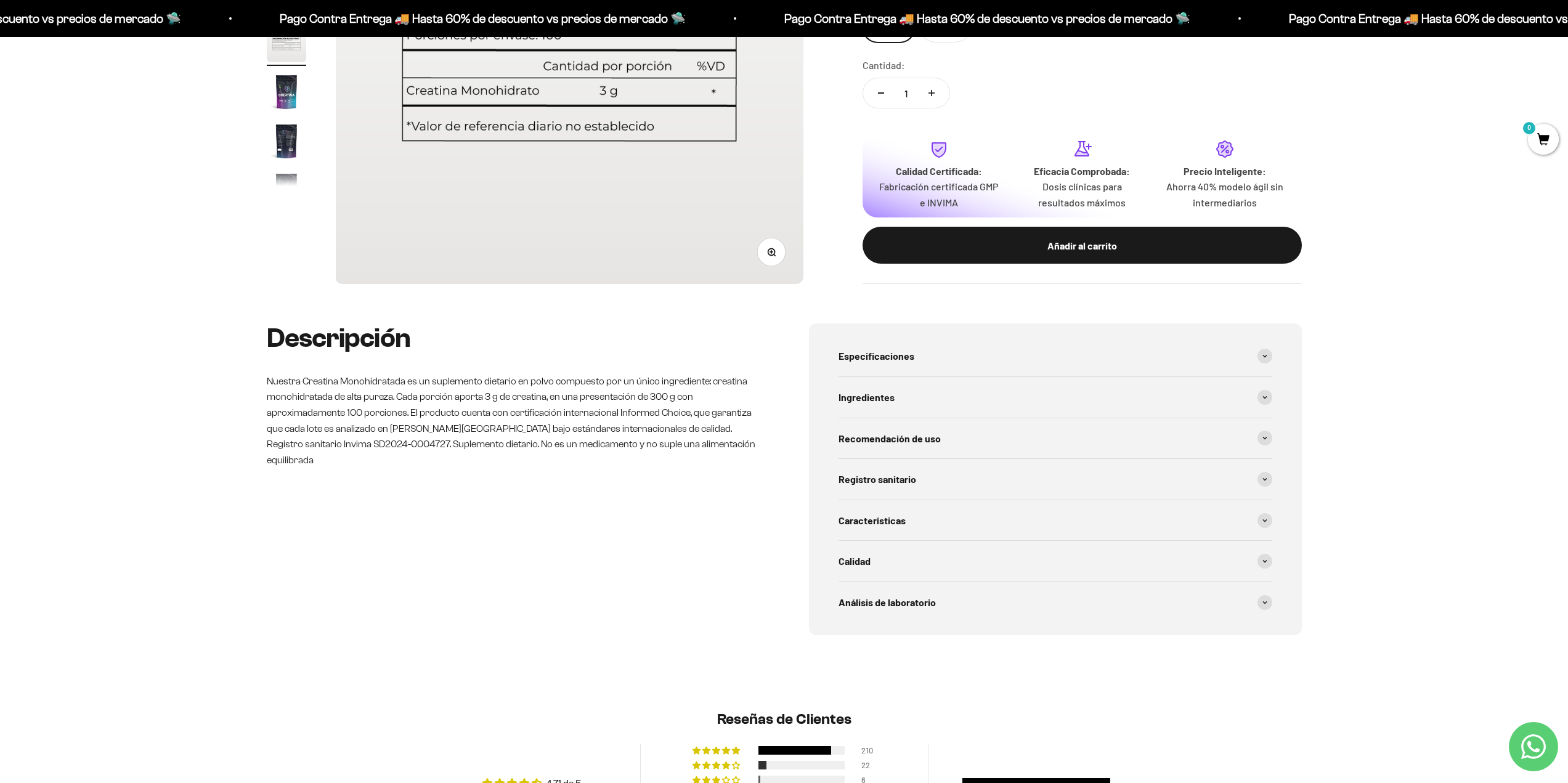
scroll to position [660, 0]
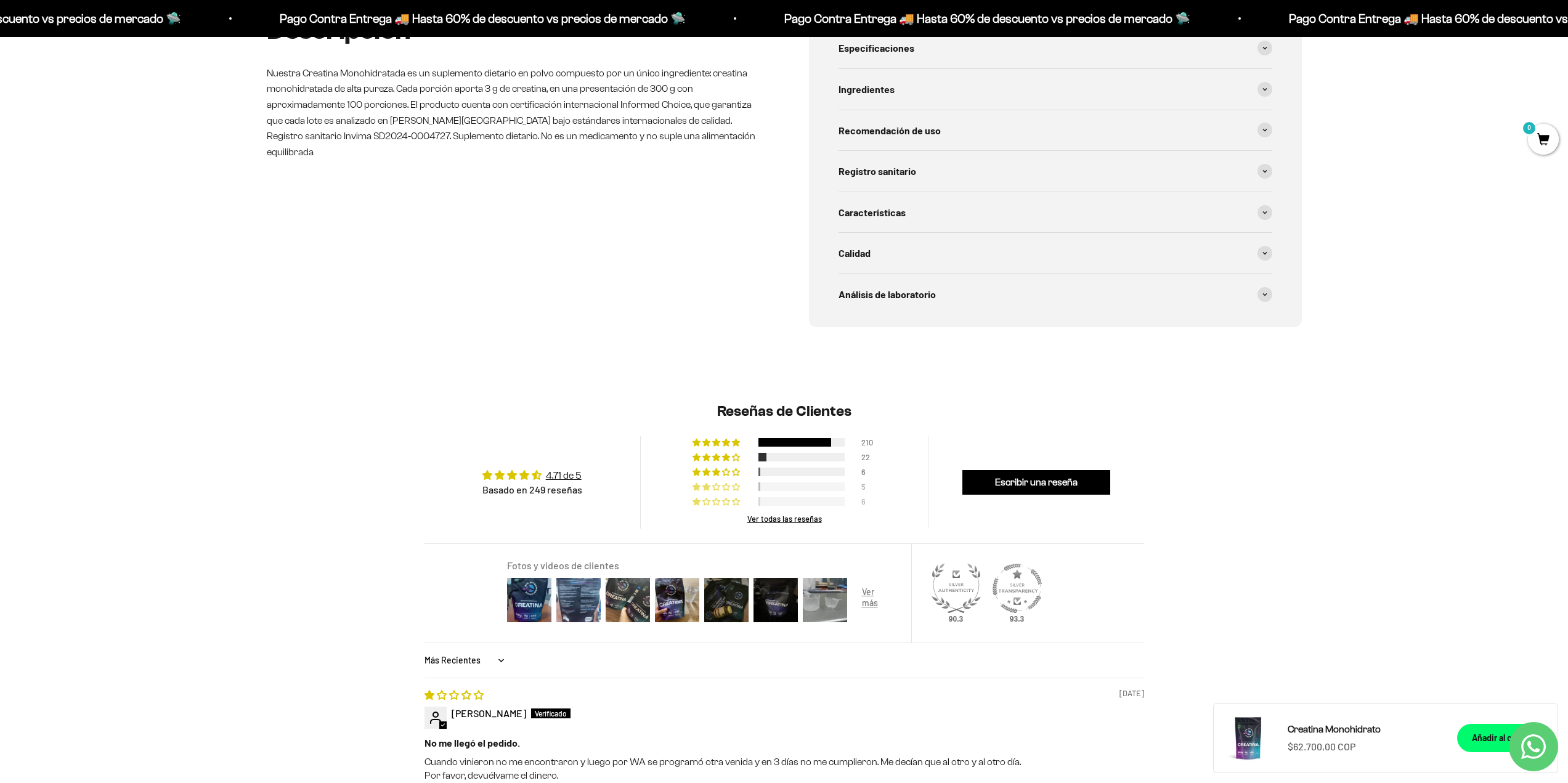
click at [774, 486] on div at bounding box center [802, 487] width 86 height 9
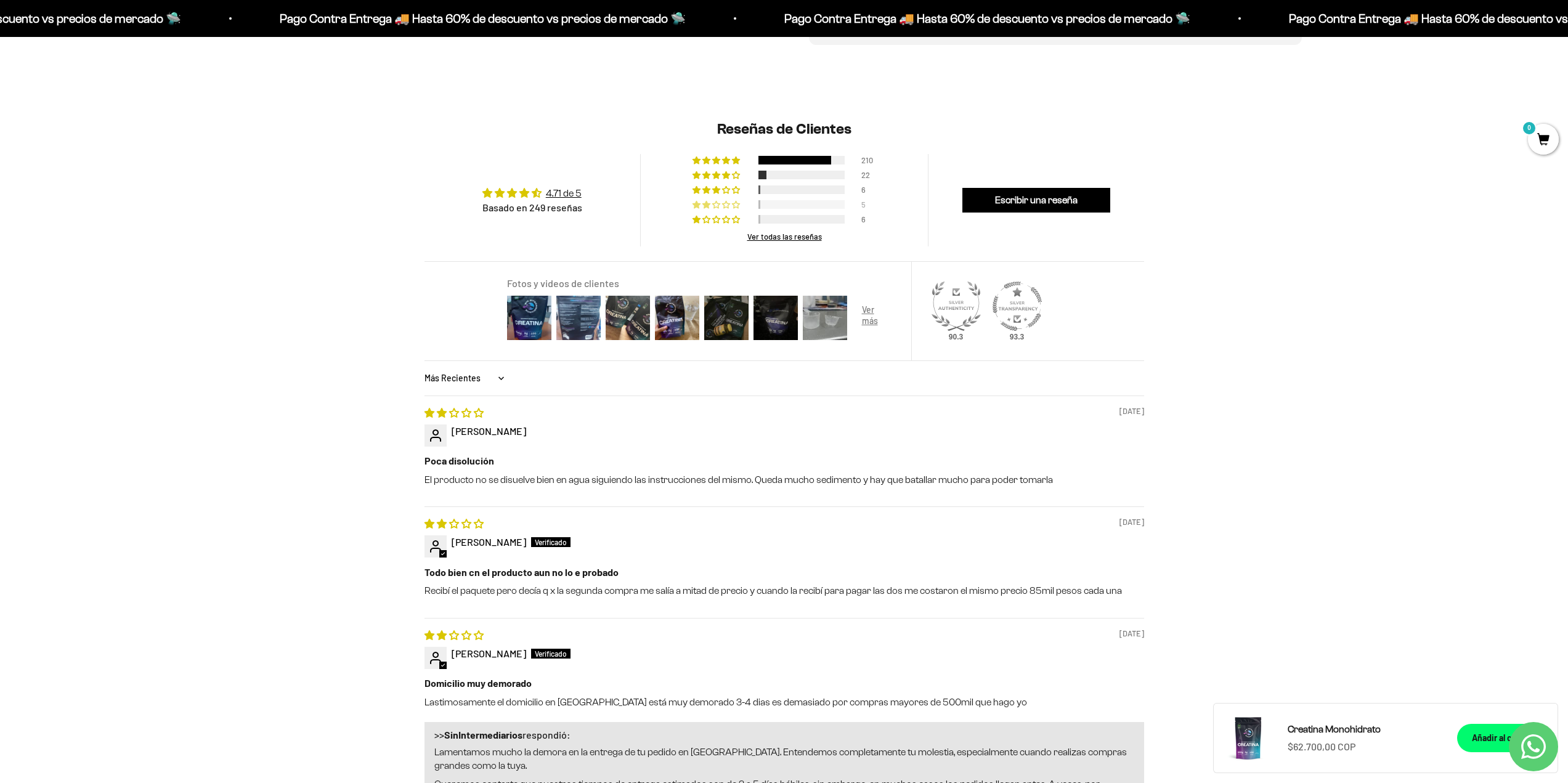
scroll to position [906, 0]
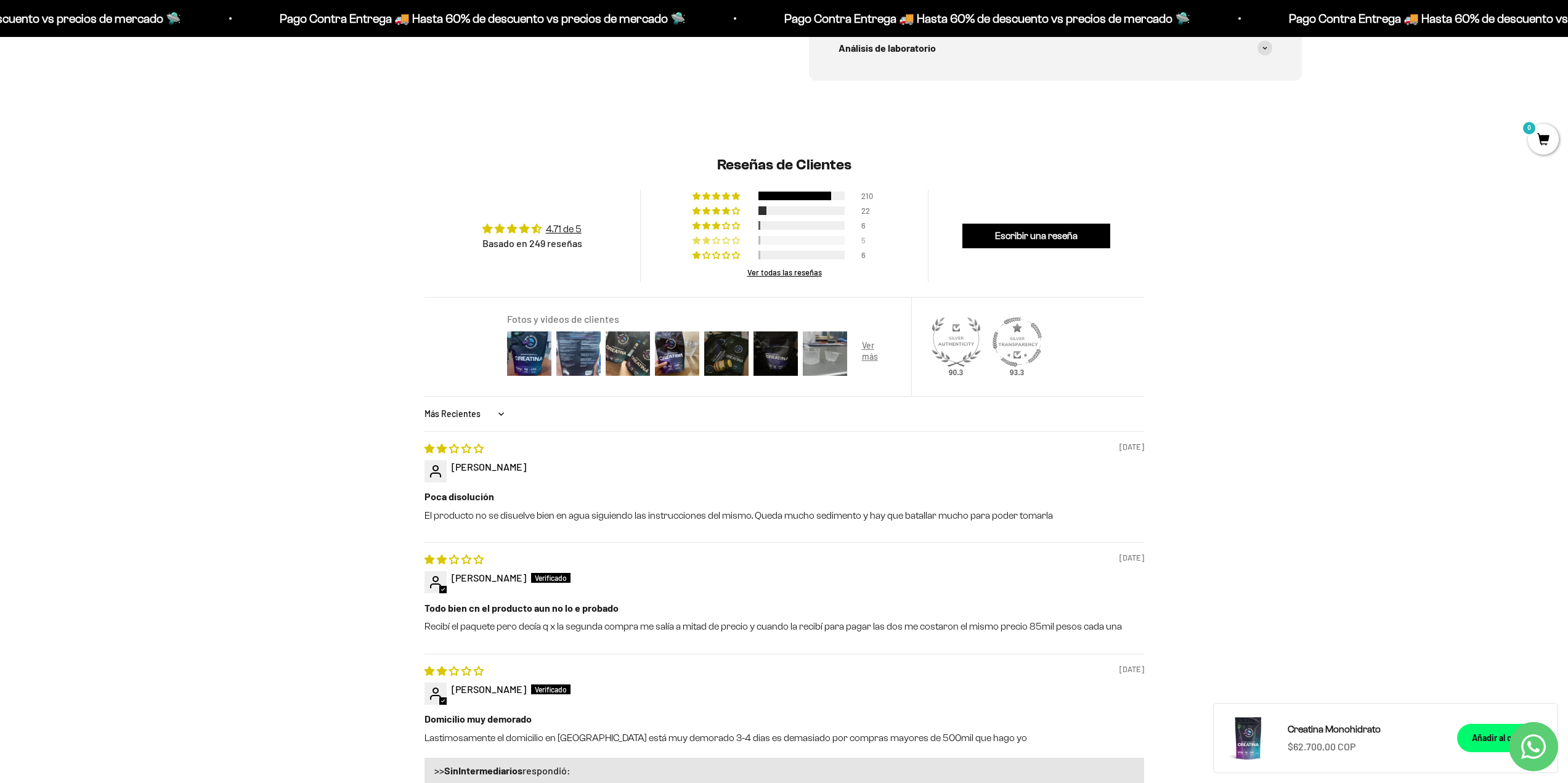
click at [613, 516] on p "El producto no se disuelve bien en agua siguiendo las instrucciones del mismo. …" at bounding box center [784, 516] width 720 height 14
click at [863, 347] on div at bounding box center [874, 353] width 50 height 50
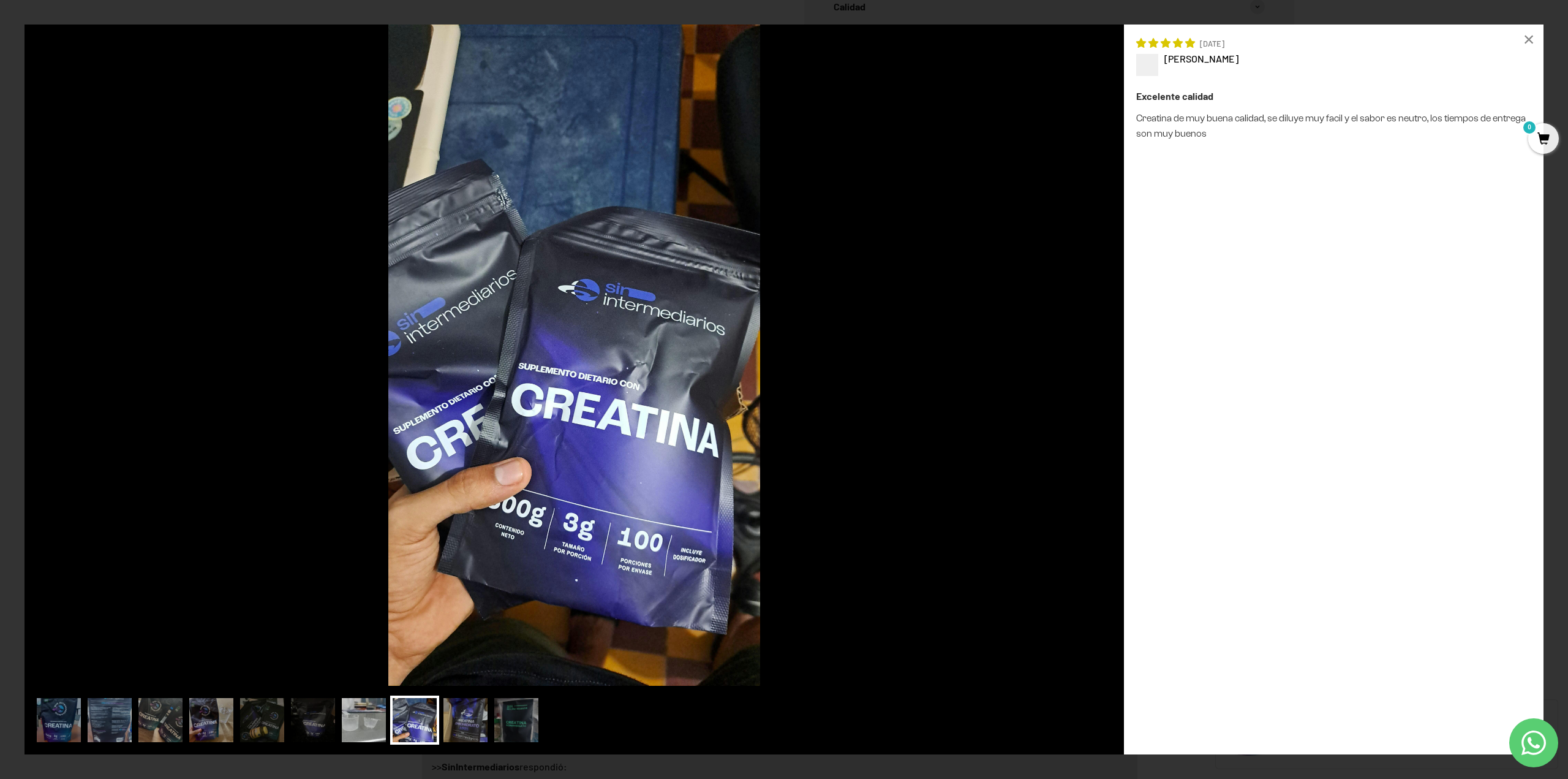
click at [375, 706] on img at bounding box center [364, 720] width 49 height 49
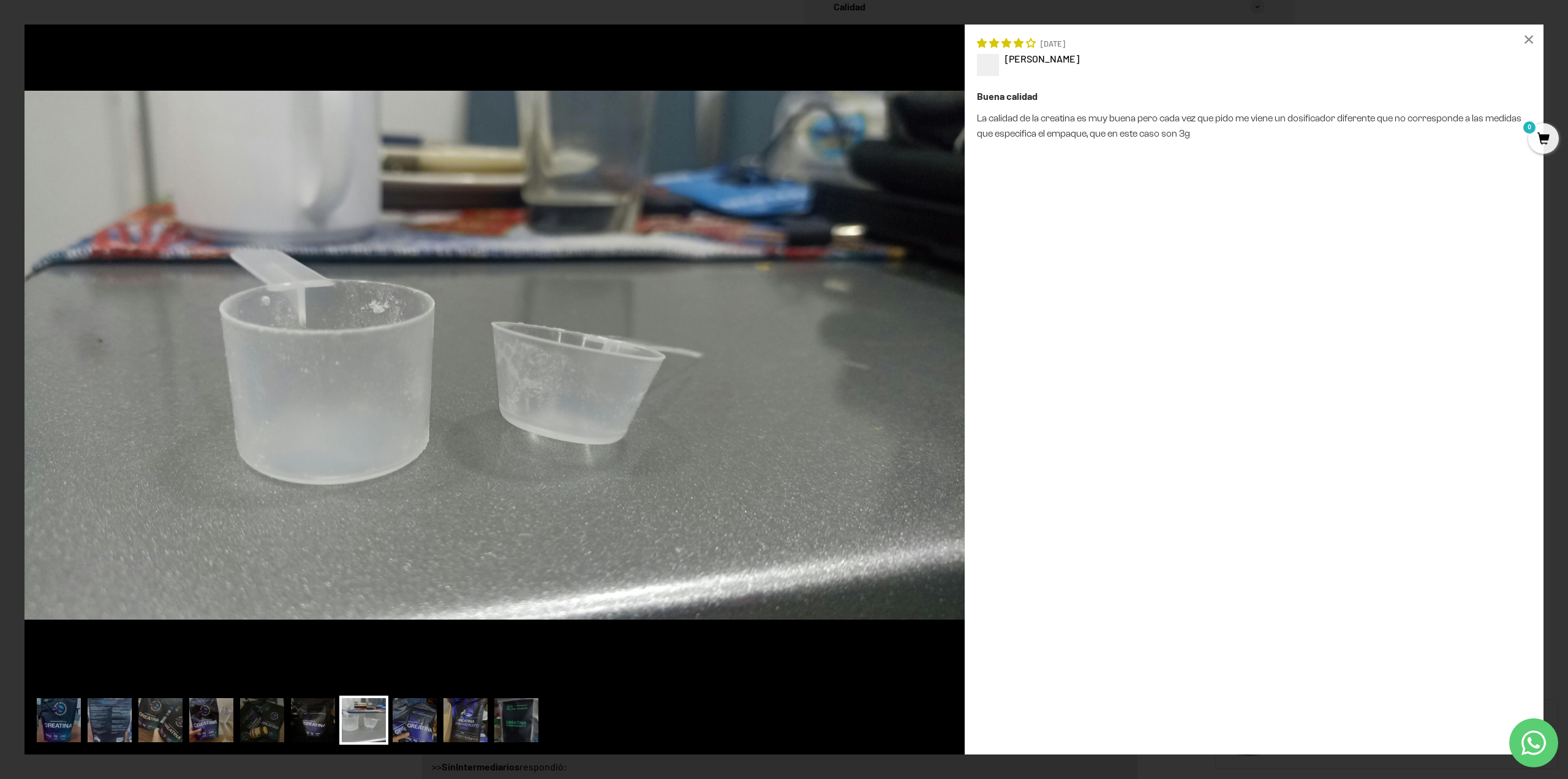
click at [331, 712] on img at bounding box center [313, 720] width 49 height 49
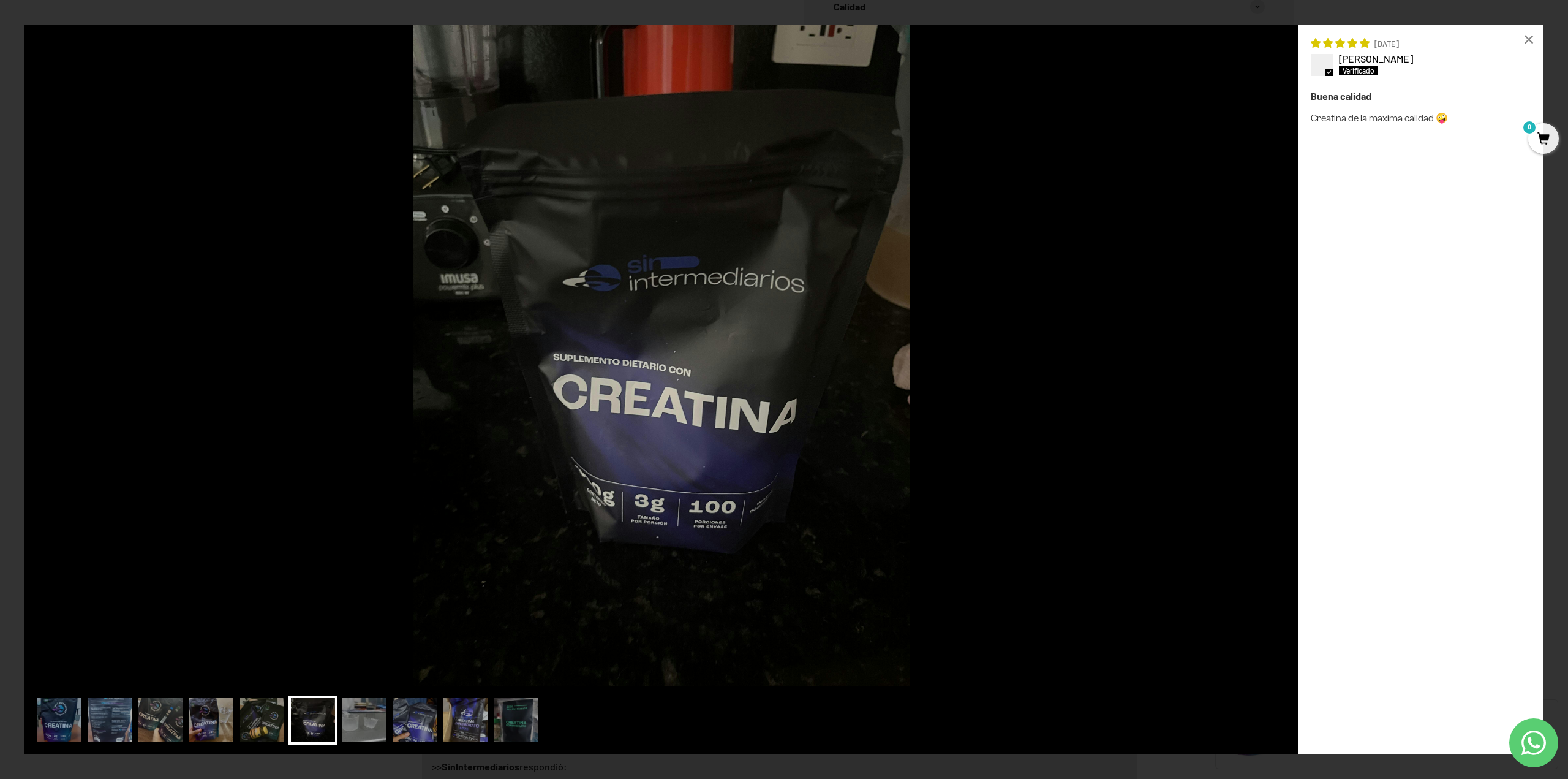
click at [277, 710] on img at bounding box center [262, 720] width 49 height 49
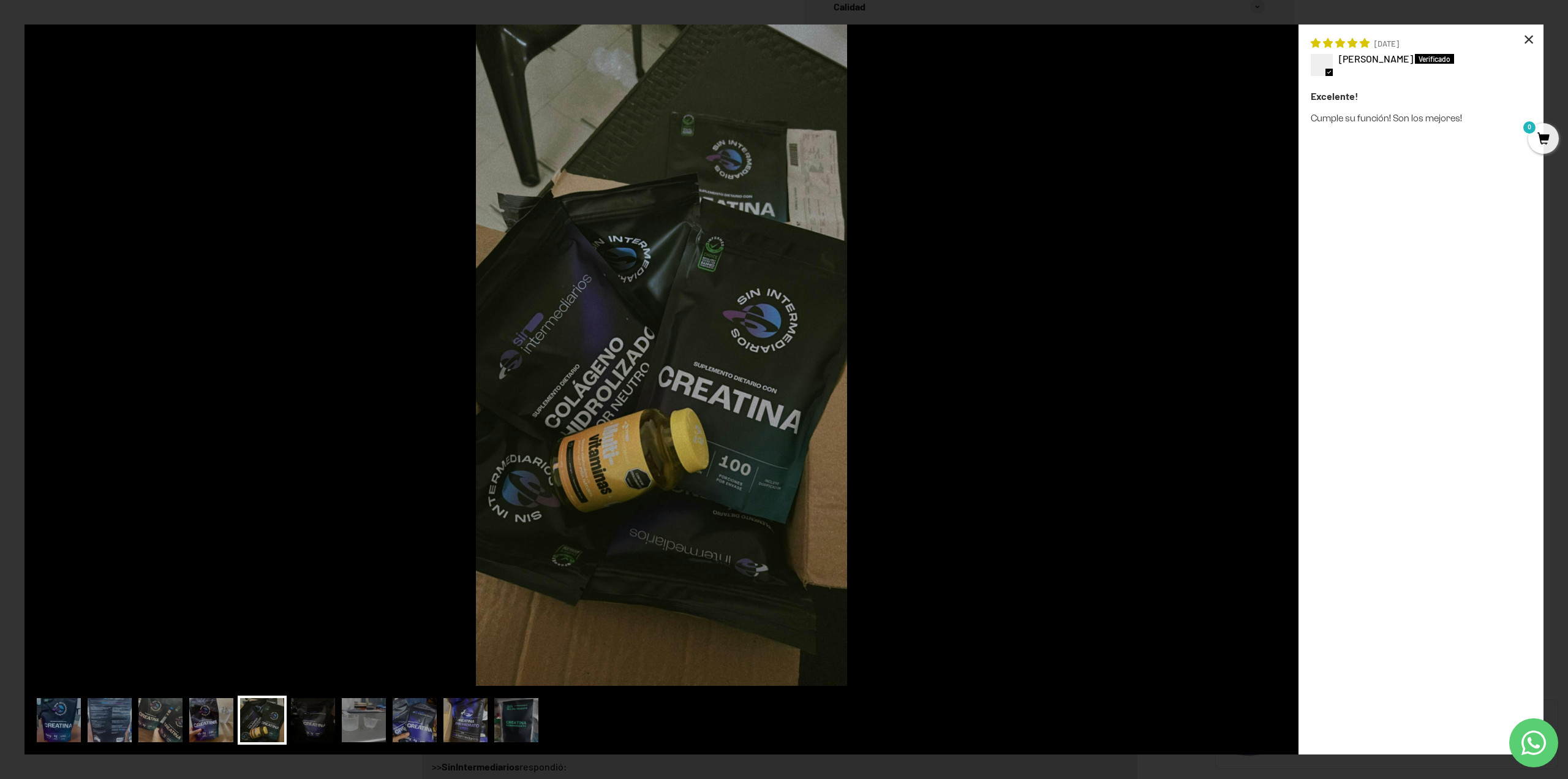
click at [1524, 34] on div "×" at bounding box center [1529, 39] width 29 height 29
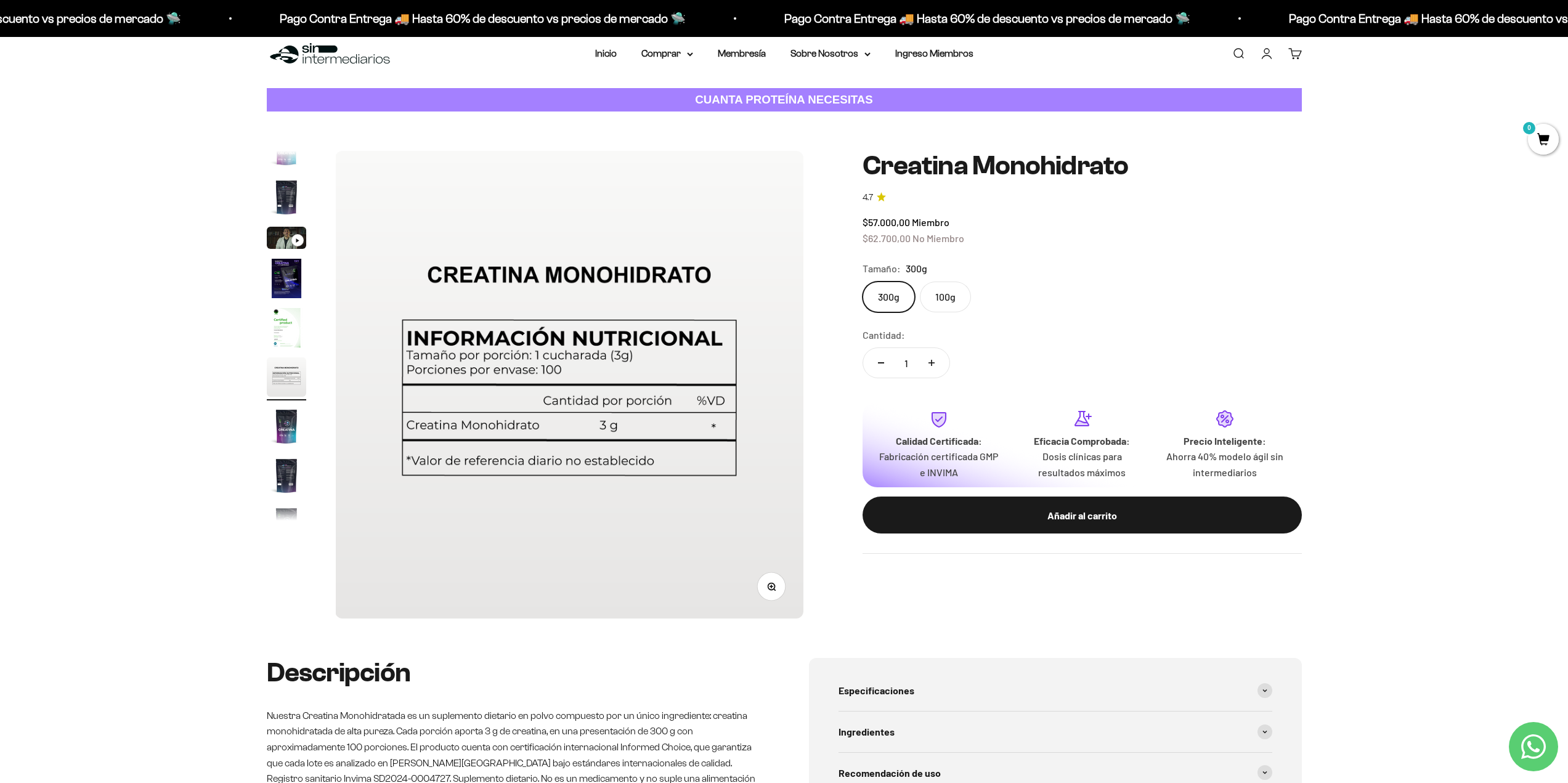
scroll to position [0, 0]
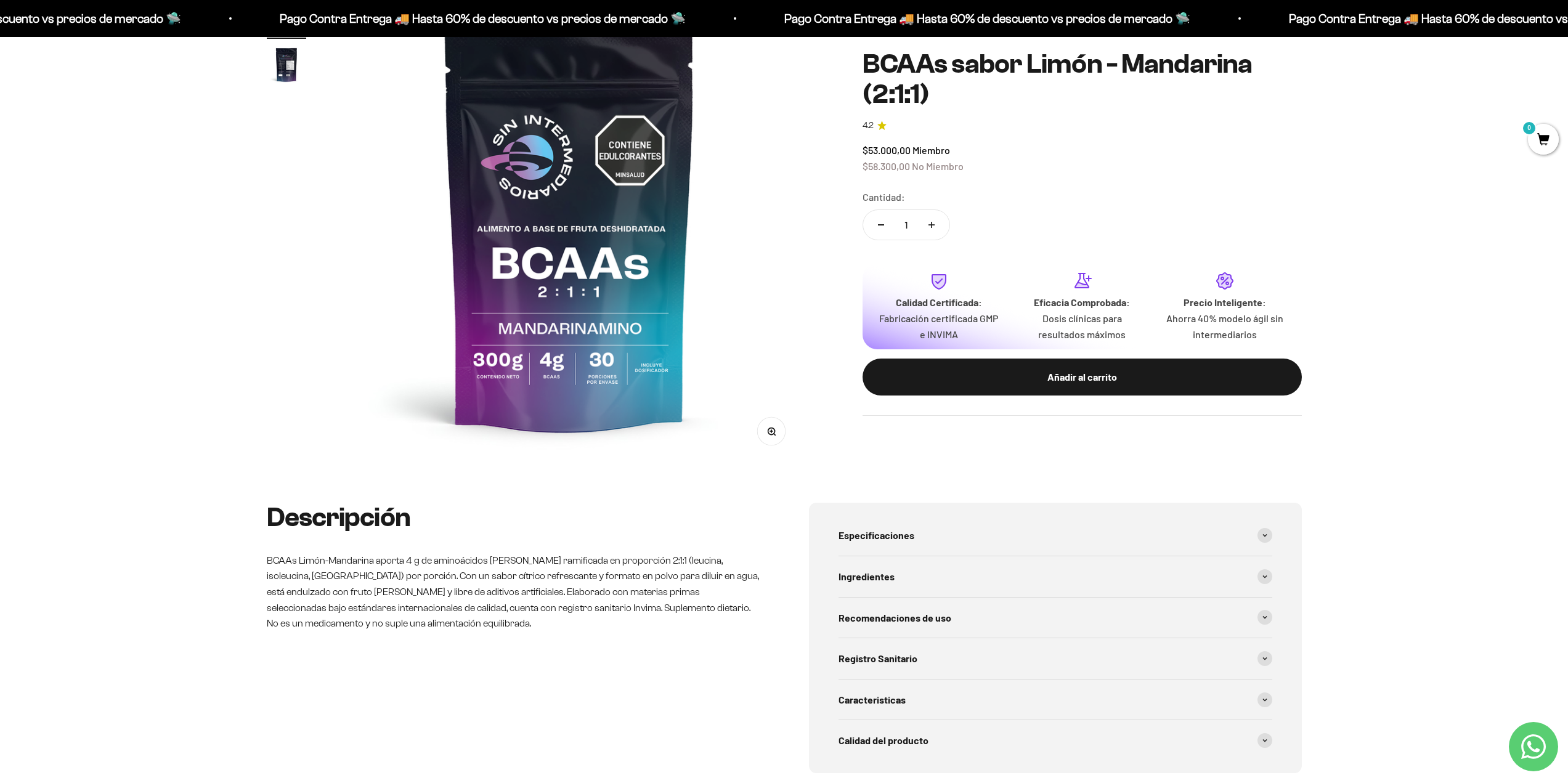
scroll to position [247, 0]
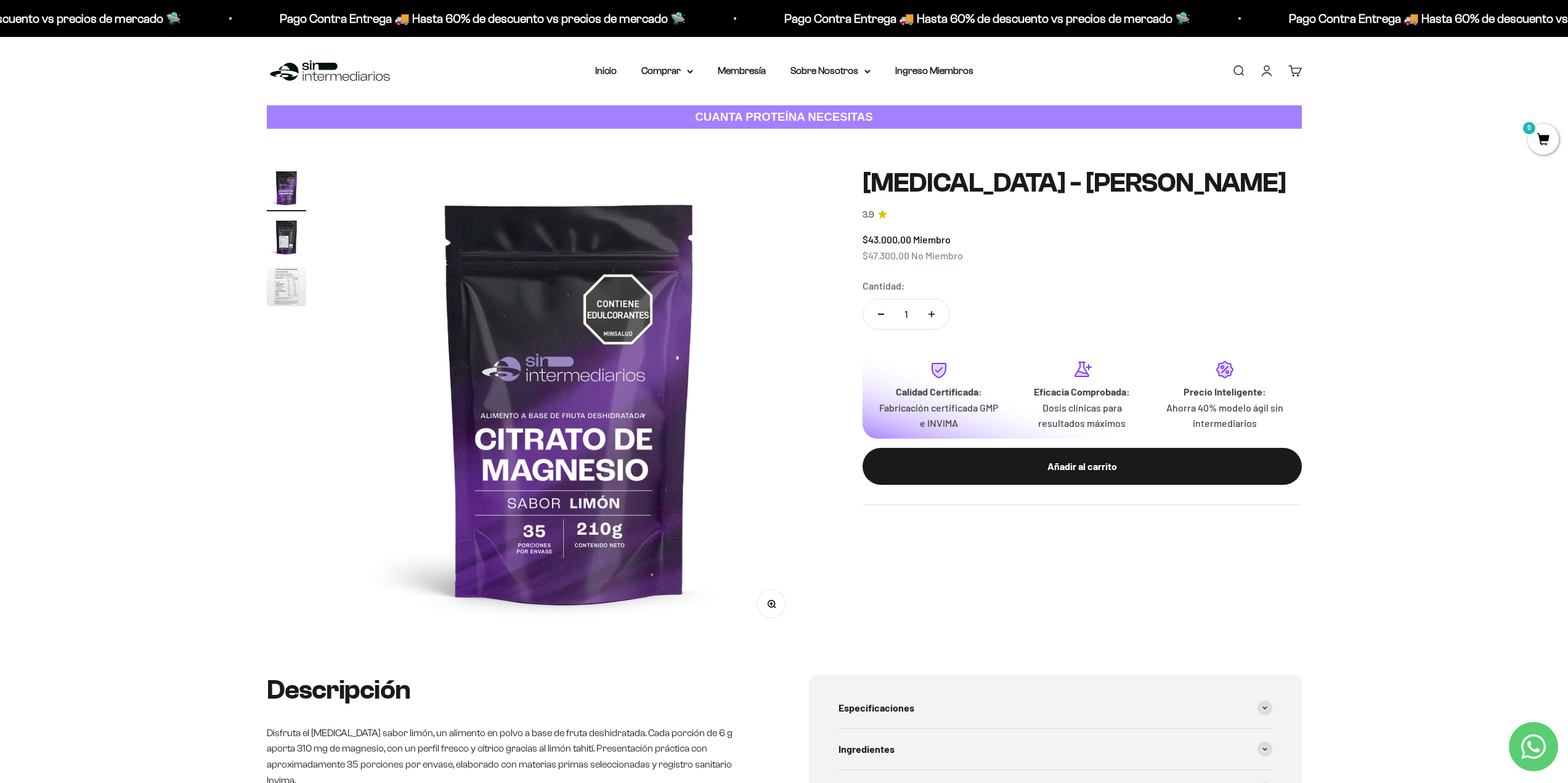
click at [316, 282] on product-gallery "Zoom Ir al artículo 1 Ir al artículo 2 Ir al artículo 3" at bounding box center [535, 402] width 536 height 468
click at [296, 284] on img "Ir al artículo 3" at bounding box center [287, 287] width 39 height 39
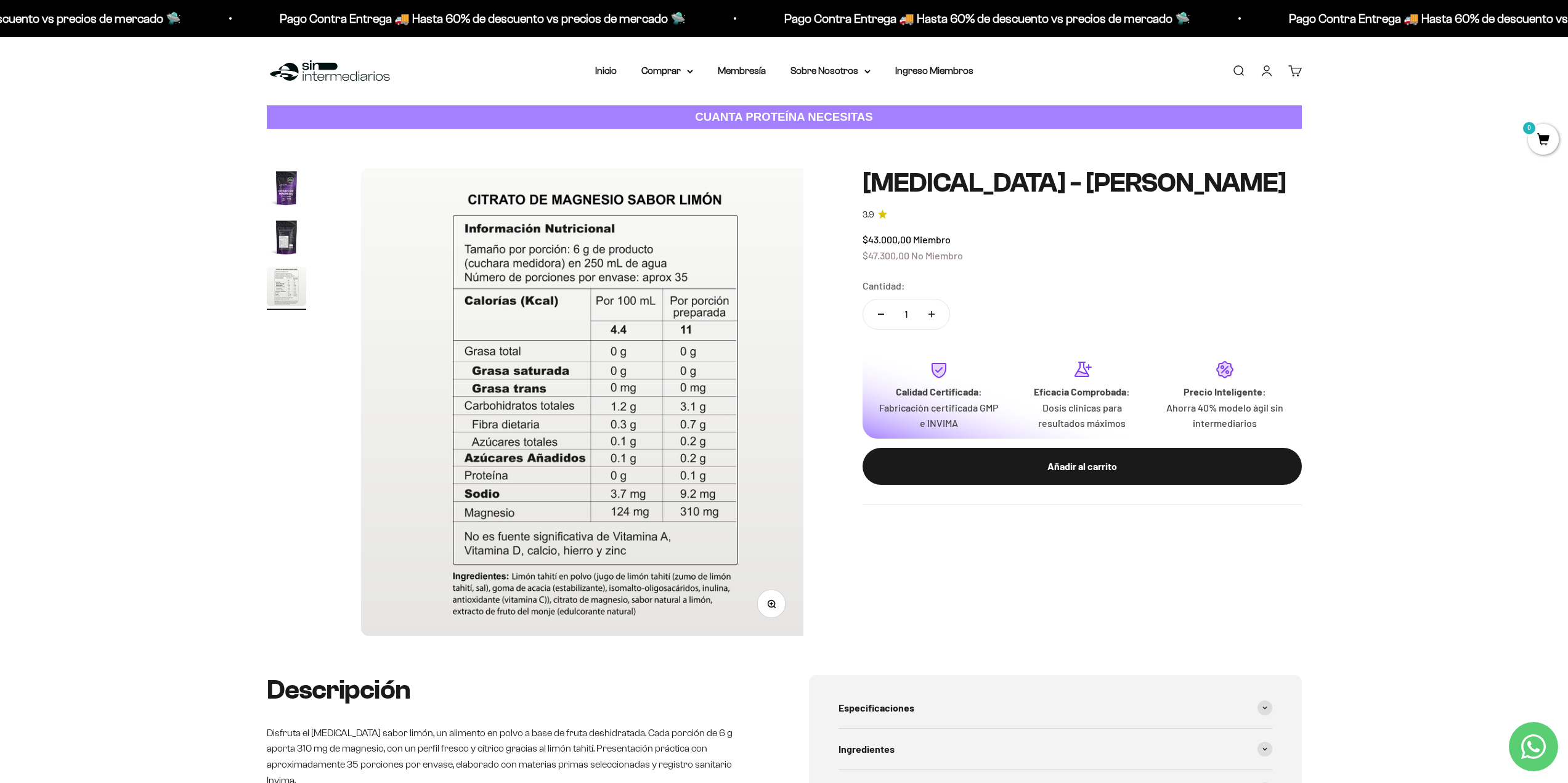
scroll to position [0, 964]
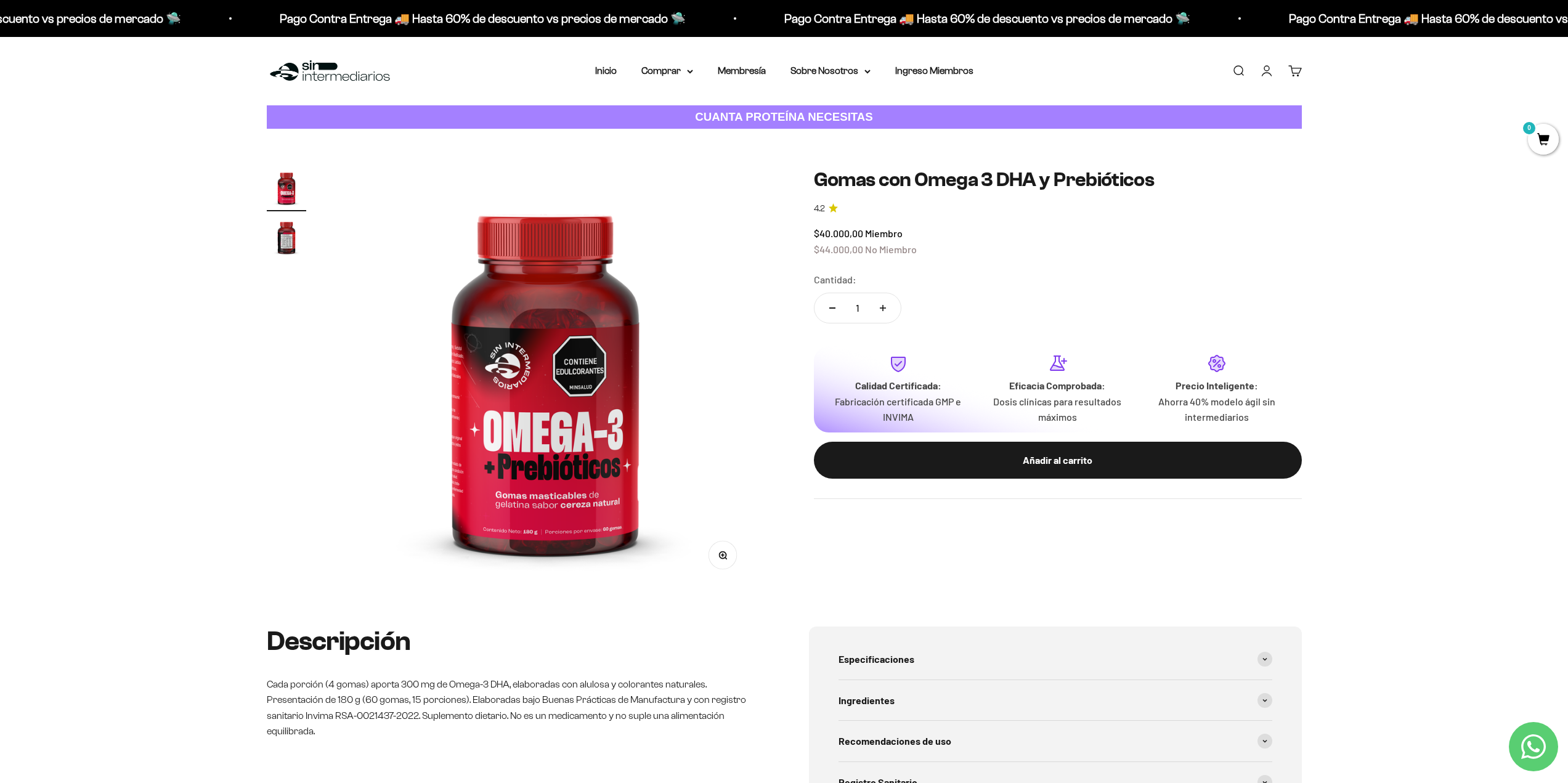
click at [274, 239] on img "Ir al artículo 2" at bounding box center [287, 237] width 39 height 39
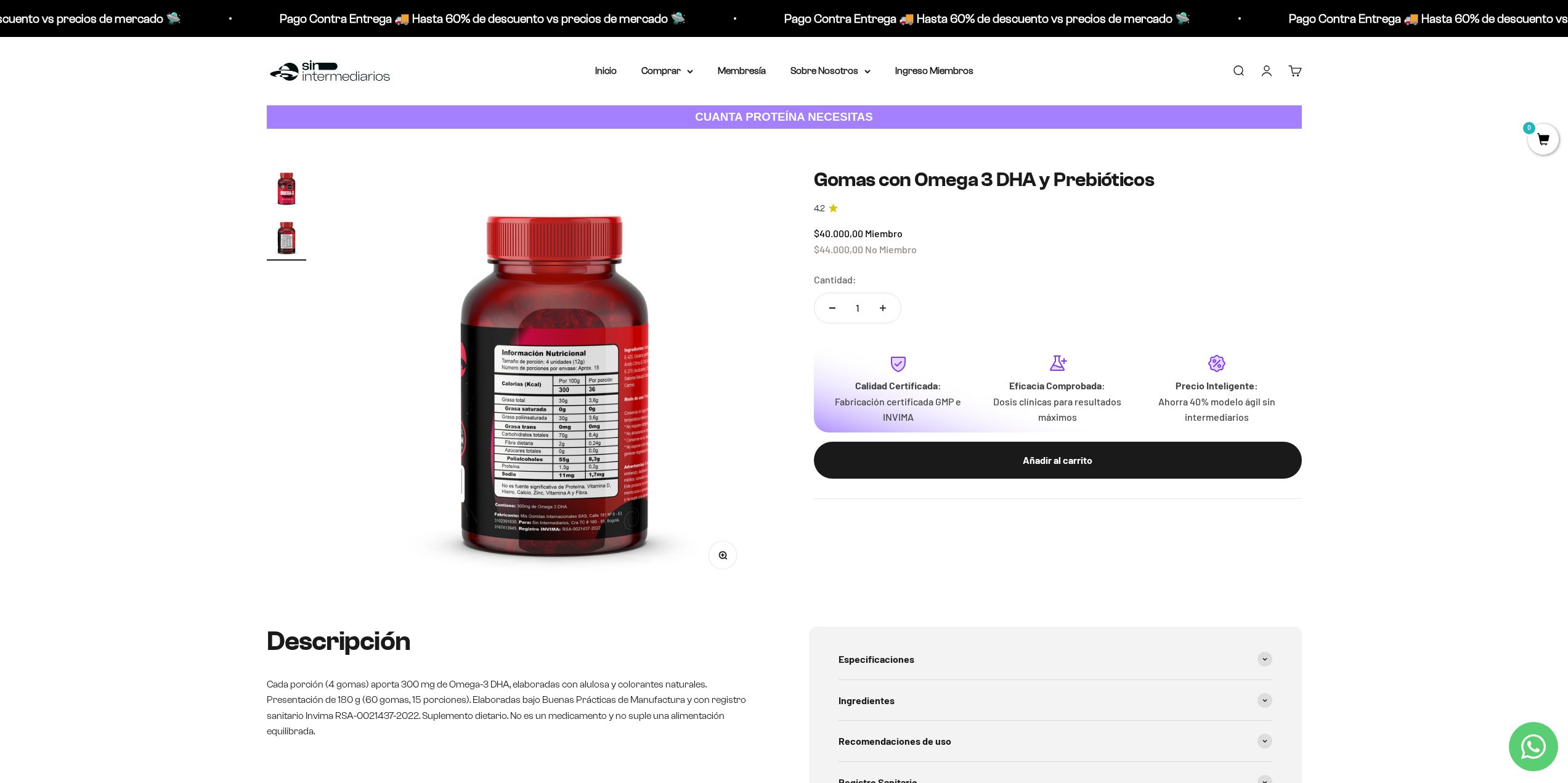
scroll to position [0, 434]
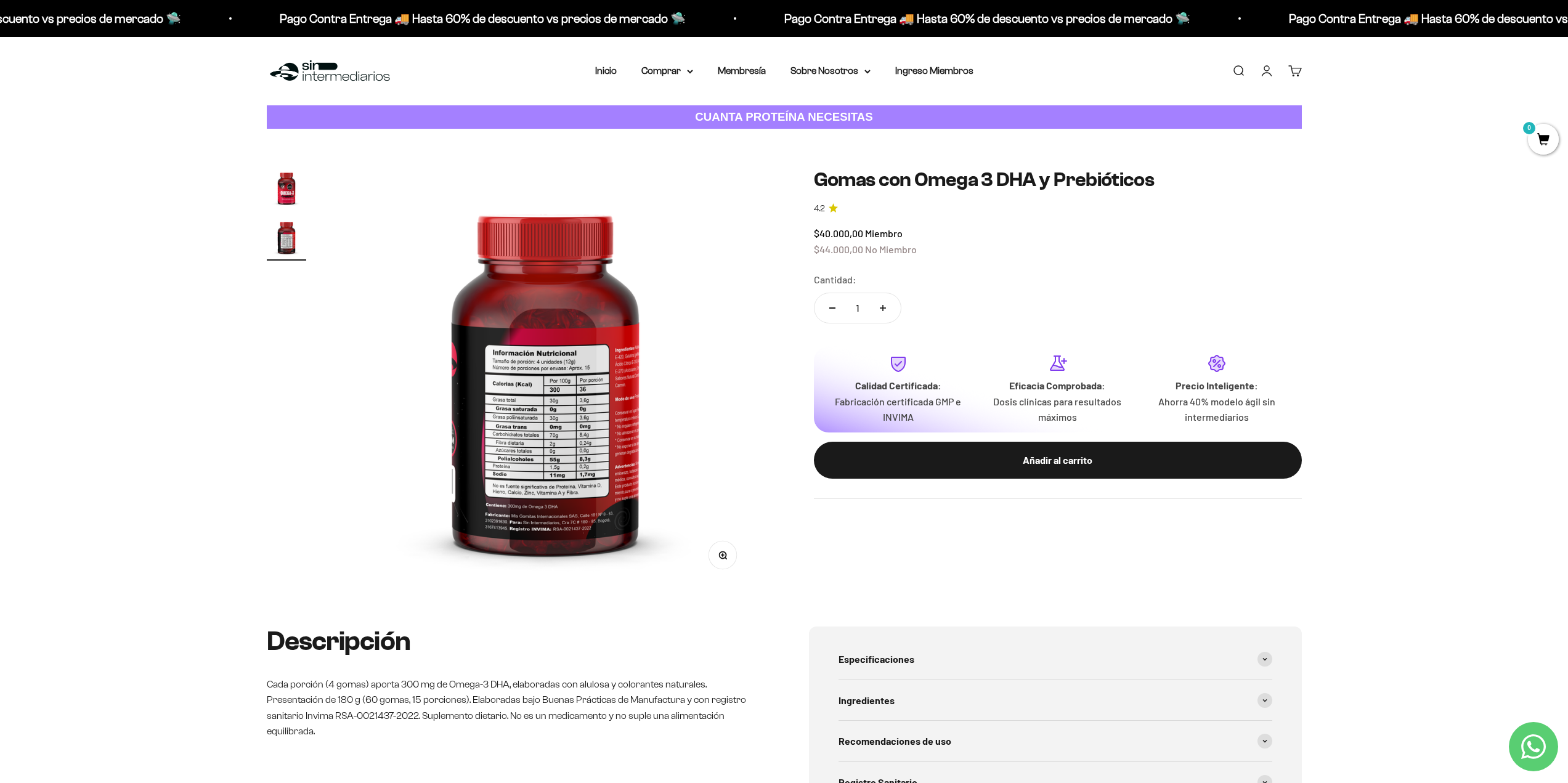
click at [305, 181] on img "Ir al artículo 1" at bounding box center [287, 187] width 39 height 39
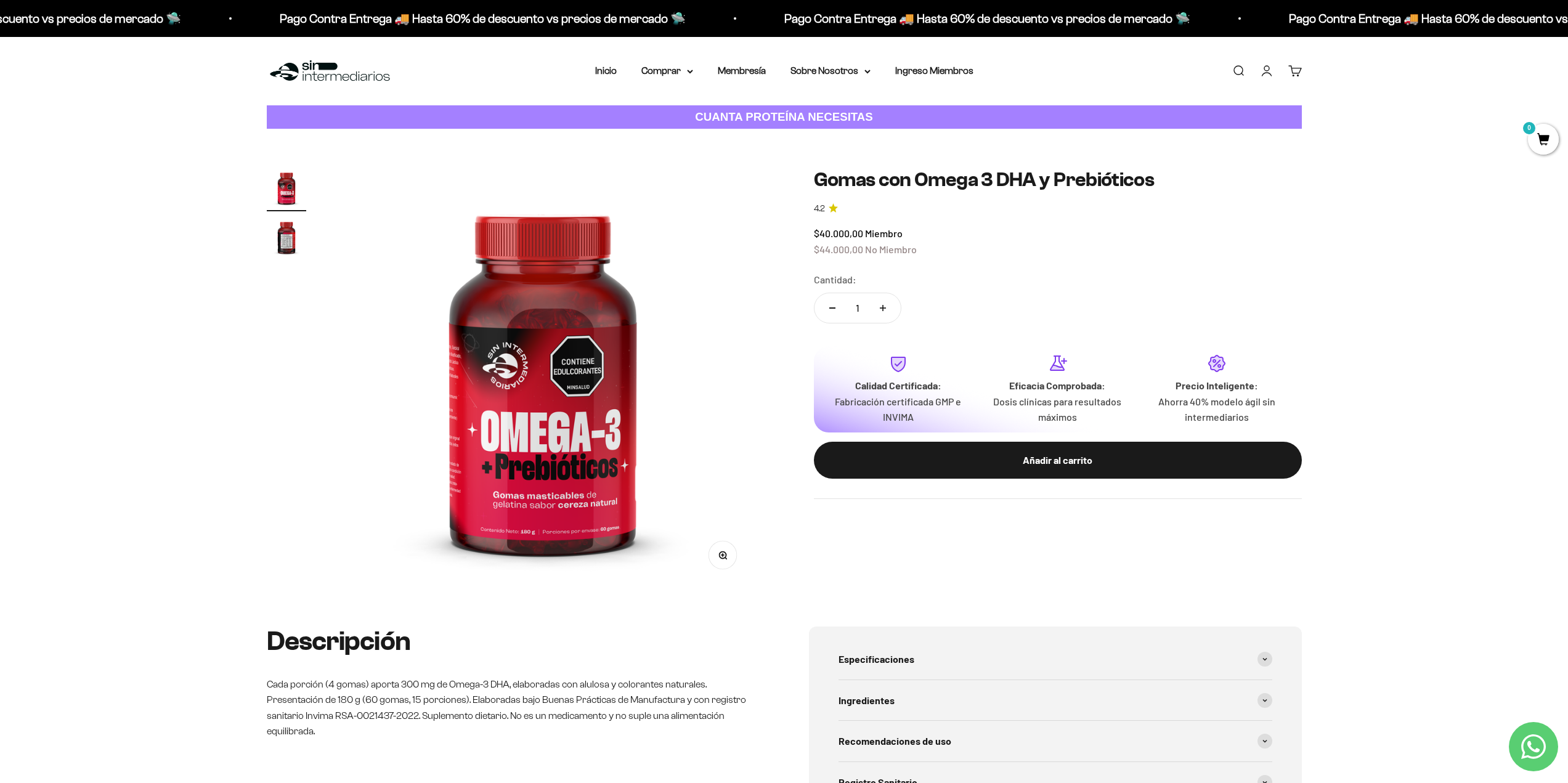
scroll to position [0, 0]
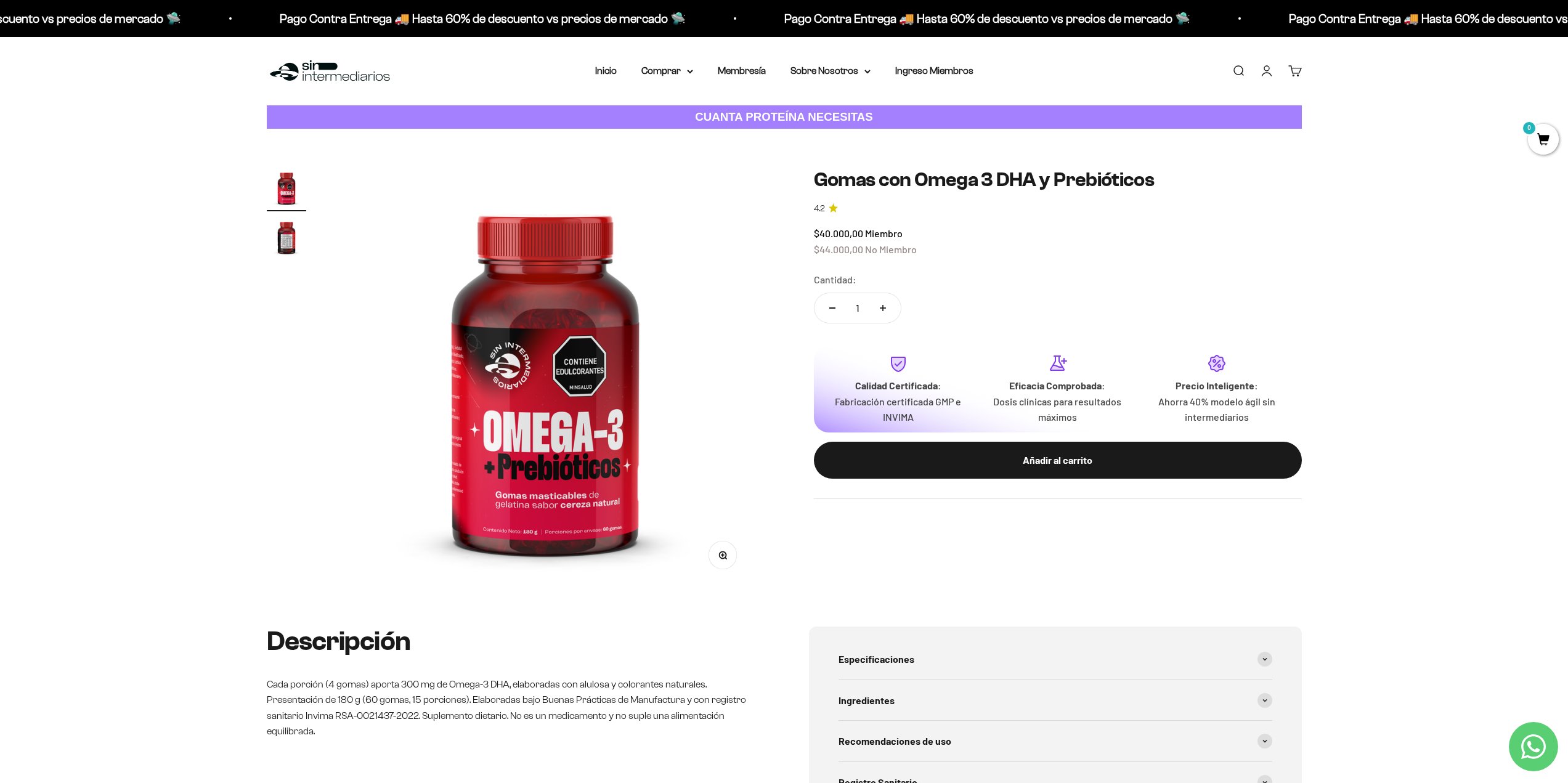
click at [277, 233] on img "Ir al artículo 2" at bounding box center [287, 237] width 39 height 39
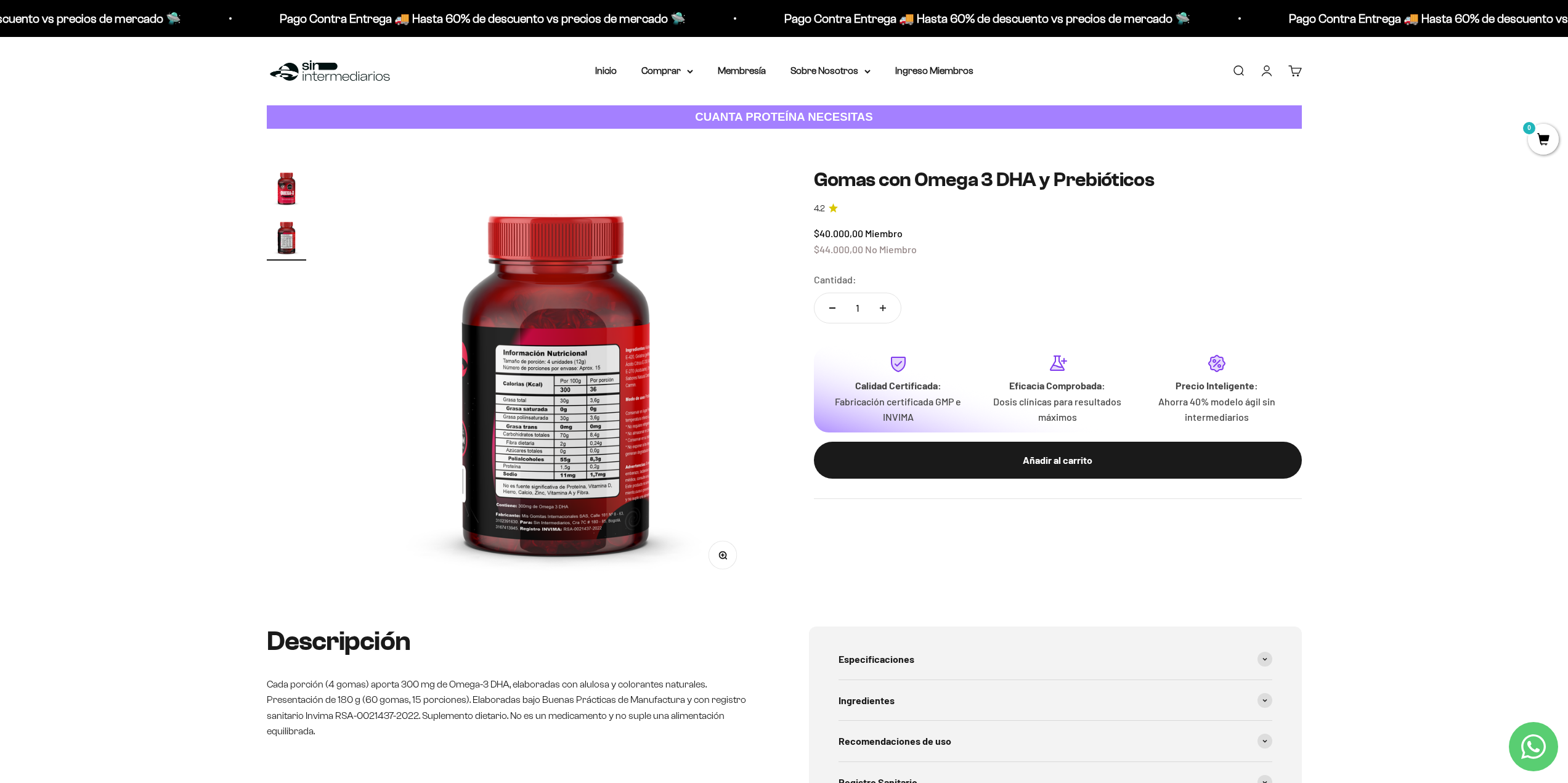
scroll to position [0, 434]
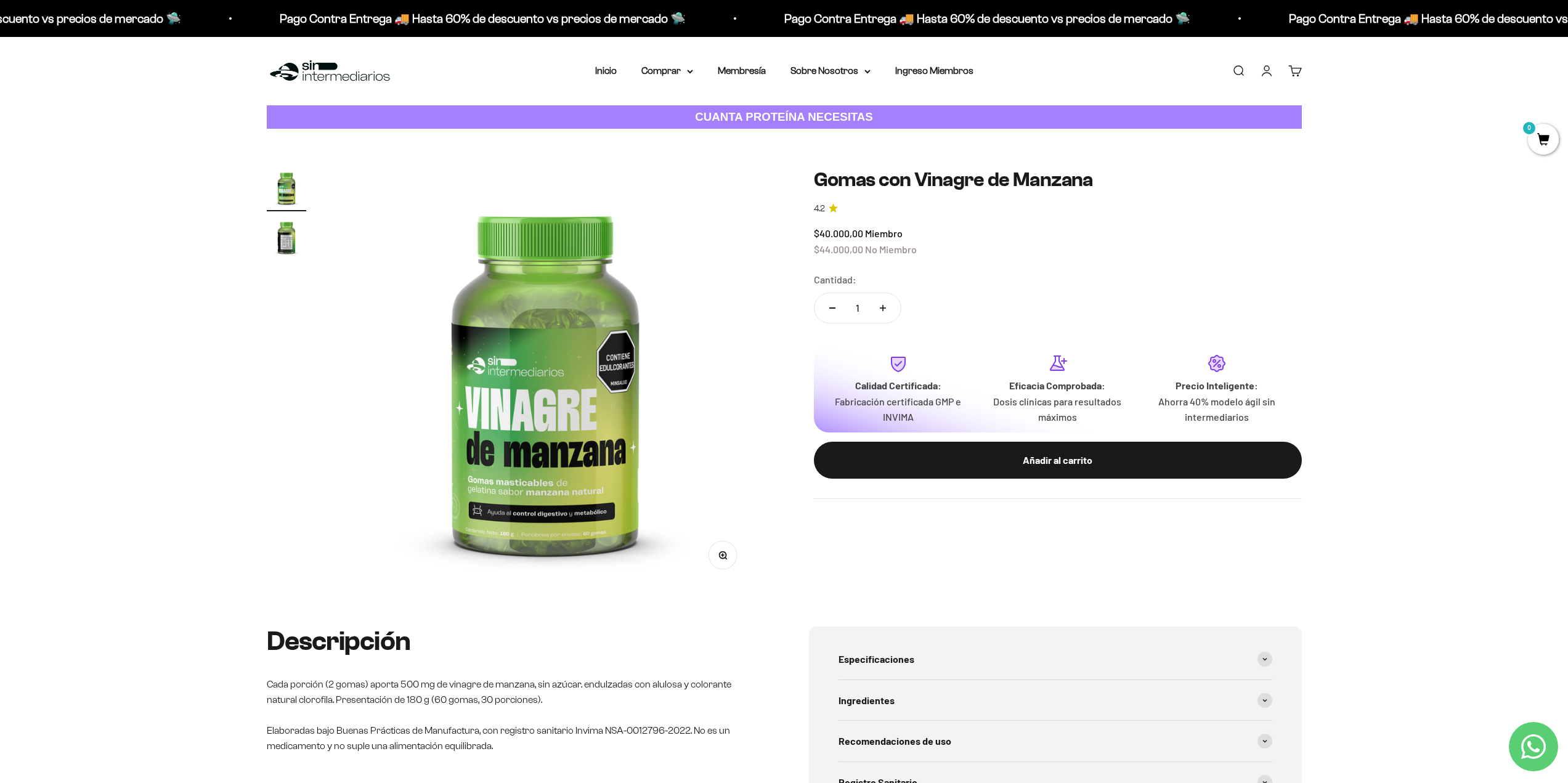
click at [289, 239] on img "Ir al artículo 2" at bounding box center [287, 237] width 39 height 39
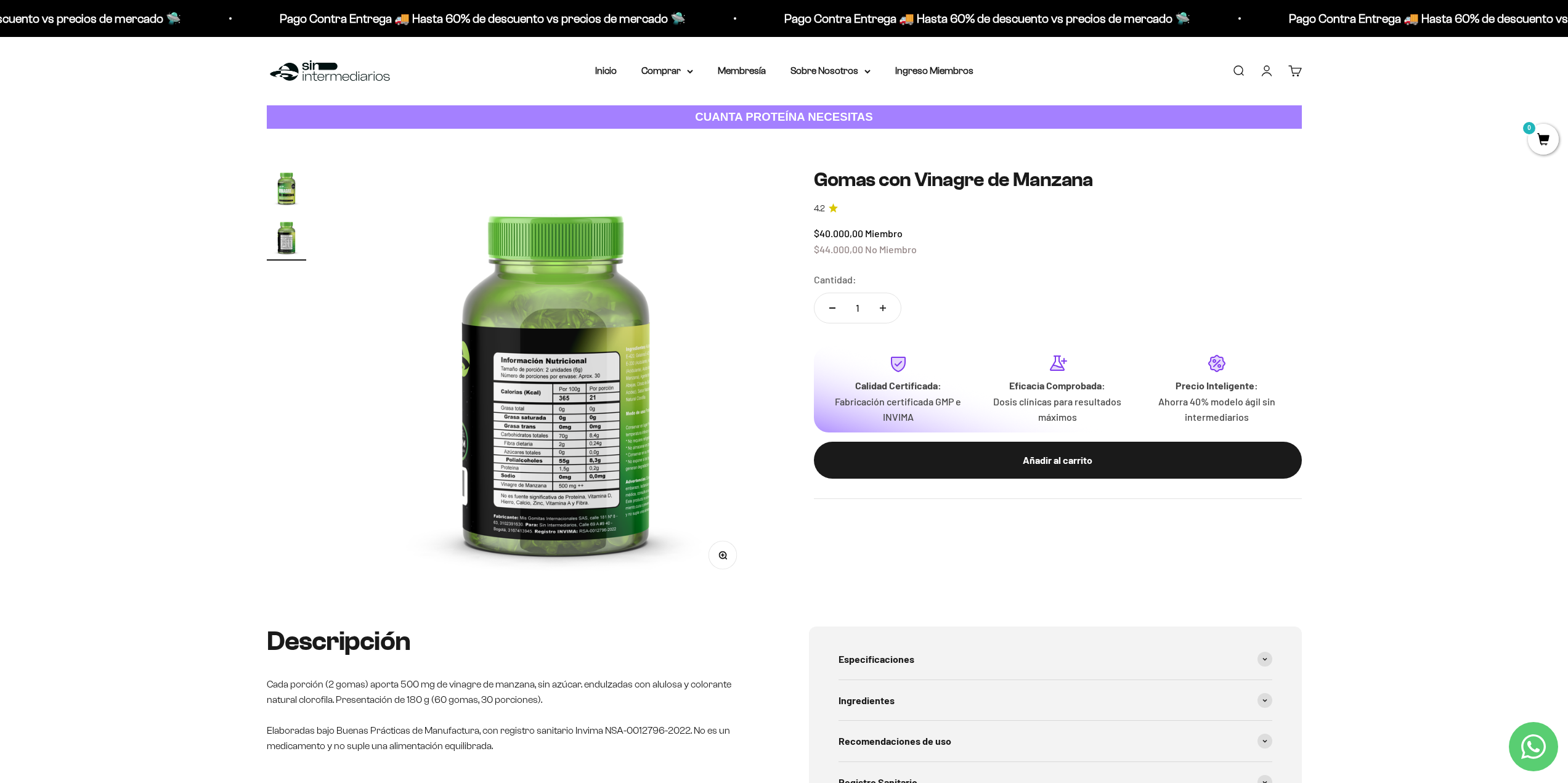
scroll to position [0, 434]
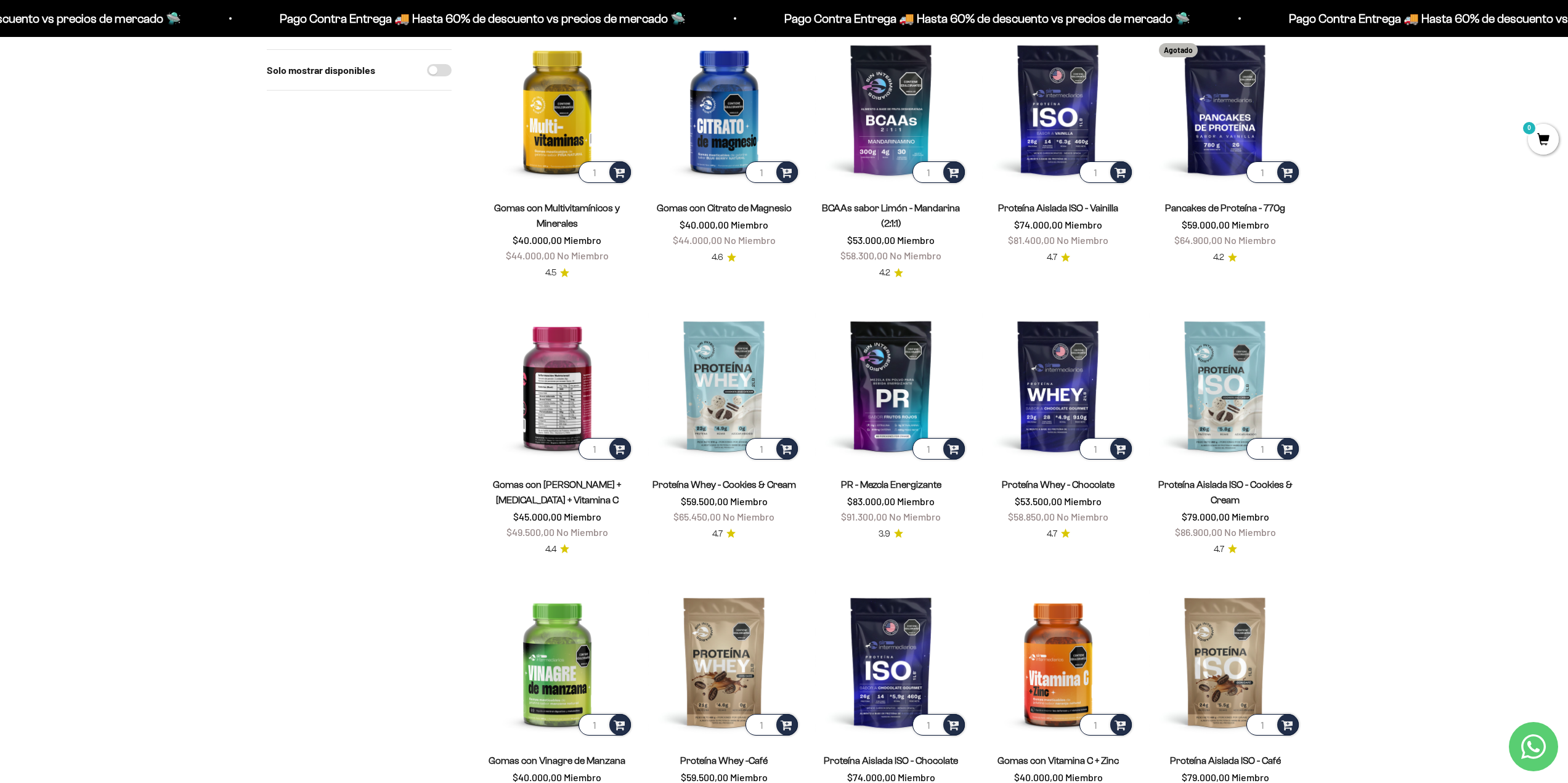
scroll to position [431, 0]
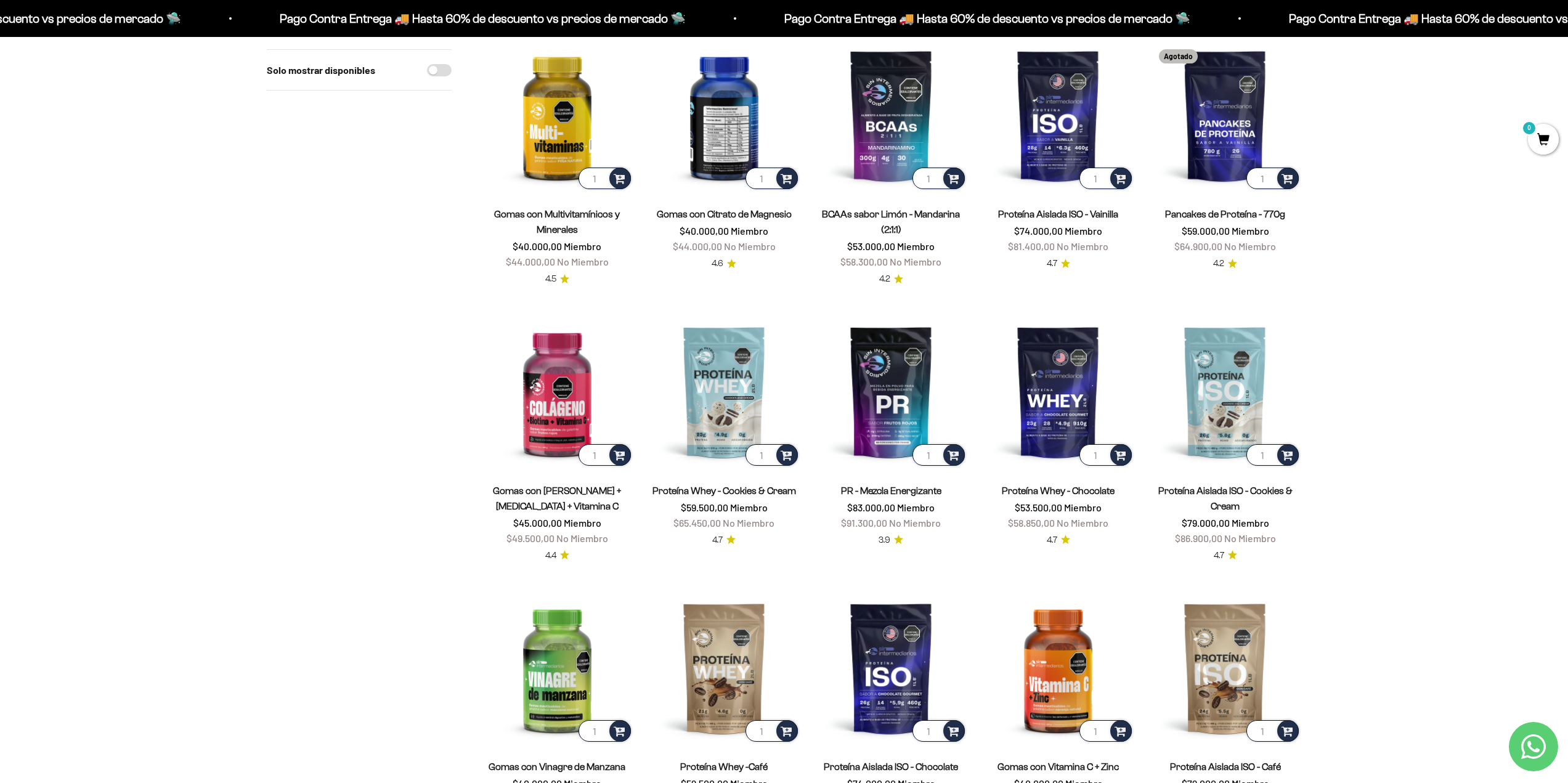
click at [750, 118] on img at bounding box center [725, 115] width 152 height 152
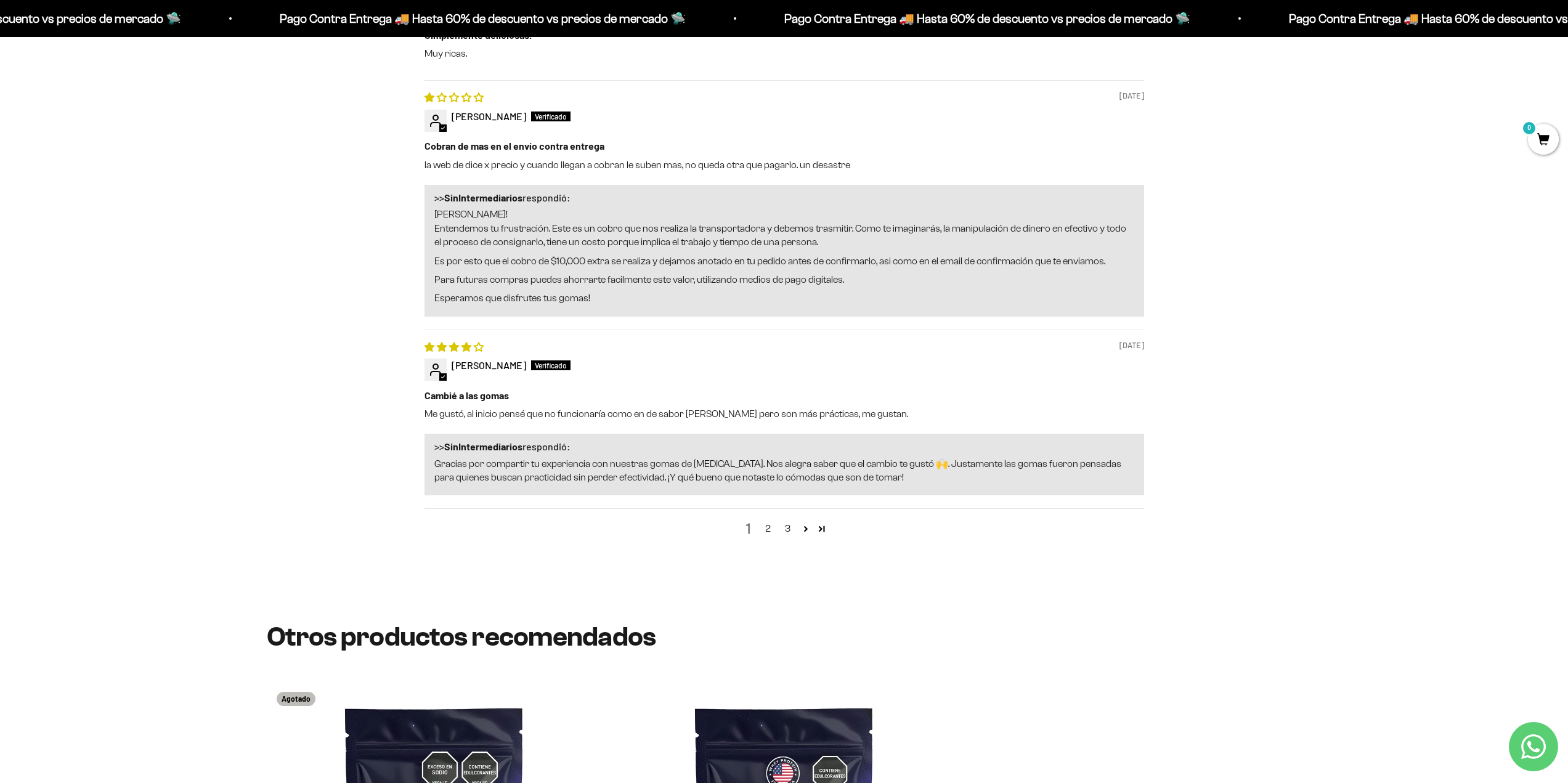
scroll to position [1725, 0]
